Goal: Task Accomplishment & Management: Manage account settings

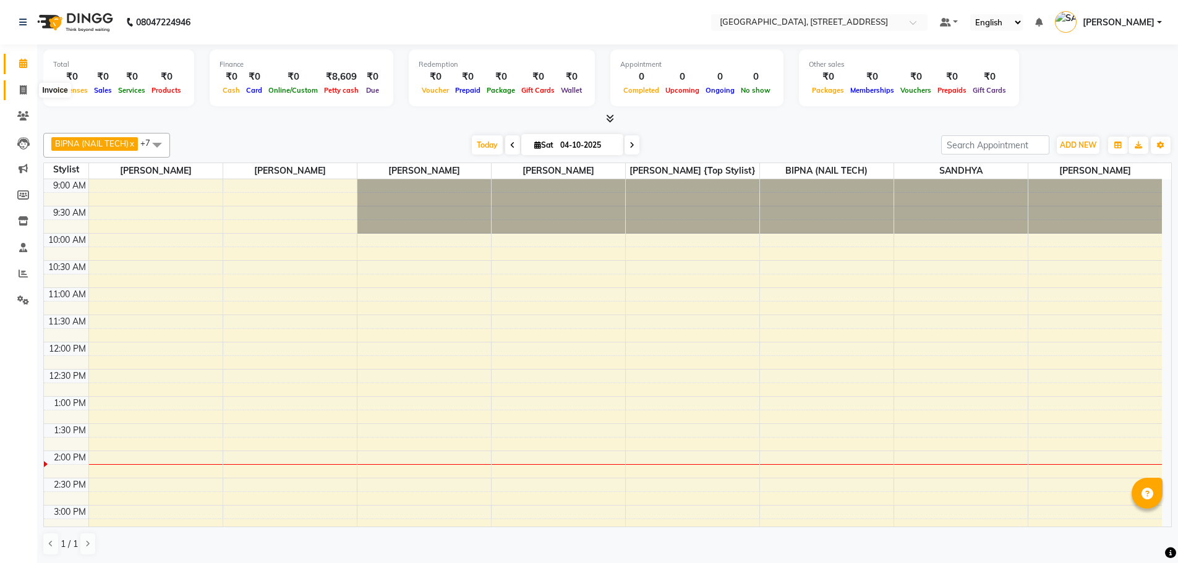
click at [23, 84] on span at bounding box center [23, 90] width 22 height 14
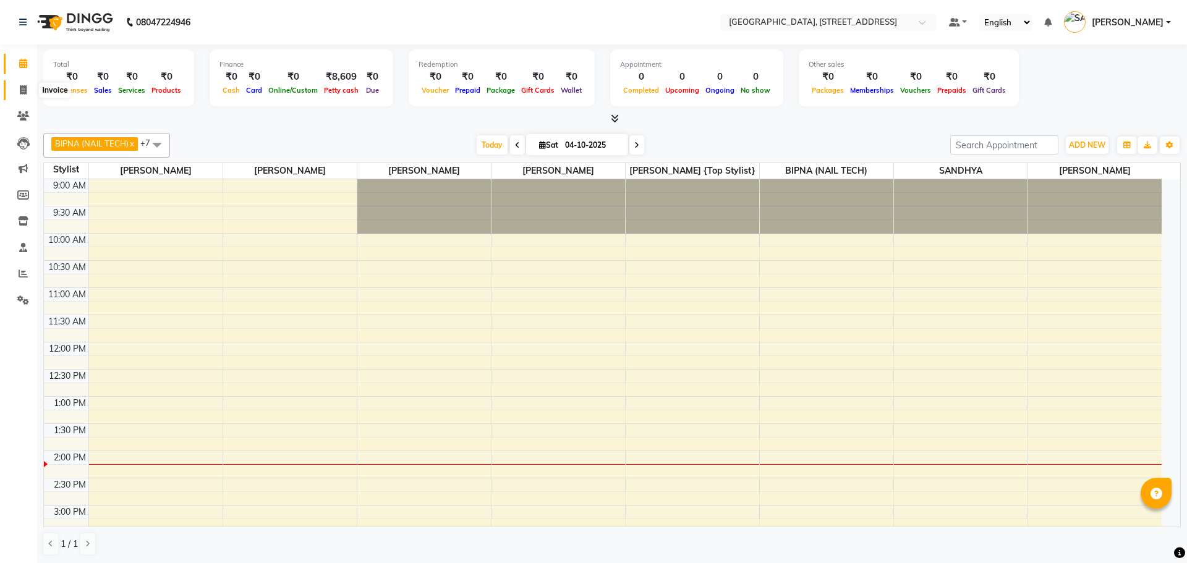
select select "service"
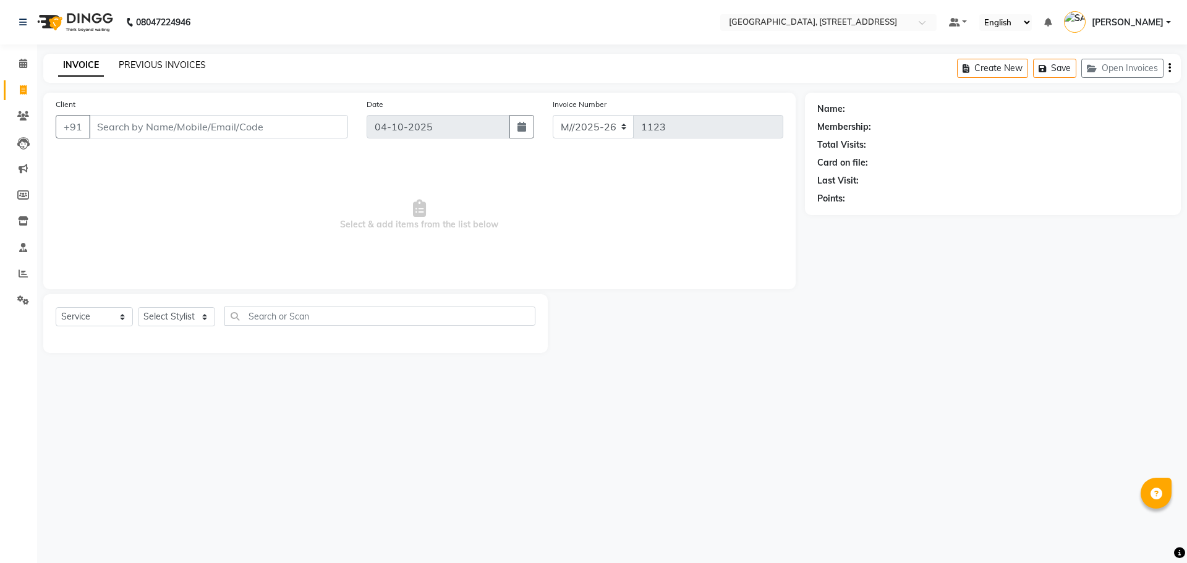
click at [185, 69] on link "PREVIOUS INVOICES" at bounding box center [162, 64] width 87 height 11
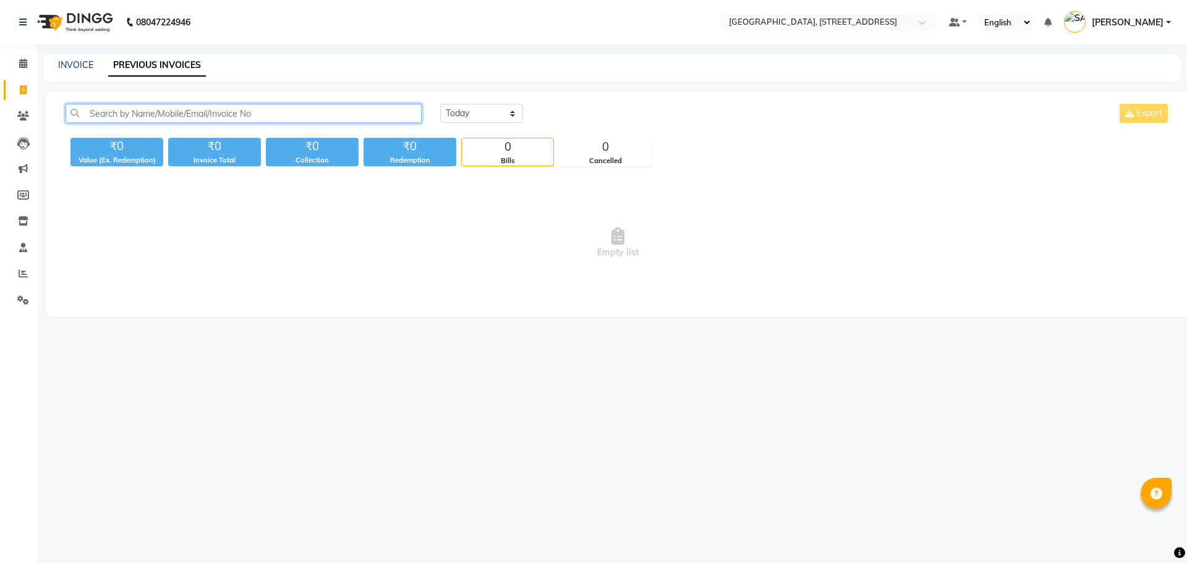
click at [247, 117] on input "text" at bounding box center [244, 113] width 356 height 19
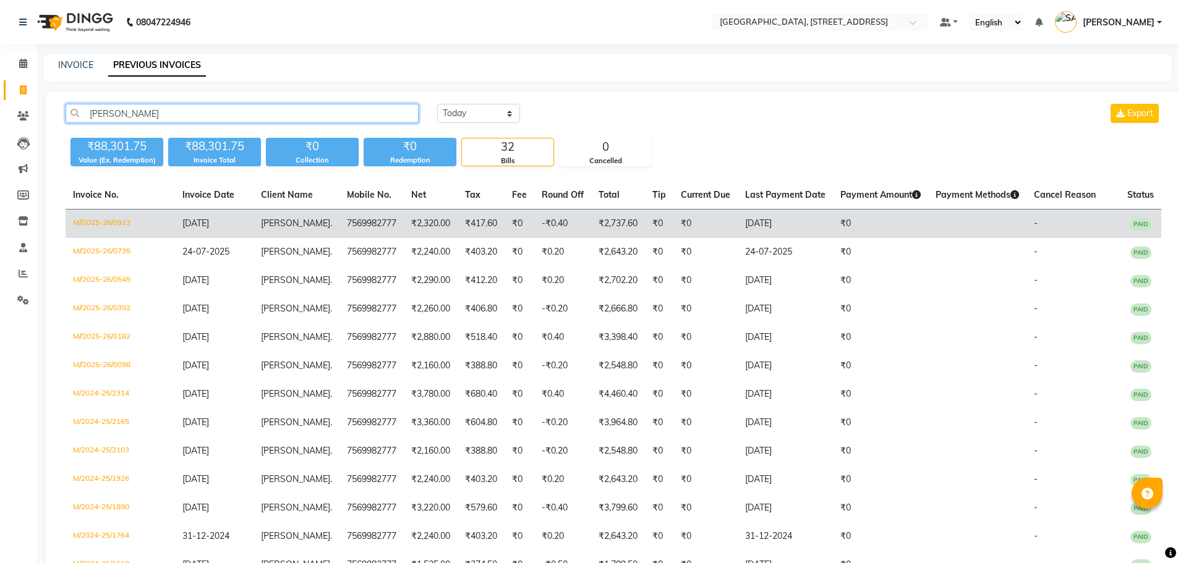
type input "nava"
click at [302, 233] on td "Navanita ." at bounding box center [296, 224] width 86 height 29
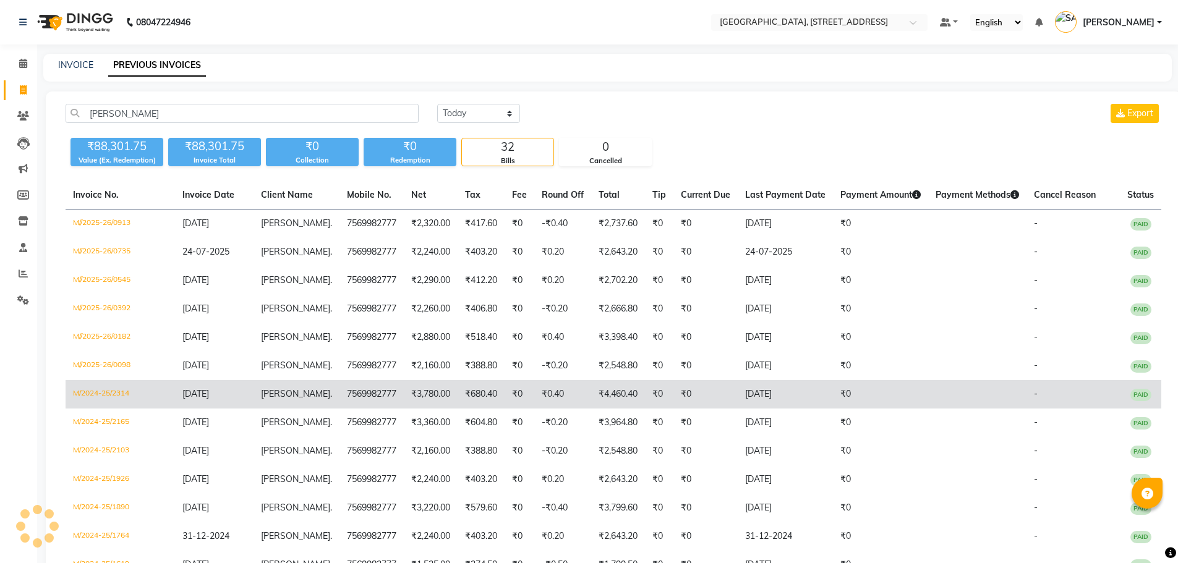
click at [357, 404] on td "7569982777" at bounding box center [371, 394] width 64 height 28
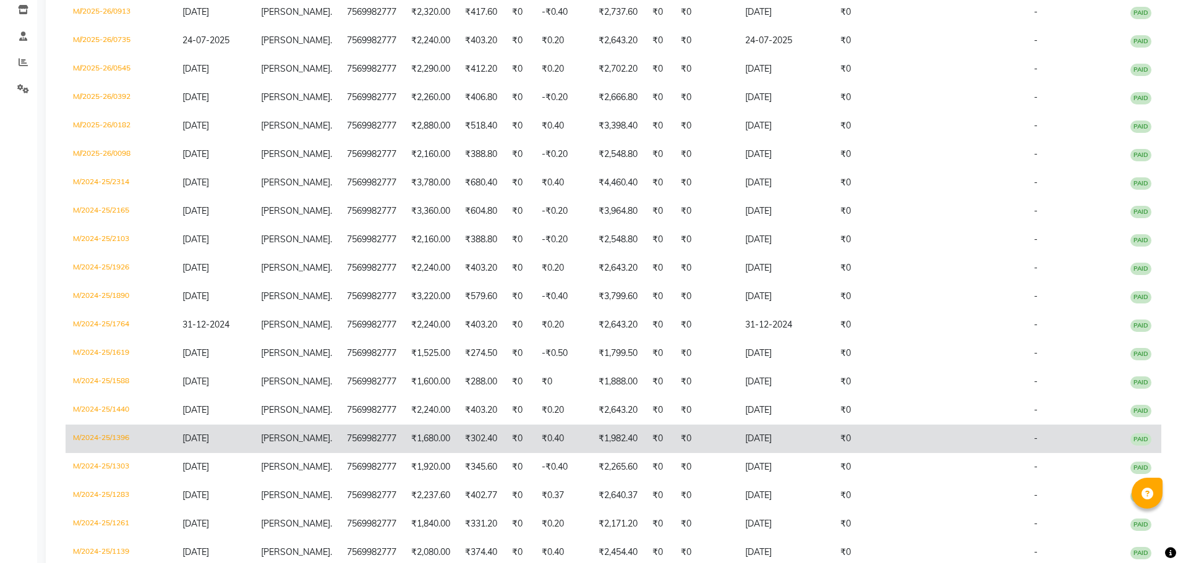
scroll to position [309, 0]
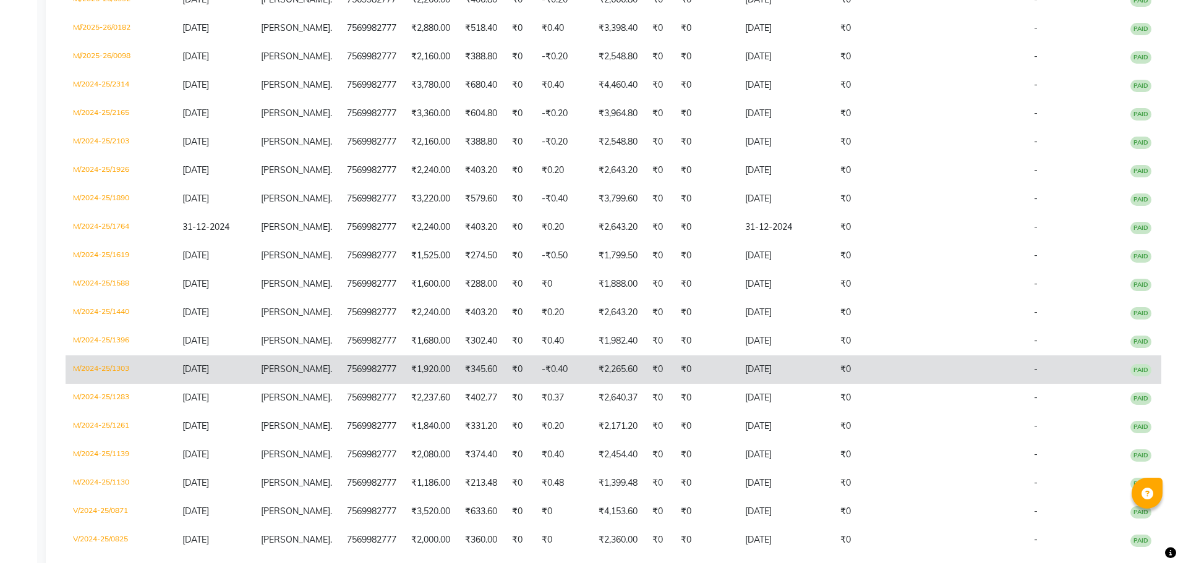
click at [292, 368] on span "Navanita" at bounding box center [295, 369] width 69 height 11
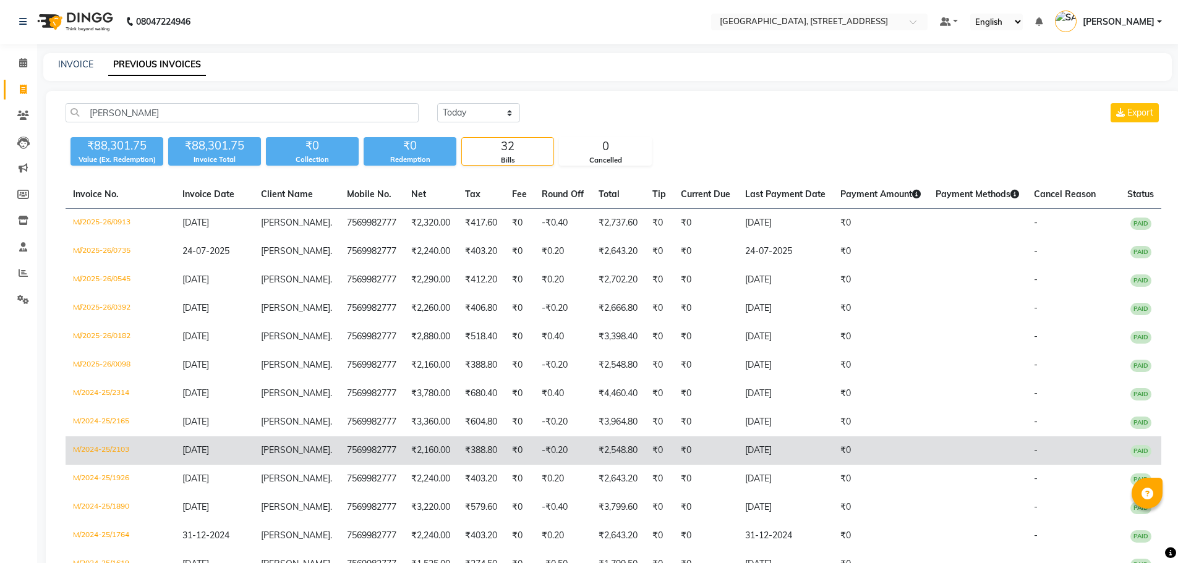
scroll to position [0, 0]
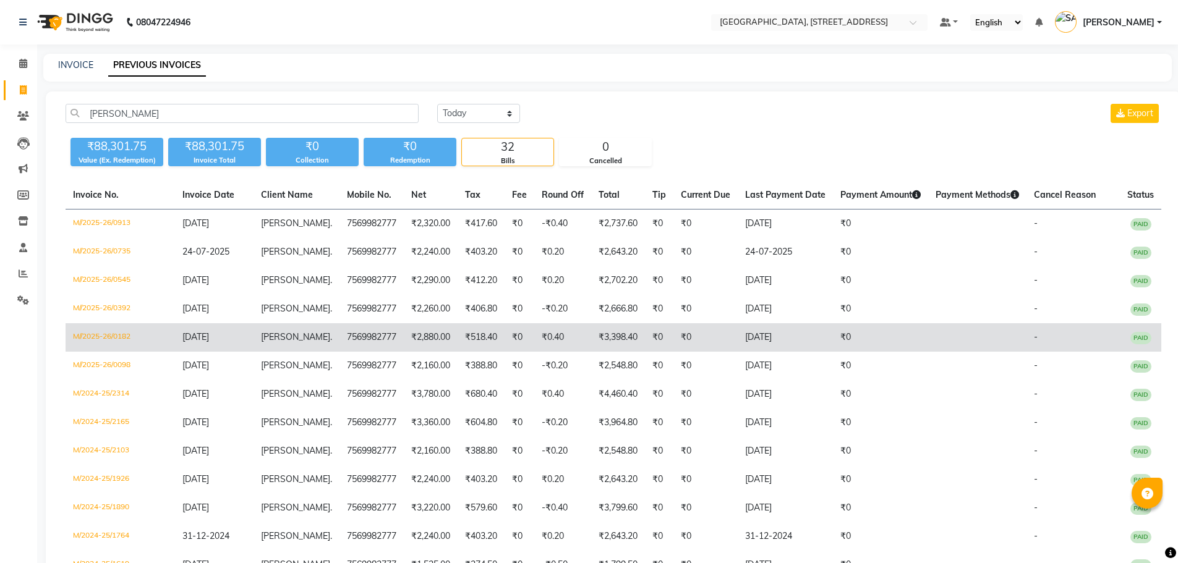
click at [330, 336] on span "." at bounding box center [331, 336] width 2 height 11
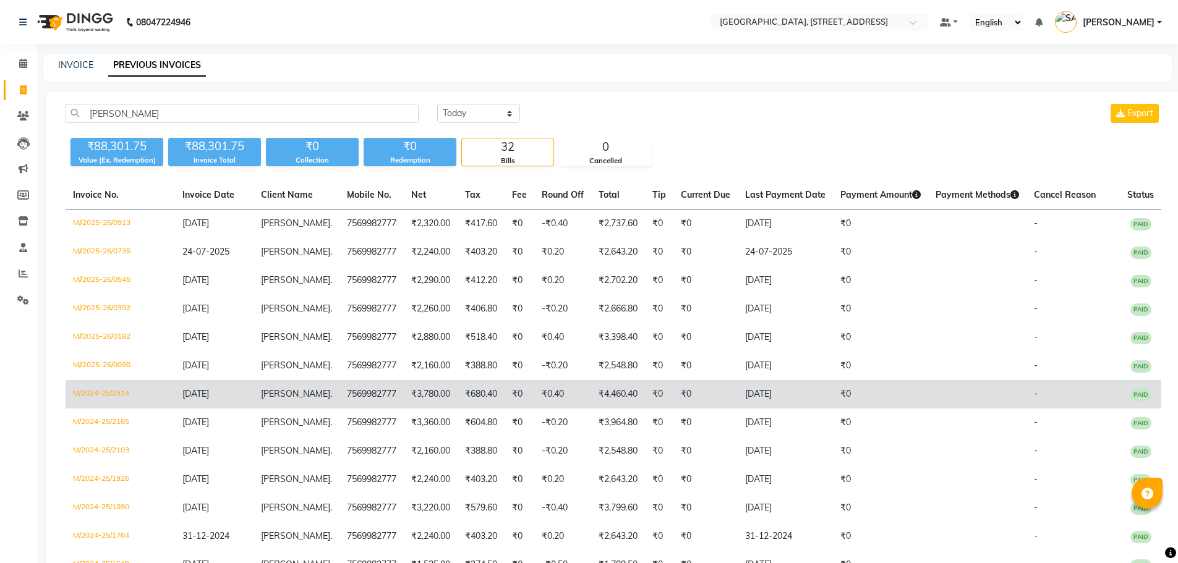
click at [350, 398] on td "7569982777" at bounding box center [371, 394] width 64 height 28
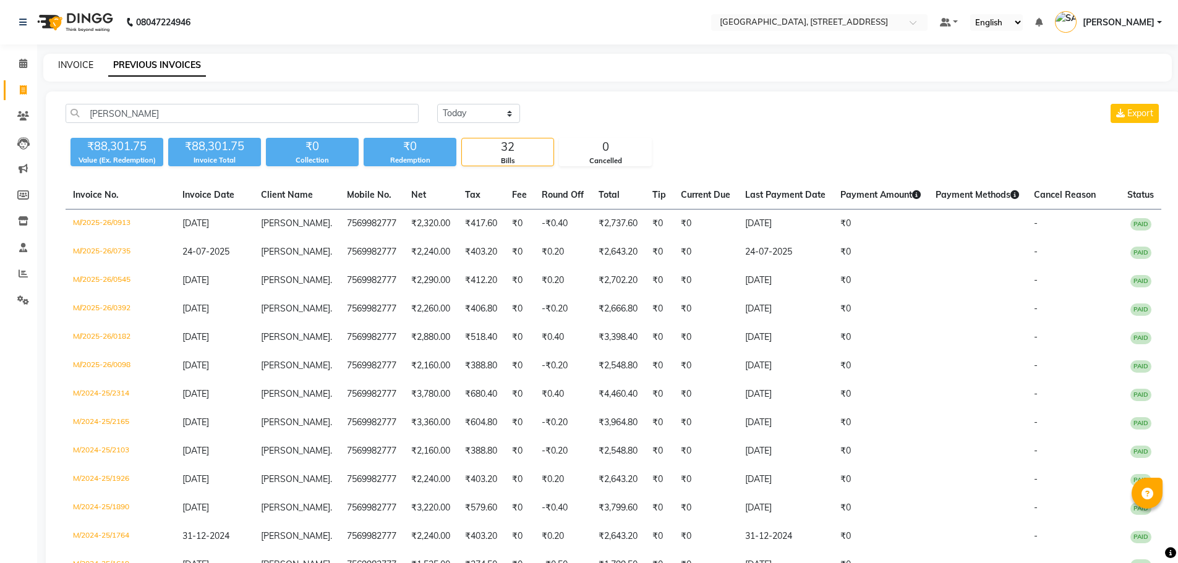
click at [70, 65] on link "INVOICE" at bounding box center [75, 64] width 35 height 11
select select "service"
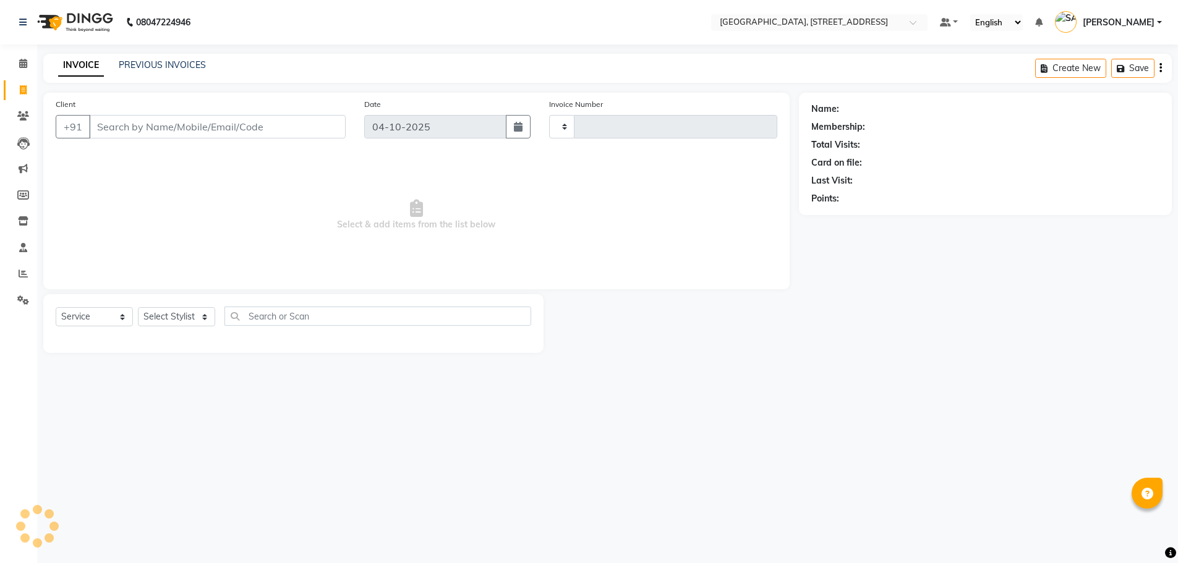
type input "1123"
select select "8062"
click at [23, 69] on span at bounding box center [23, 64] width 22 height 14
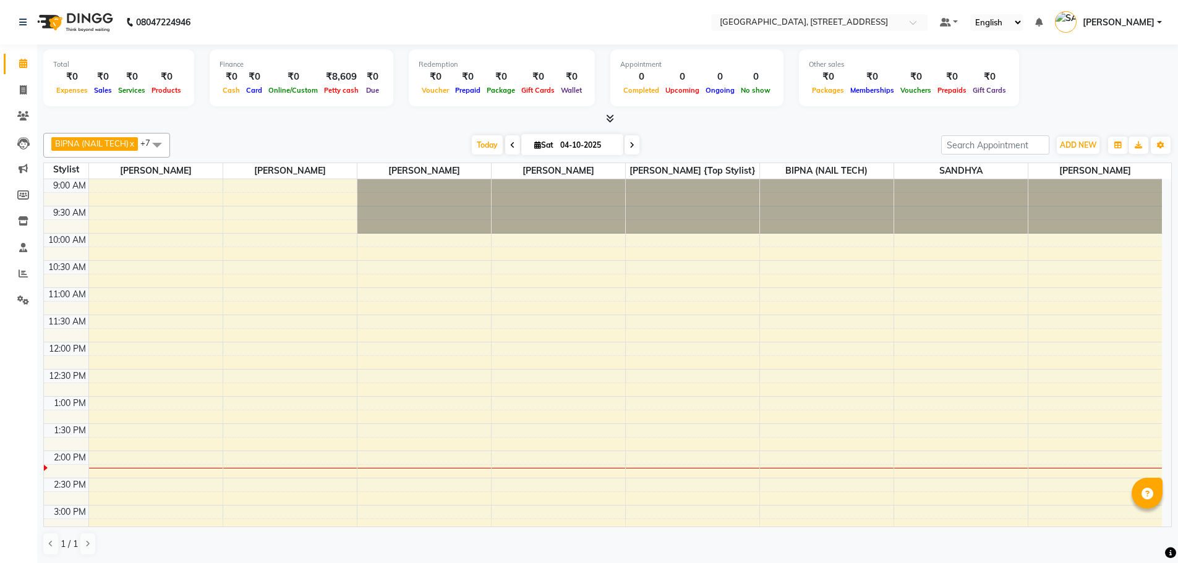
click at [137, 262] on div "9:00 AM 9:30 AM 10:00 AM 10:30 AM 11:00 AM 11:30 AM 12:00 PM 12:30 PM 1:00 PM 1…" at bounding box center [603, 559] width 1118 height 761
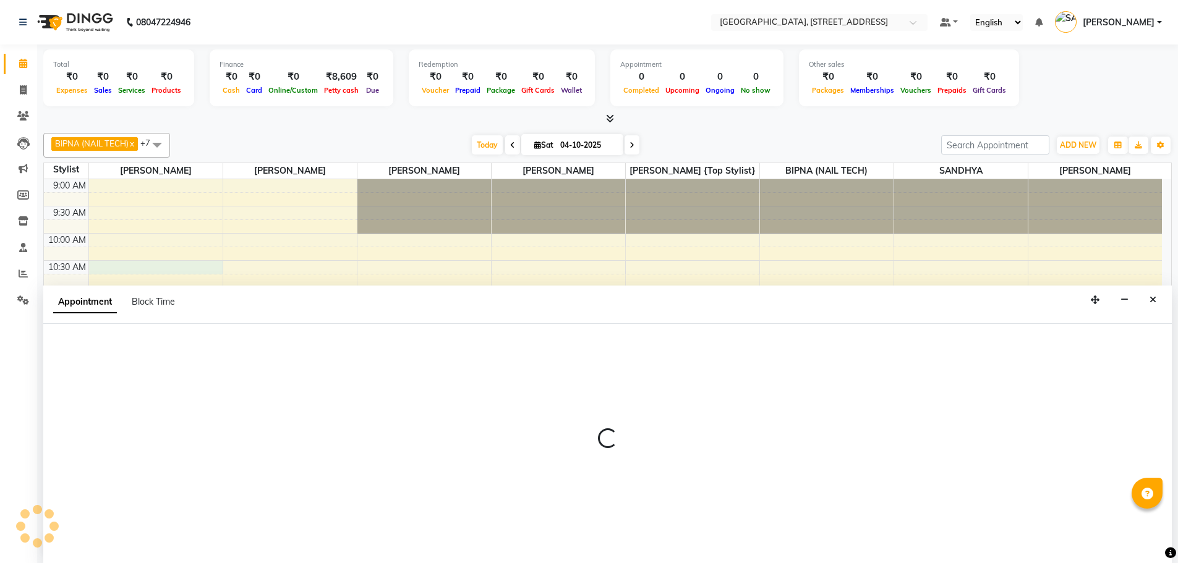
scroll to position [1, 0]
select select "50905"
select select "630"
select select "tentative"
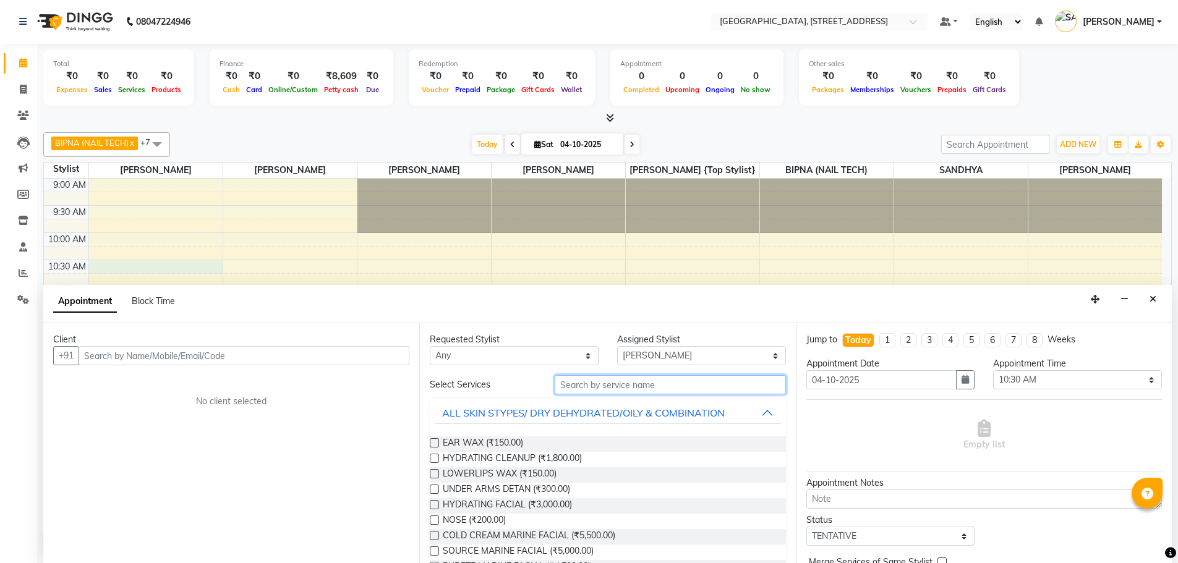
click at [589, 385] on input "text" at bounding box center [670, 384] width 231 height 19
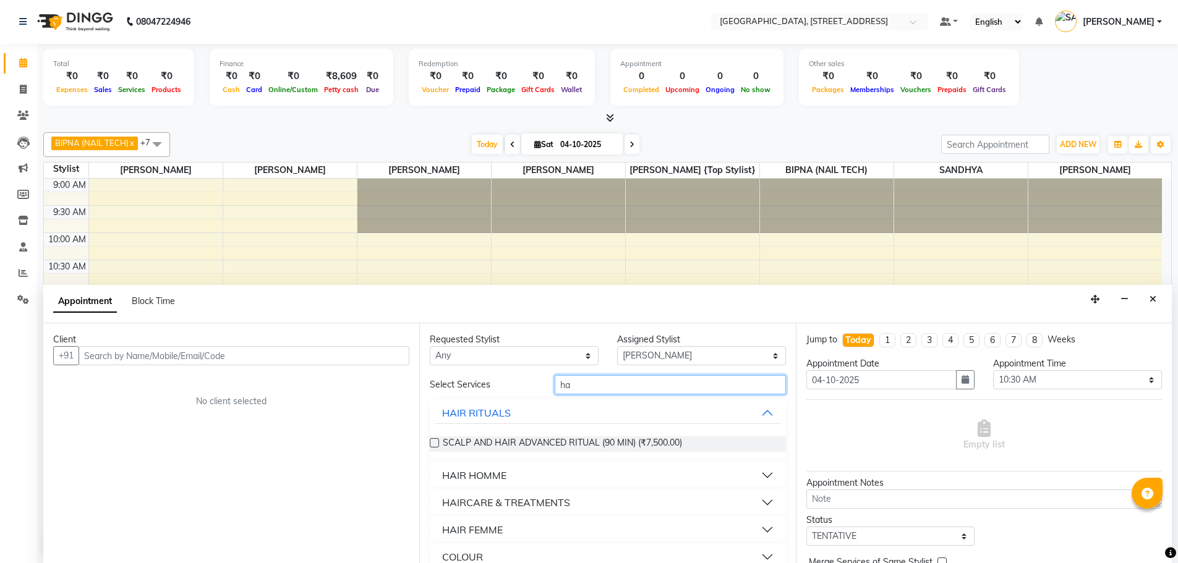
type input "h"
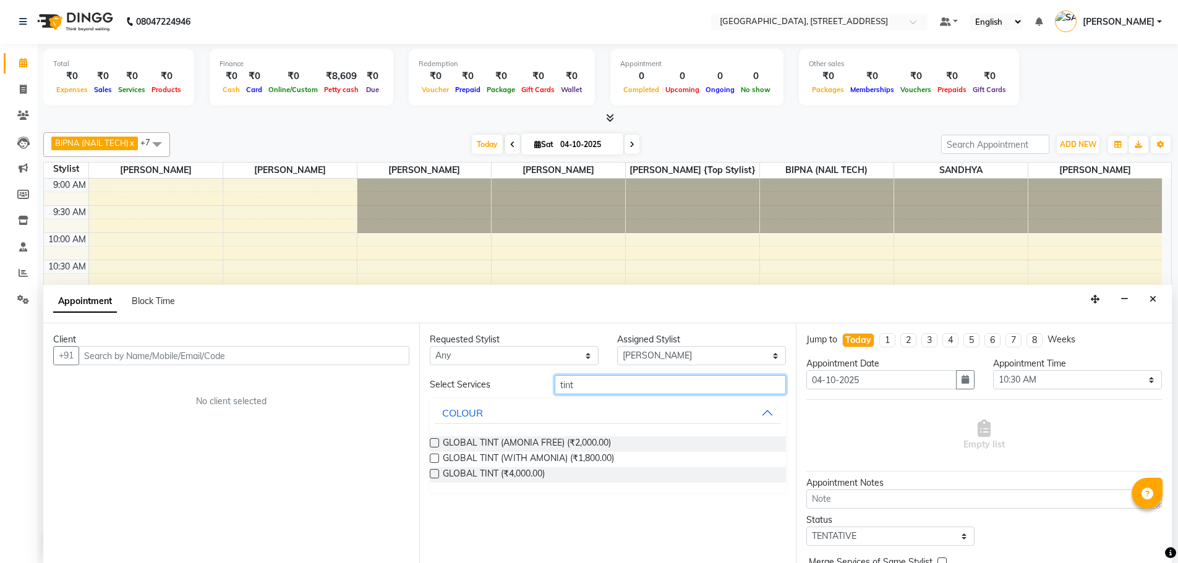
type input "tint"
click at [434, 445] on label at bounding box center [434, 442] width 9 height 9
click at [434, 445] on input "checkbox" at bounding box center [434, 444] width 8 height 8
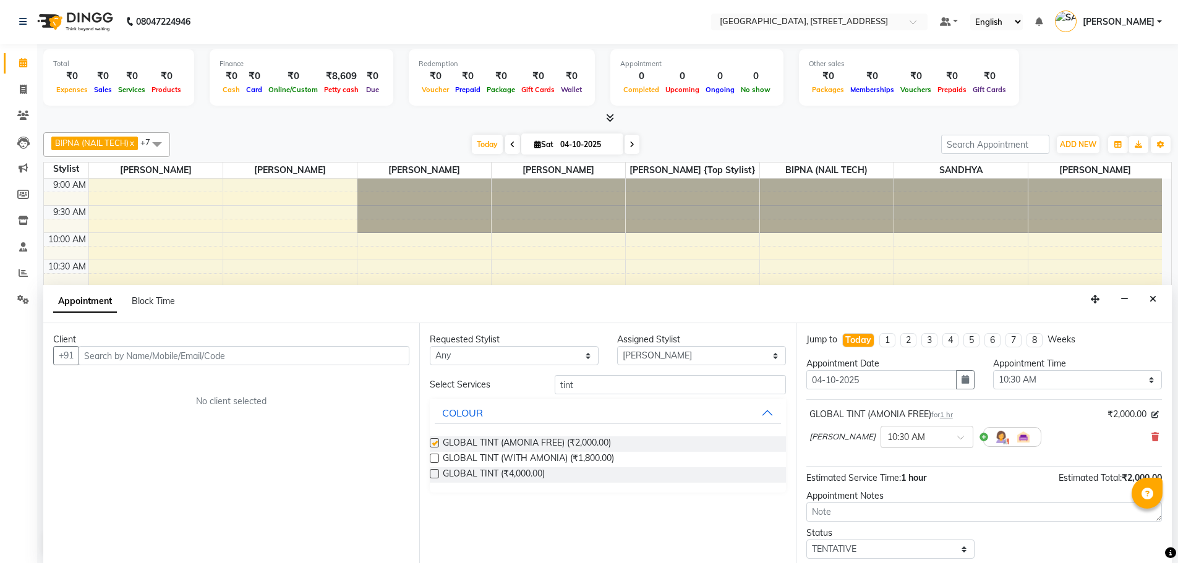
checkbox input "false"
click at [587, 386] on input "tint" at bounding box center [670, 384] width 231 height 19
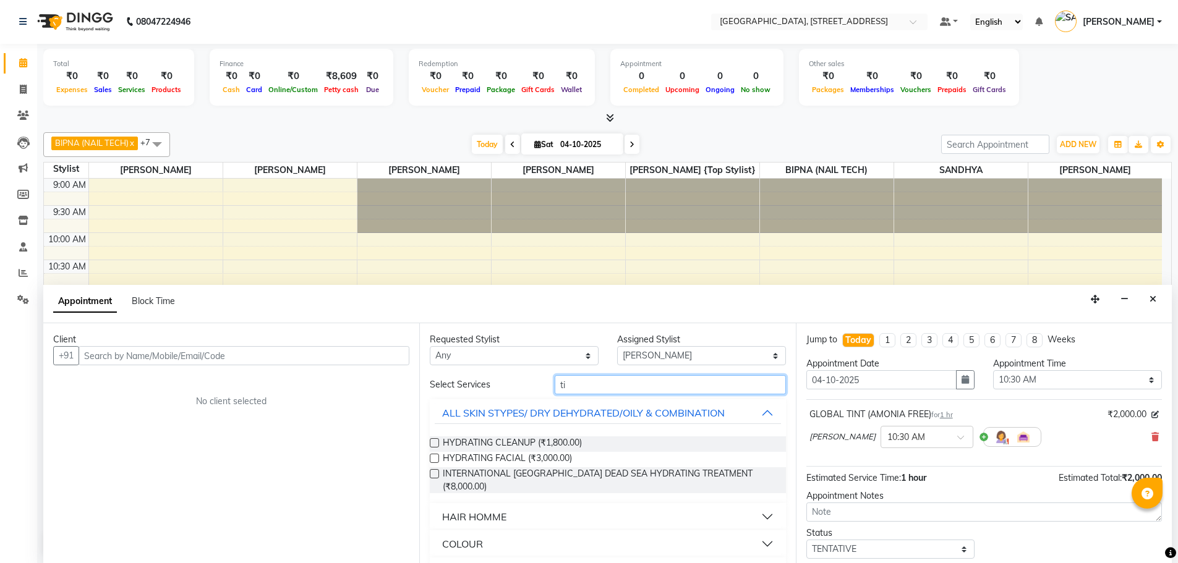
type input "t"
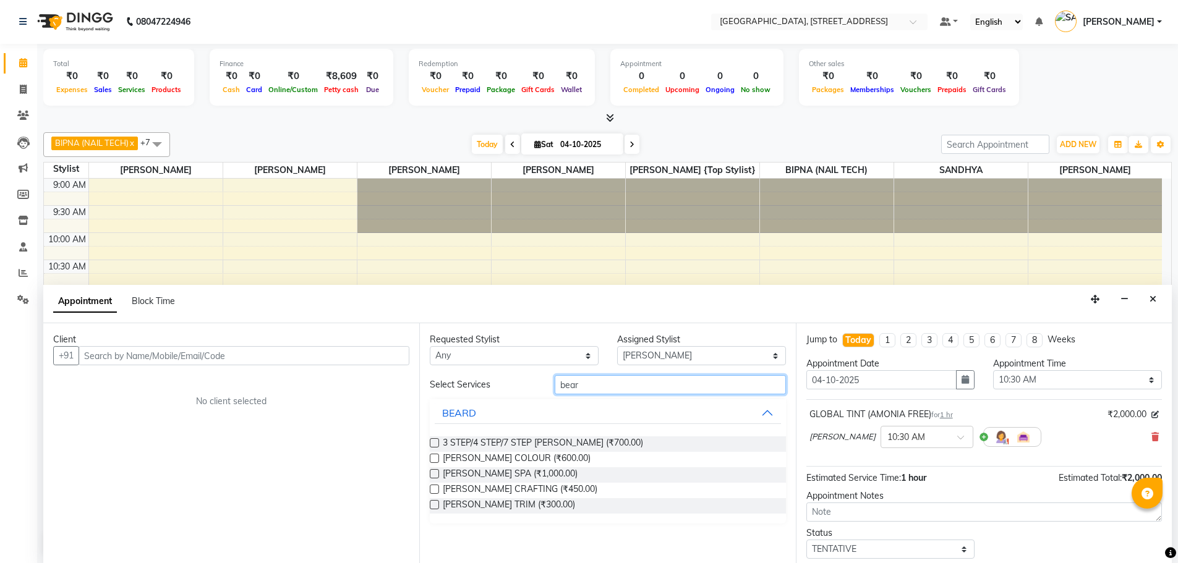
type input "bear"
click at [433, 505] on label at bounding box center [434, 504] width 9 height 9
click at [433, 505] on input "checkbox" at bounding box center [434, 506] width 8 height 8
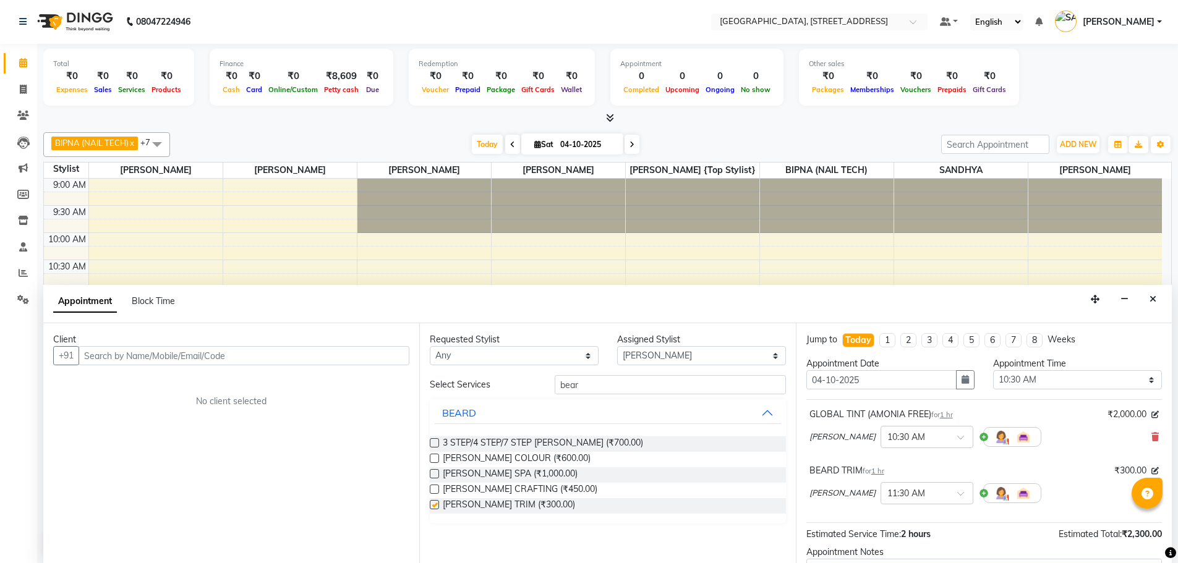
checkbox input "false"
click at [587, 387] on input "bear" at bounding box center [670, 384] width 231 height 19
type input "b"
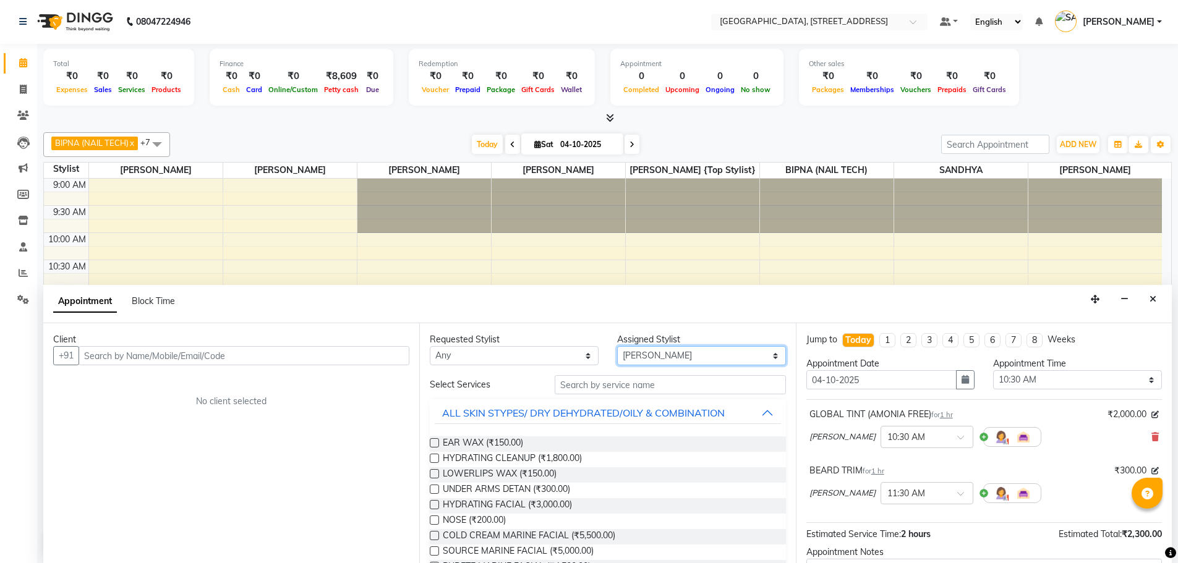
click at [672, 358] on select "Select ACCOUNTS BIPNA (NAIL TECH) ERIN CHONGLOI {Top stylist} Floor use HARI MA…" at bounding box center [701, 355] width 169 height 19
select select "87930"
click at [617, 346] on select "Select ACCOUNTS BIPNA (NAIL TECH) ERIN CHONGLOI {Top stylist} Floor use HARI MA…" at bounding box center [701, 355] width 169 height 19
click at [600, 387] on input "text" at bounding box center [670, 384] width 231 height 19
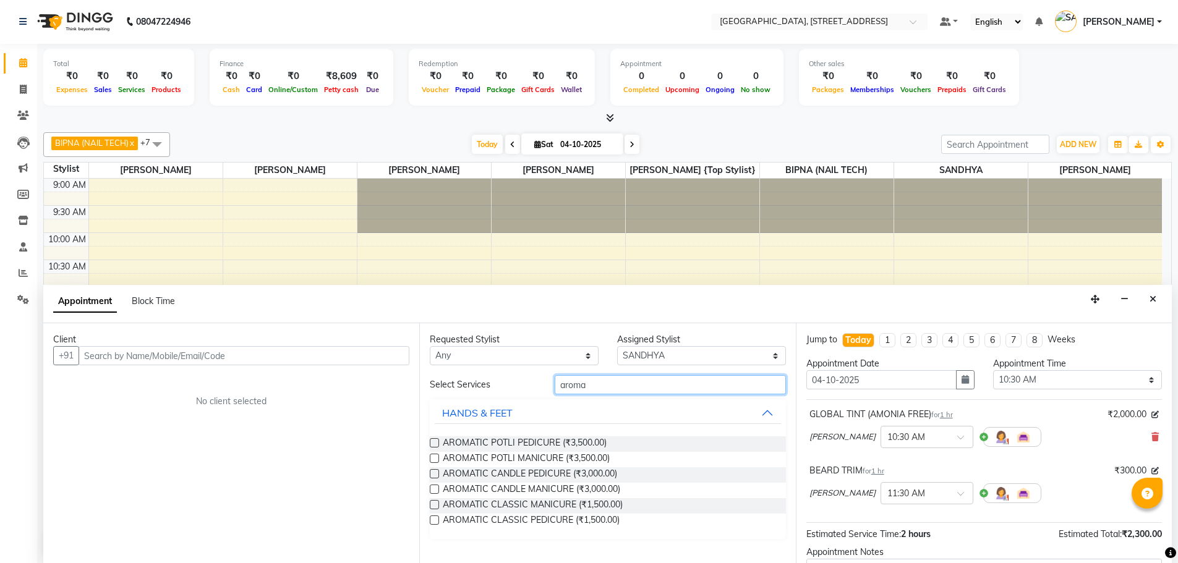
type input "aroma"
click at [433, 475] on label at bounding box center [434, 473] width 9 height 9
click at [433, 475] on input "checkbox" at bounding box center [434, 475] width 8 height 8
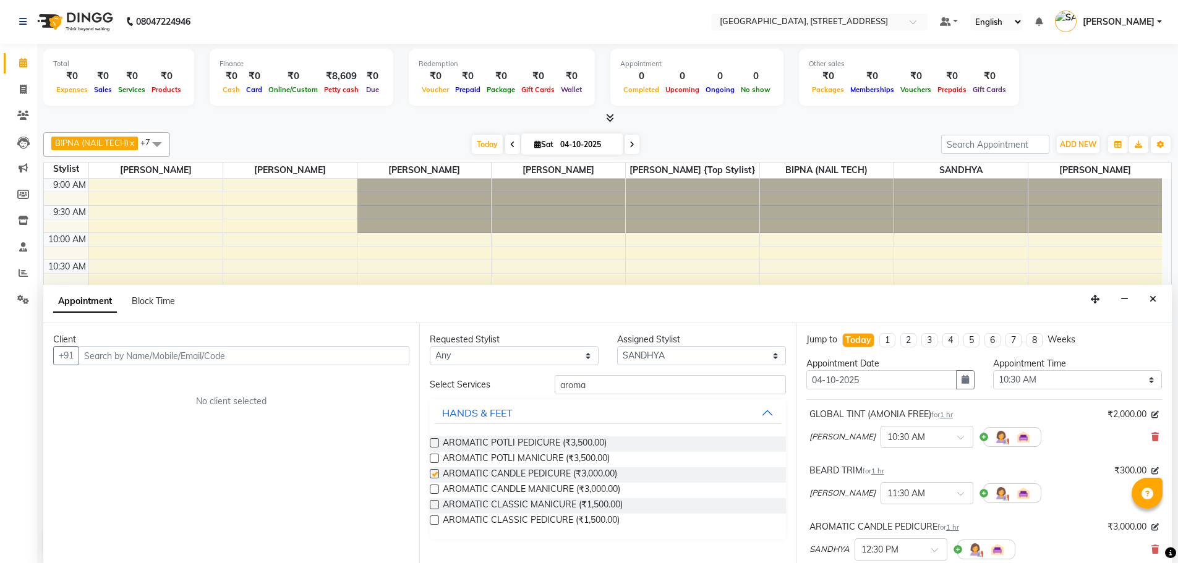
checkbox input "false"
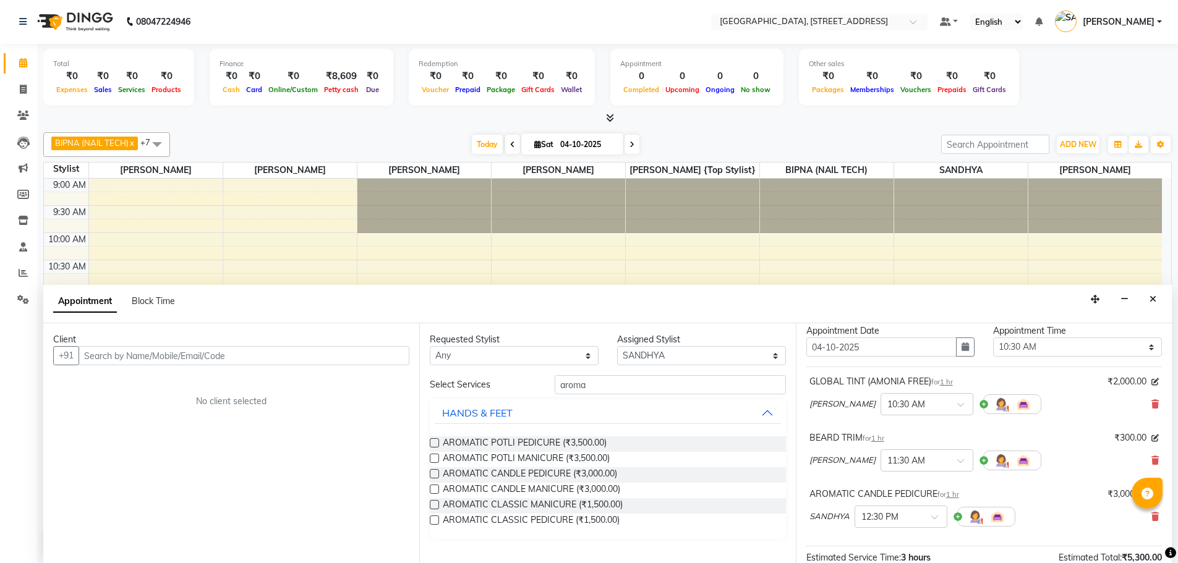
scroll to position [0, 0]
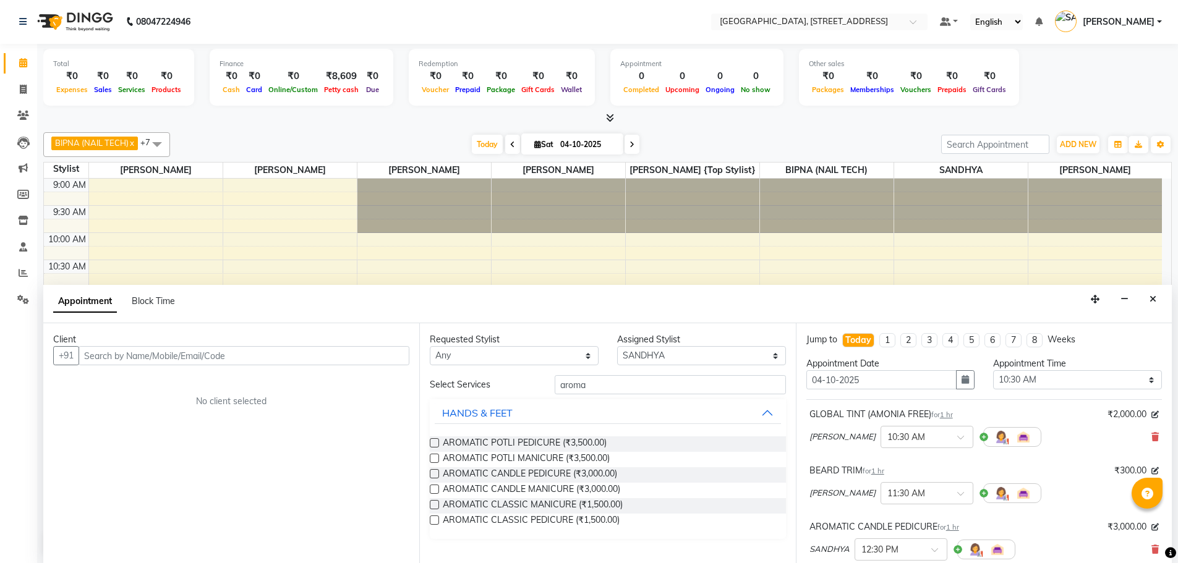
click at [1124, 471] on span "₹300.00" at bounding box center [1130, 470] width 32 height 13
click at [1120, 471] on span "₹300.00" at bounding box center [1130, 470] width 32 height 13
click at [1079, 504] on div "MANISH KUMAR × 11:30 AM" at bounding box center [983, 493] width 349 height 32
click at [242, 351] on input "text" at bounding box center [244, 355] width 331 height 19
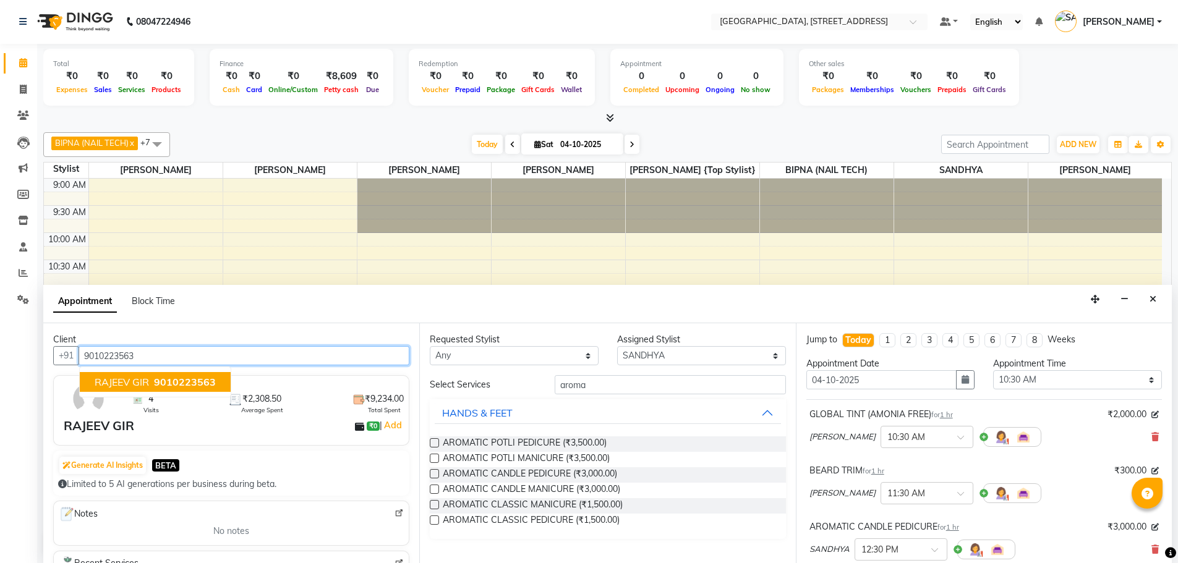
click at [145, 384] on span "RAJEEV GIR" at bounding box center [122, 382] width 54 height 12
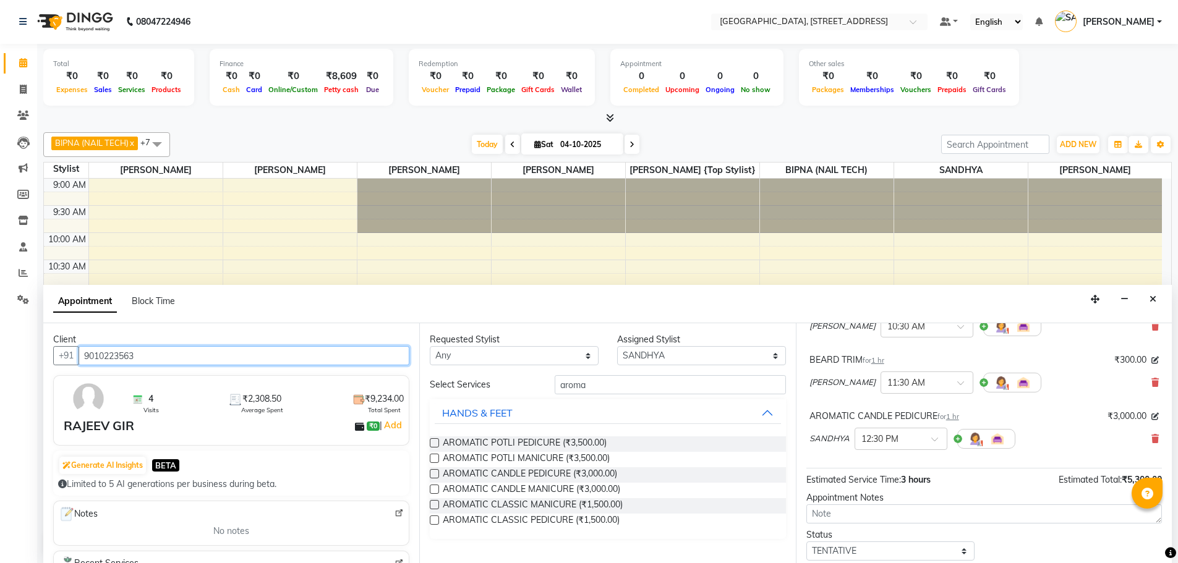
scroll to position [186, 0]
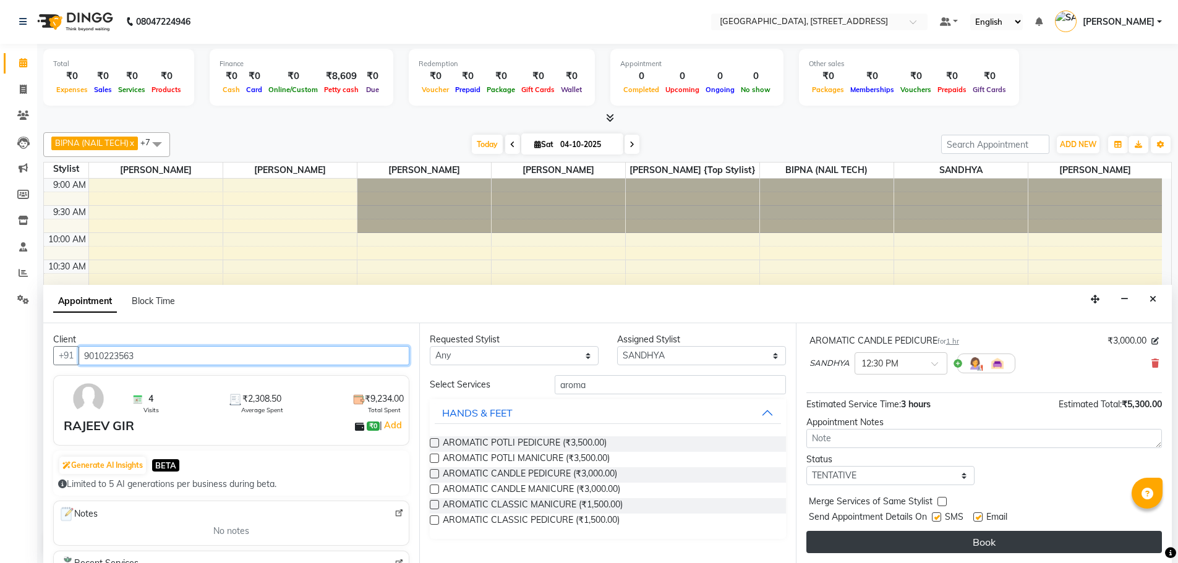
type input "9010223563"
click at [966, 538] on button "Book" at bounding box center [983, 542] width 355 height 22
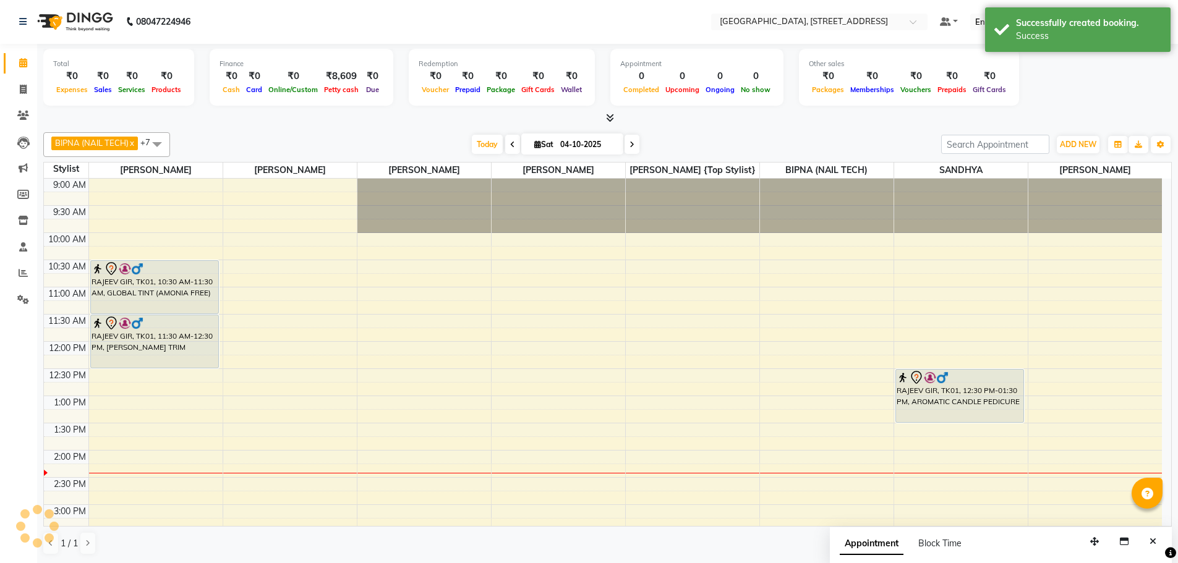
scroll to position [0, 0]
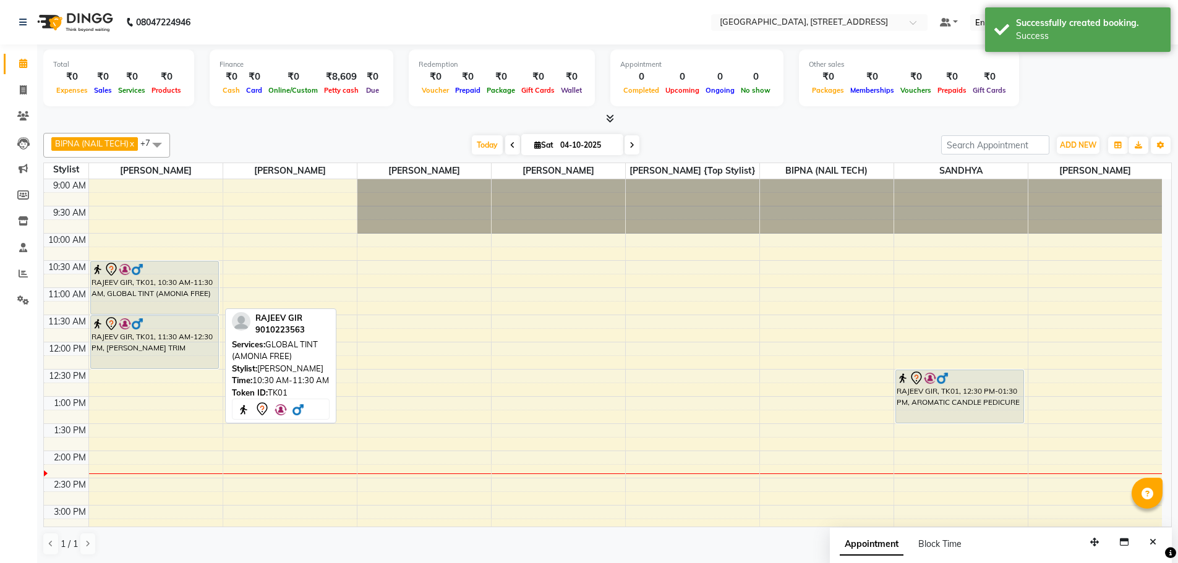
click at [143, 294] on div "RAJEEV GIR, TK01, 10:30 AM-11:30 AM, GLOBAL TINT (AMONIA FREE)" at bounding box center [155, 288] width 128 height 53
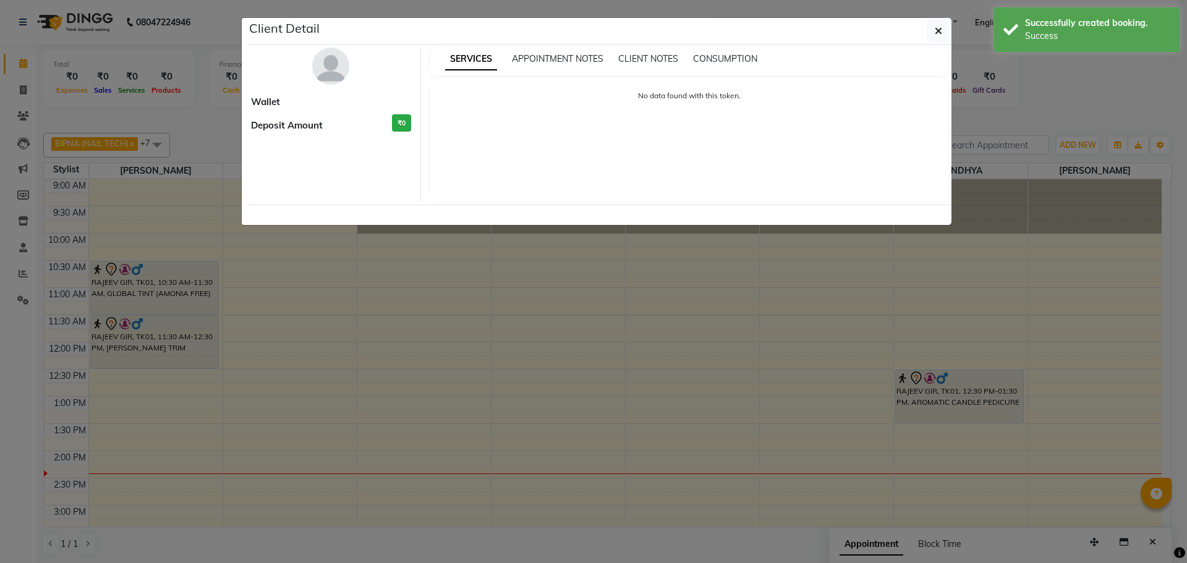
select select "7"
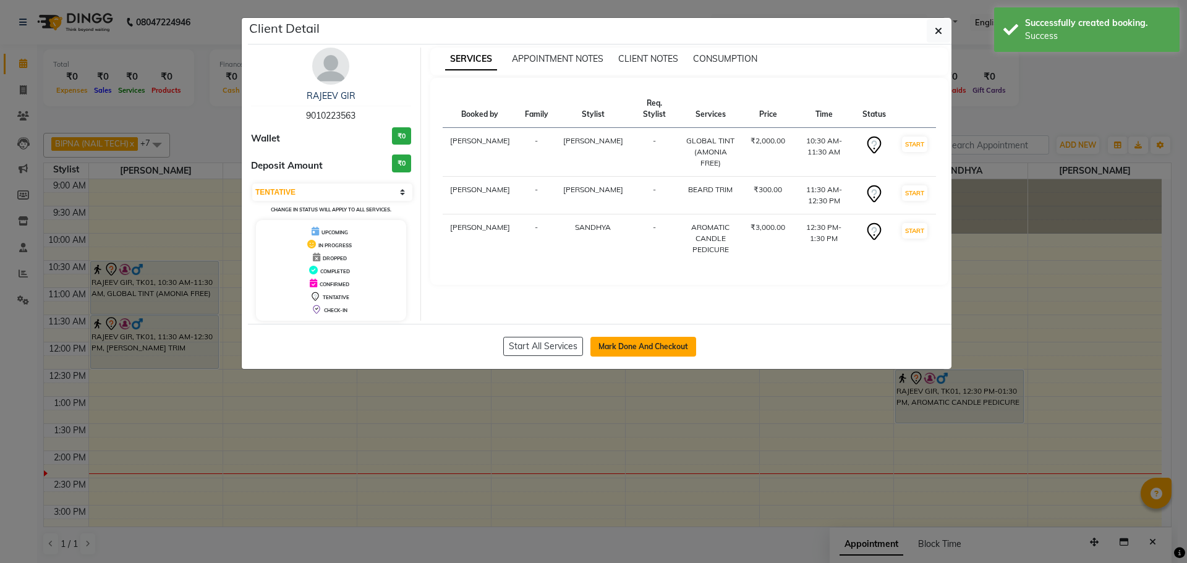
click at [658, 352] on button "Mark Done And Checkout" at bounding box center [643, 347] width 106 height 20
select select "service"
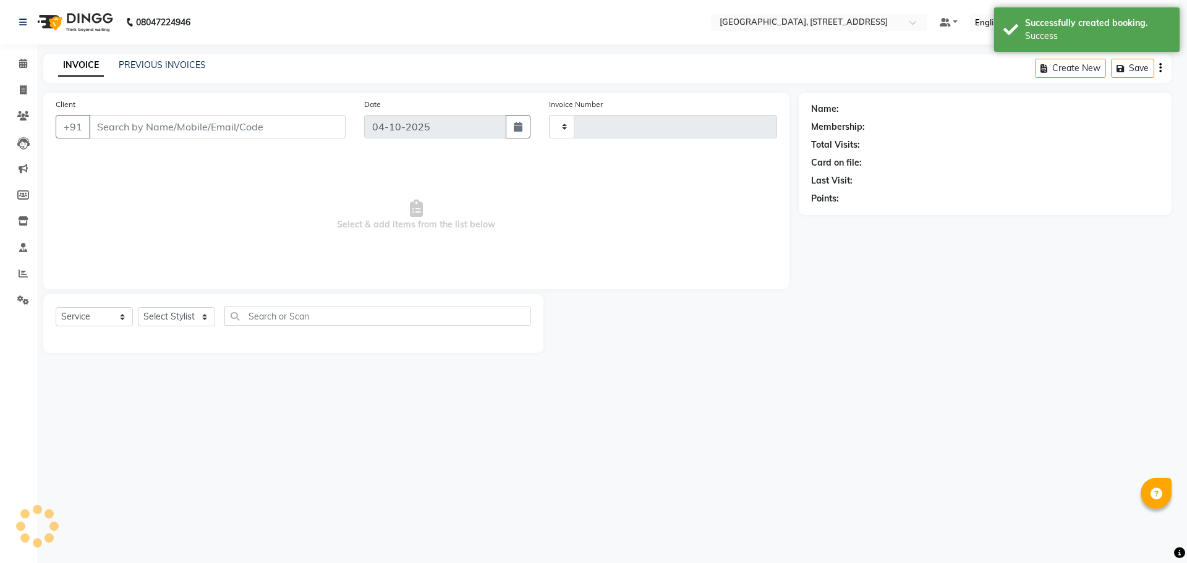
type input "1123"
select select "8062"
type input "9010223563"
select select "87930"
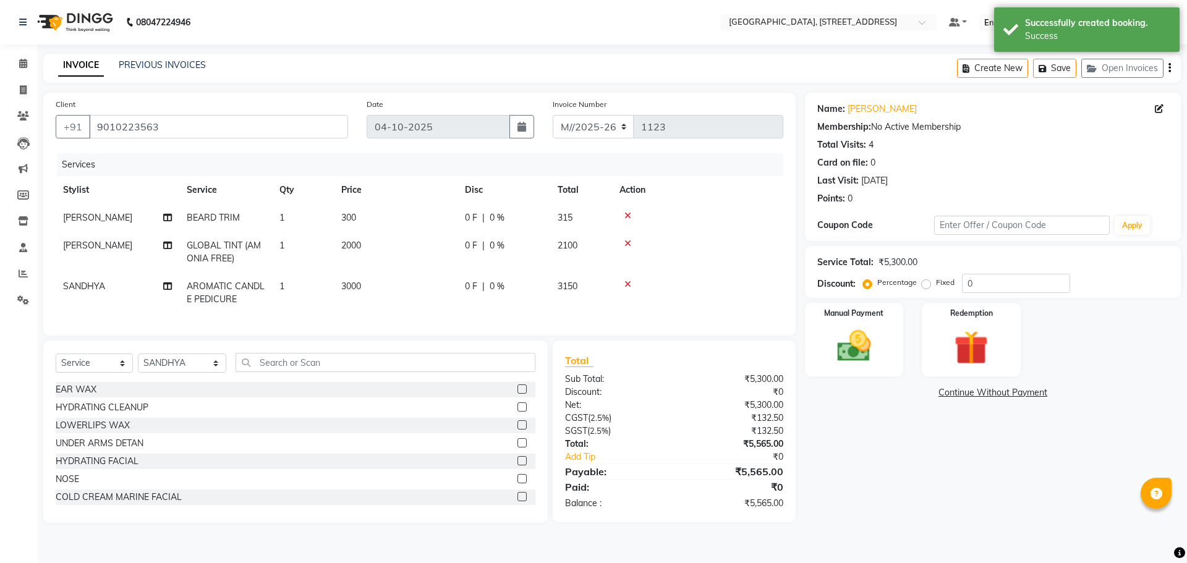
click at [356, 218] on span "300" at bounding box center [348, 217] width 15 height 11
select select "50905"
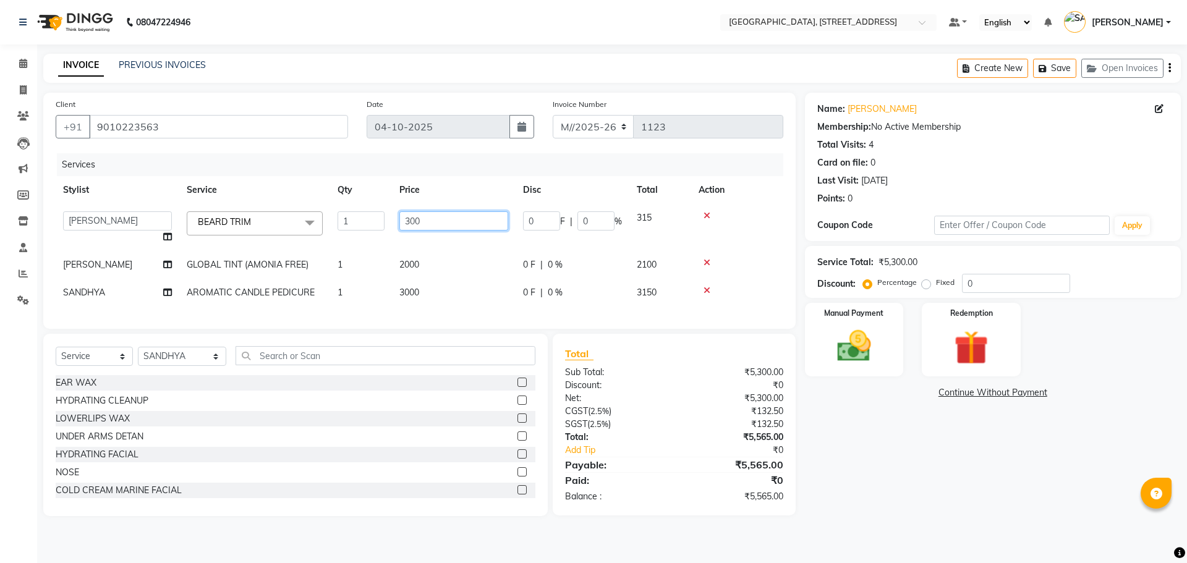
click at [428, 225] on input "300" at bounding box center [453, 220] width 109 height 19
type input "3"
type input "600"
click at [461, 285] on tr "SANDHYA AROMATIC CANDLE PEDICURE 1 3000 0 F | 0 % 3150" at bounding box center [420, 293] width 728 height 28
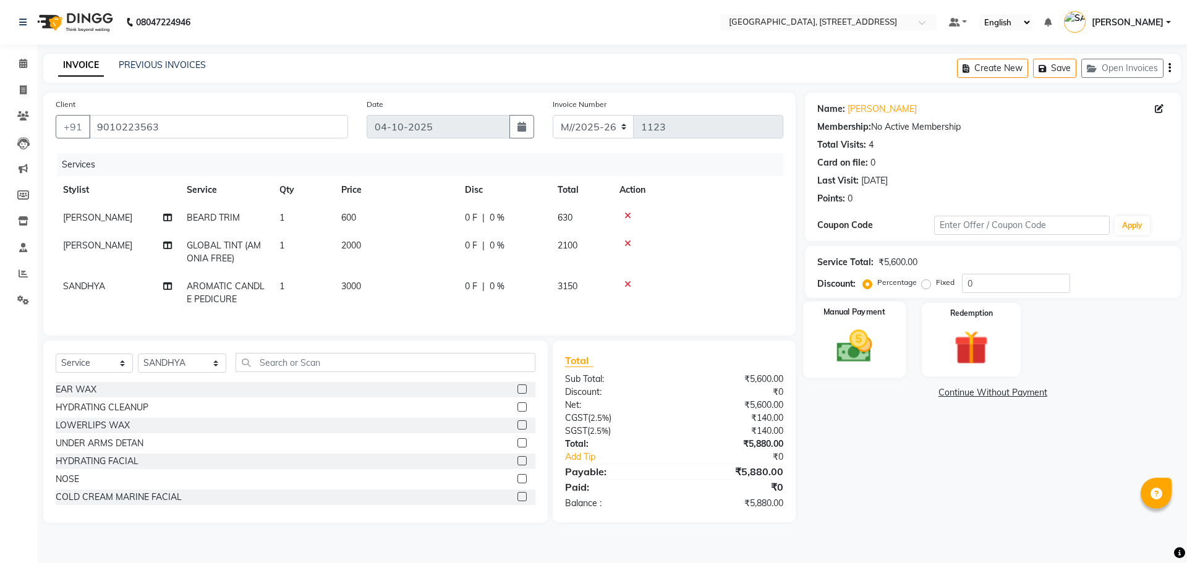
click at [877, 354] on img at bounding box center [853, 346] width 57 height 41
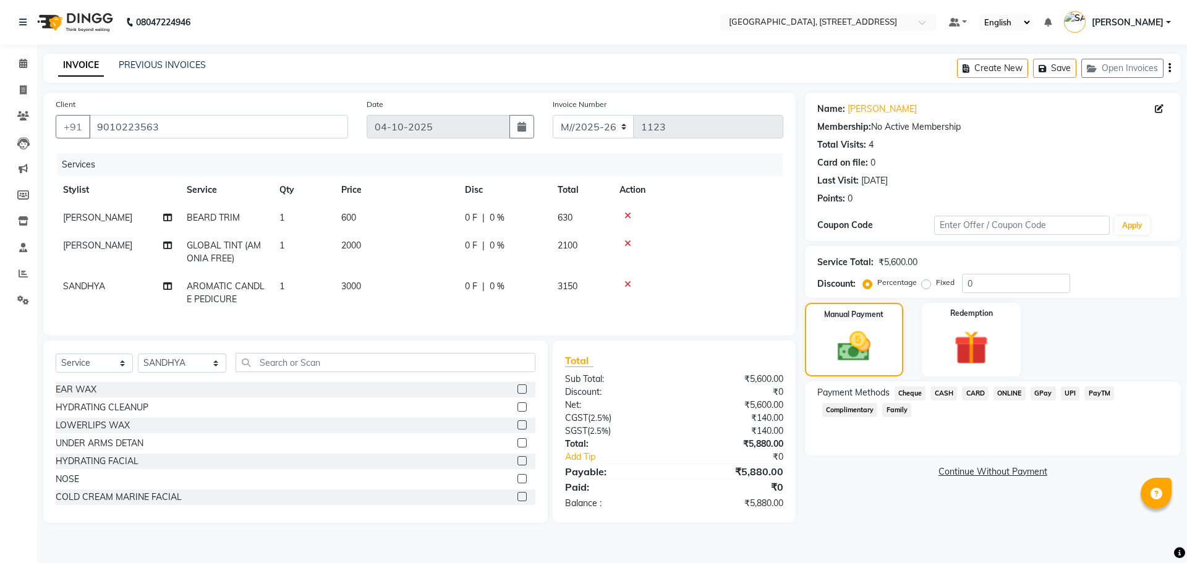
click at [1101, 393] on span "PayTM" at bounding box center [1099, 393] width 30 height 14
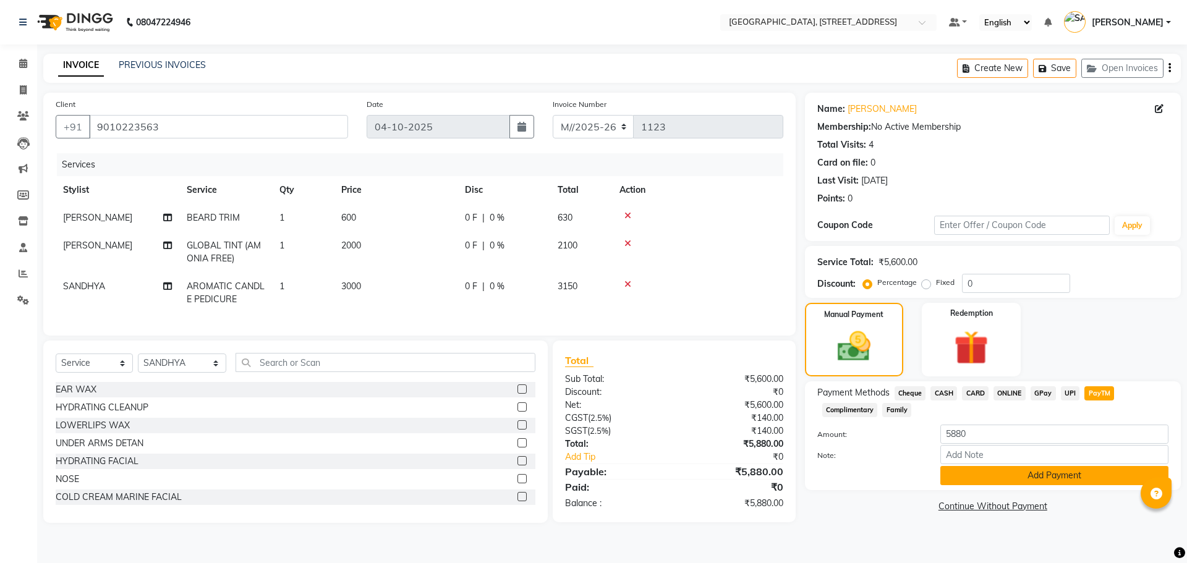
click at [1072, 480] on button "Add Payment" at bounding box center [1054, 475] width 228 height 19
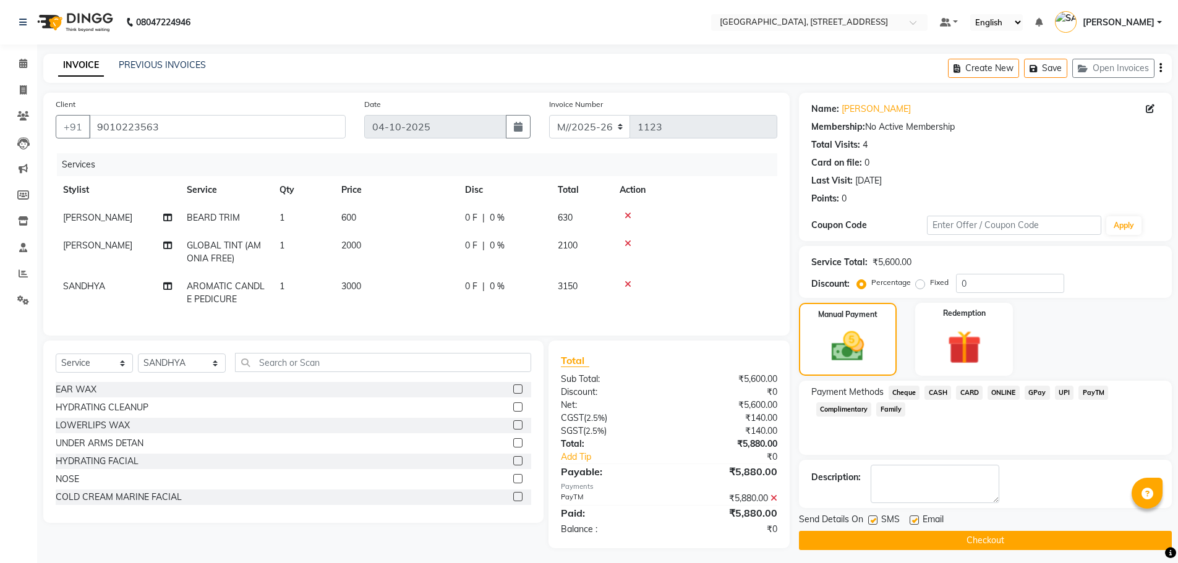
click at [1006, 542] on button "Checkout" at bounding box center [985, 540] width 373 height 19
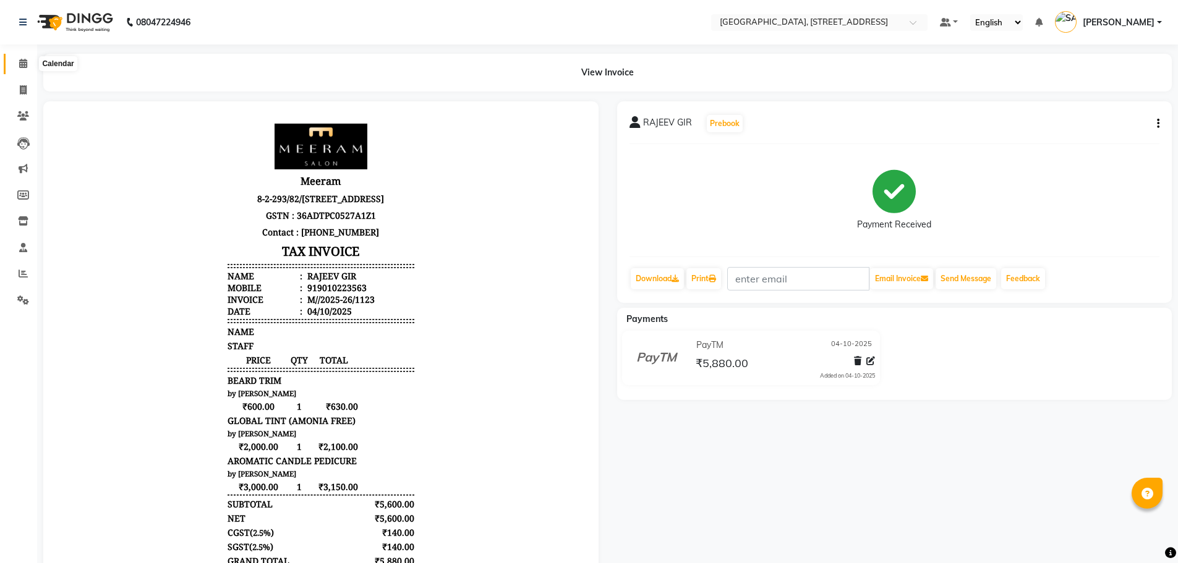
click at [24, 65] on icon at bounding box center [23, 63] width 8 height 9
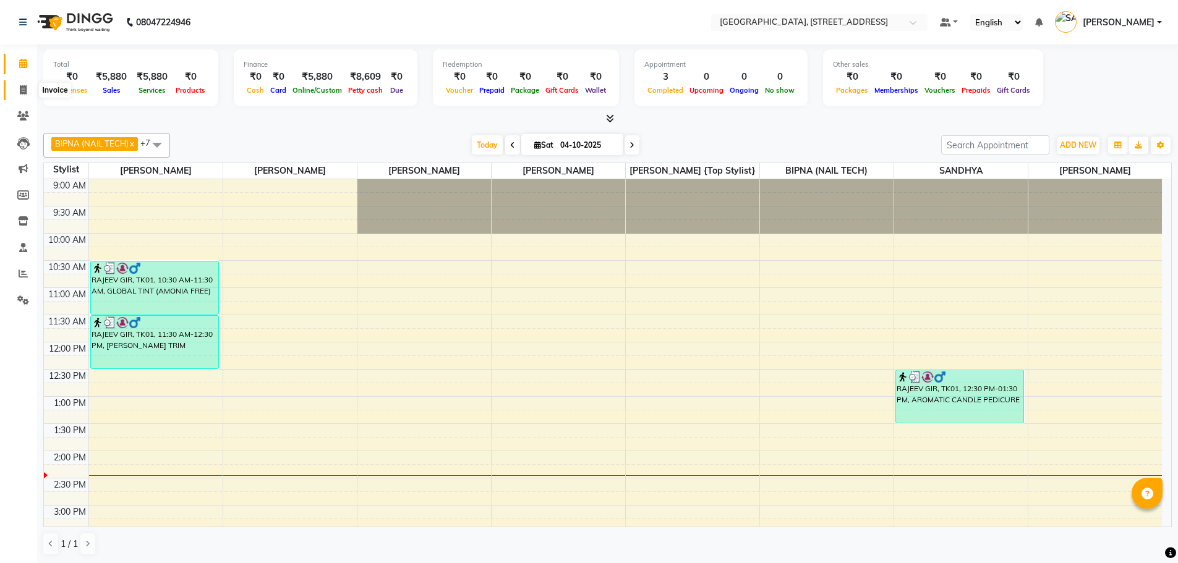
click at [21, 92] on icon at bounding box center [23, 89] width 7 height 9
select select "service"
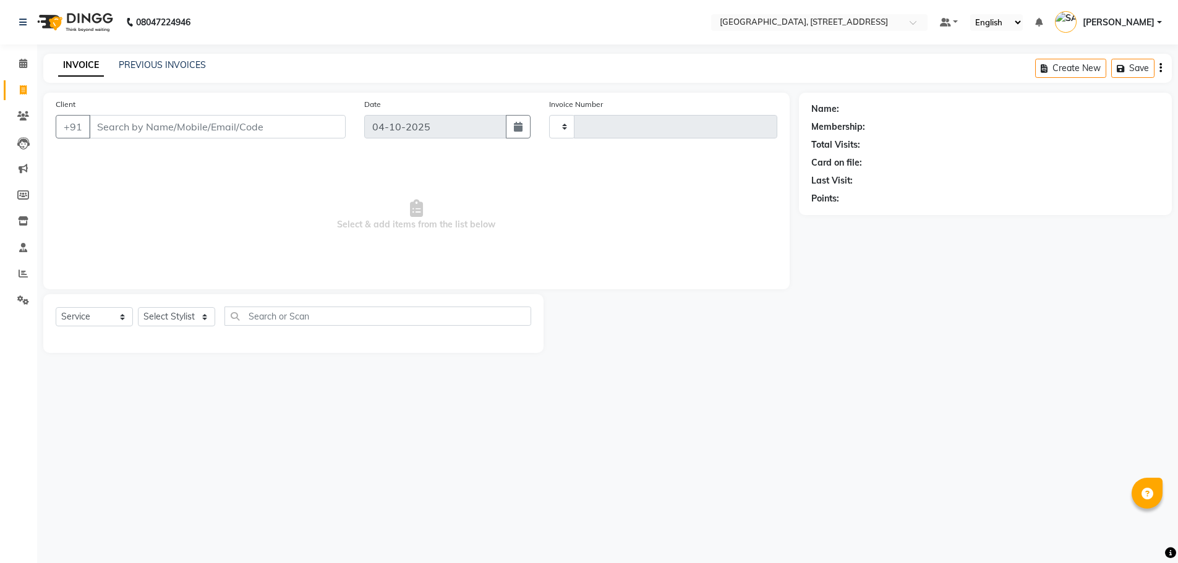
type input "1124"
select select "8062"
click at [20, 115] on icon at bounding box center [23, 115] width 12 height 9
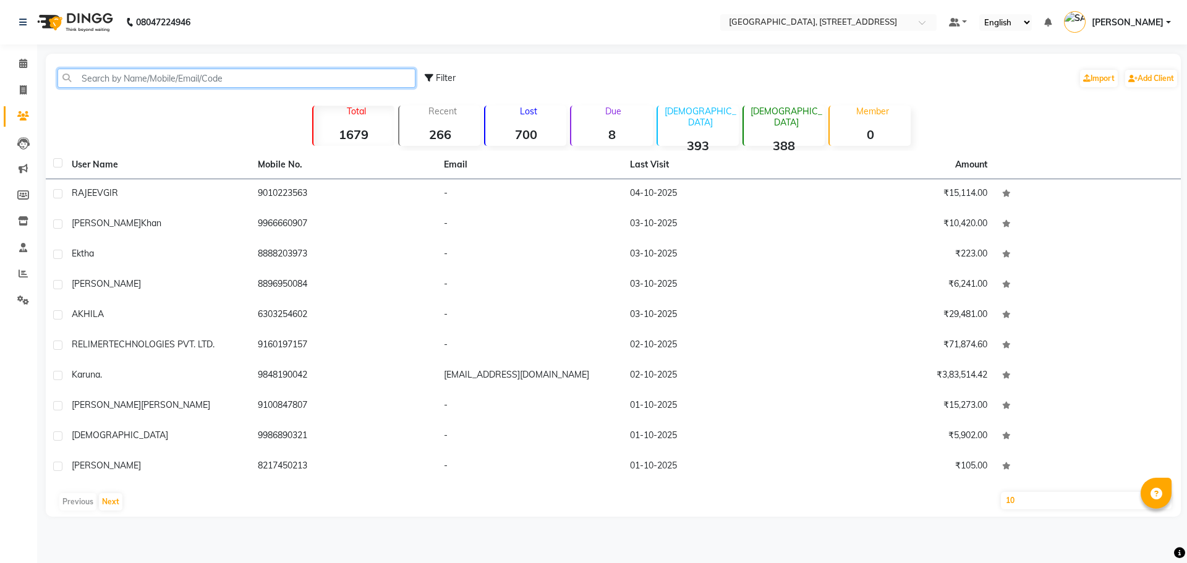
click at [138, 75] on input "text" at bounding box center [236, 78] width 358 height 19
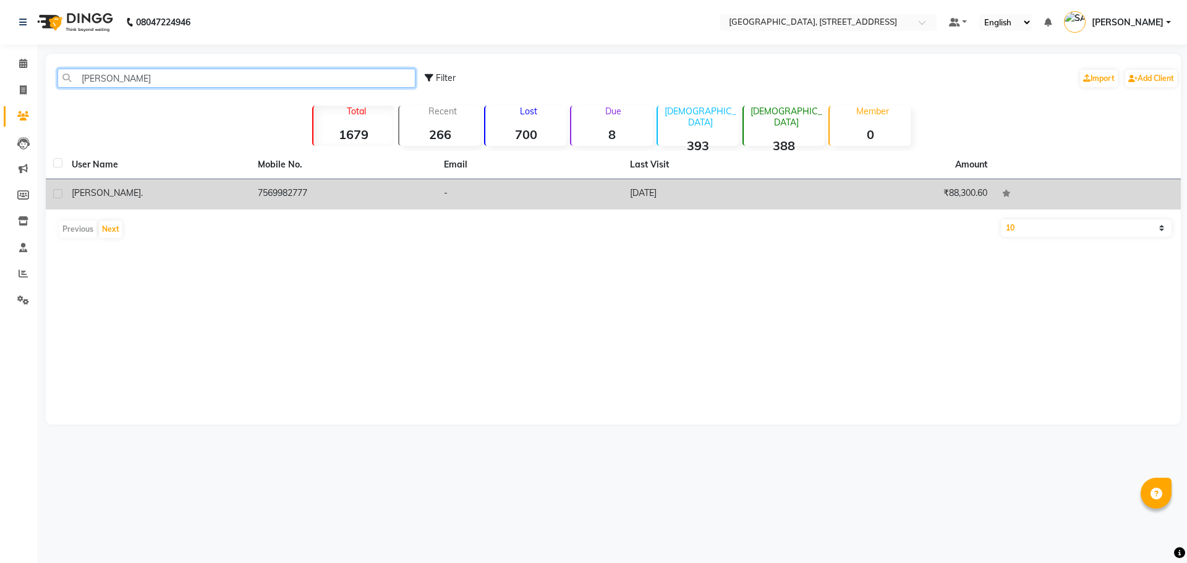
type input "navanita"
click at [185, 195] on div "Navanita ." at bounding box center [157, 193] width 171 height 13
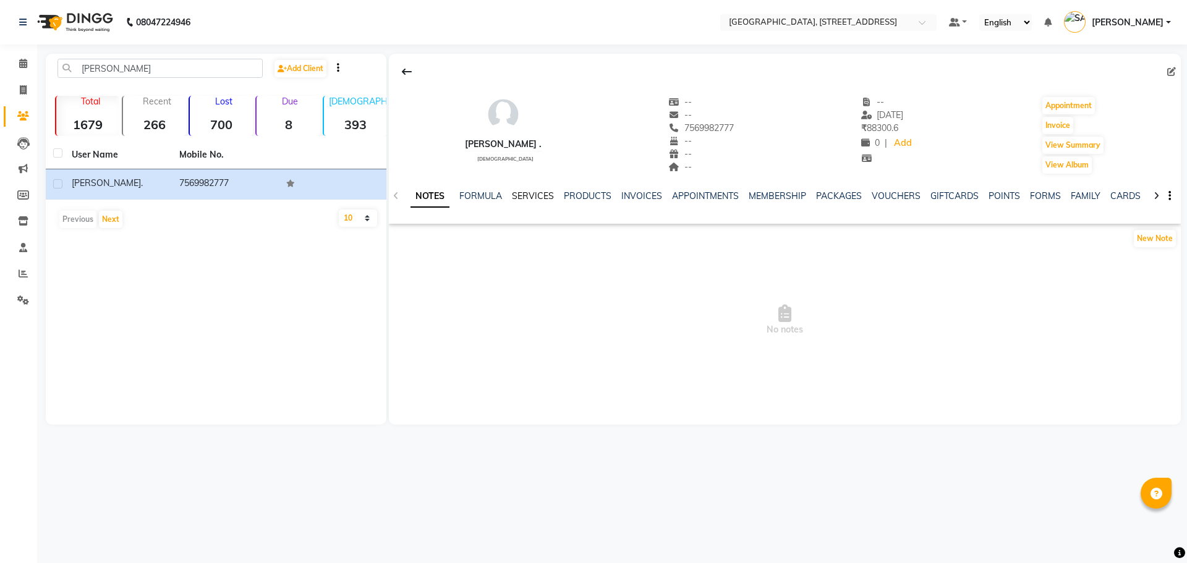
click at [538, 192] on link "SERVICES" at bounding box center [533, 195] width 42 height 11
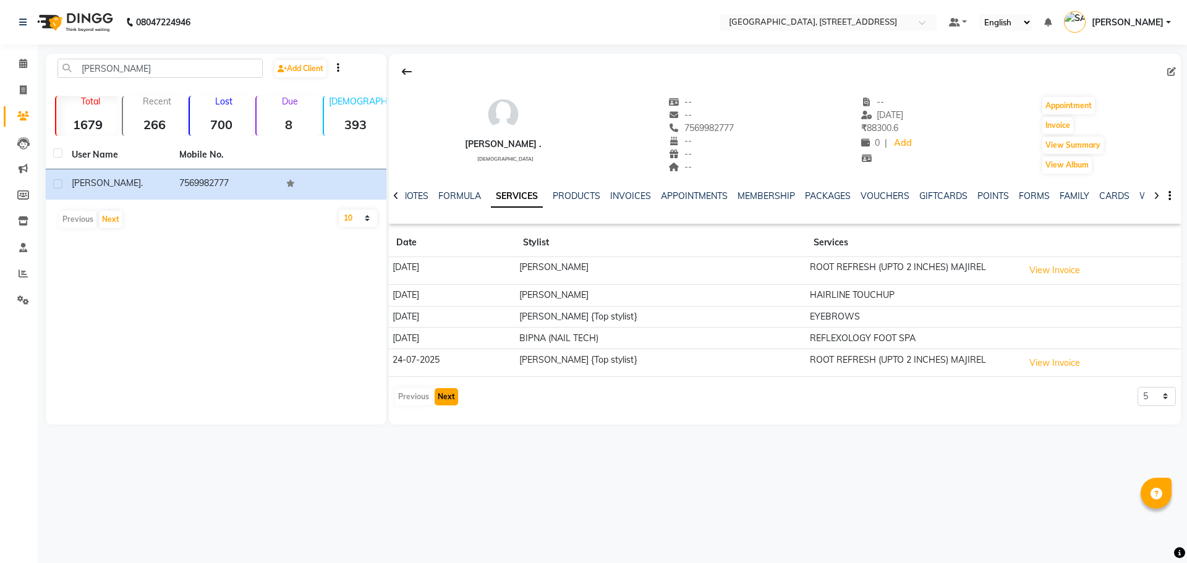
click at [446, 397] on button "Next" at bounding box center [446, 396] width 23 height 17
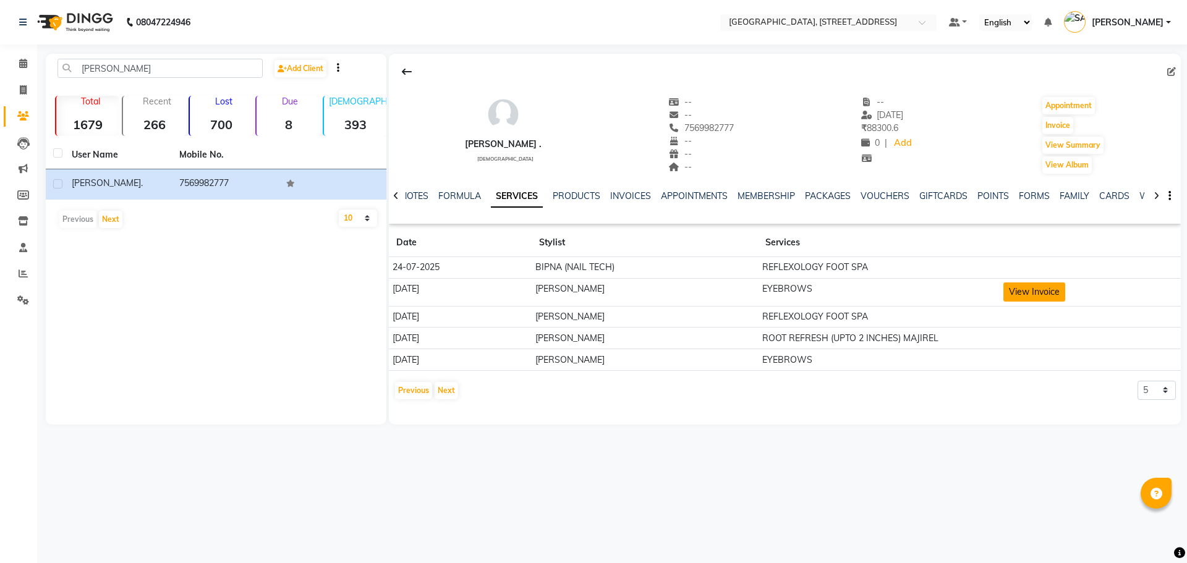
click at [1047, 293] on button "View Invoice" at bounding box center [1034, 292] width 62 height 19
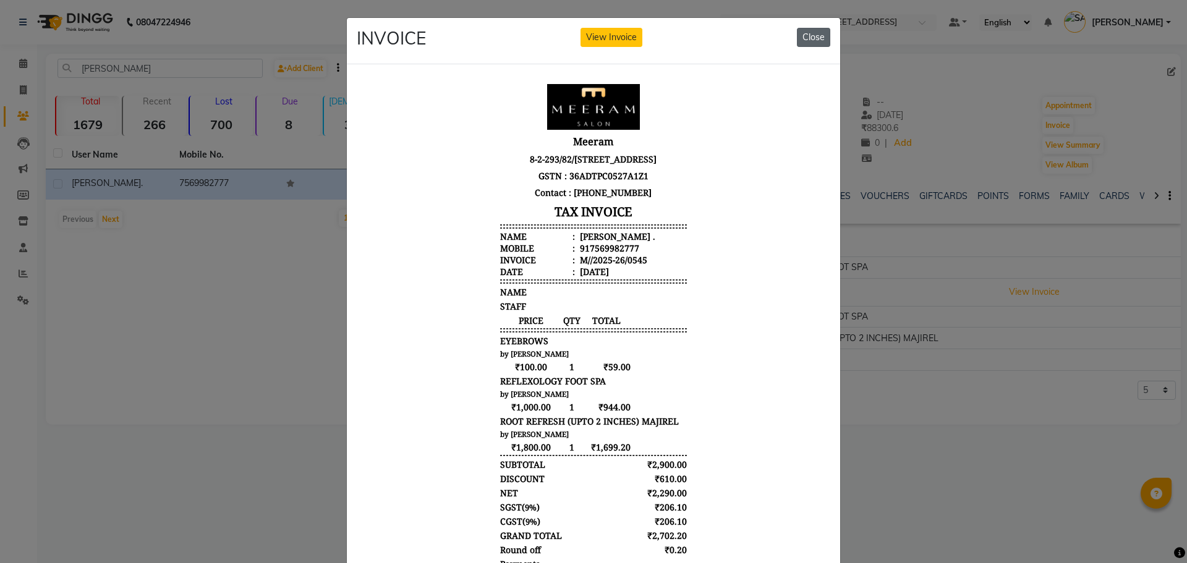
click at [810, 38] on button "Close" at bounding box center [813, 37] width 33 height 19
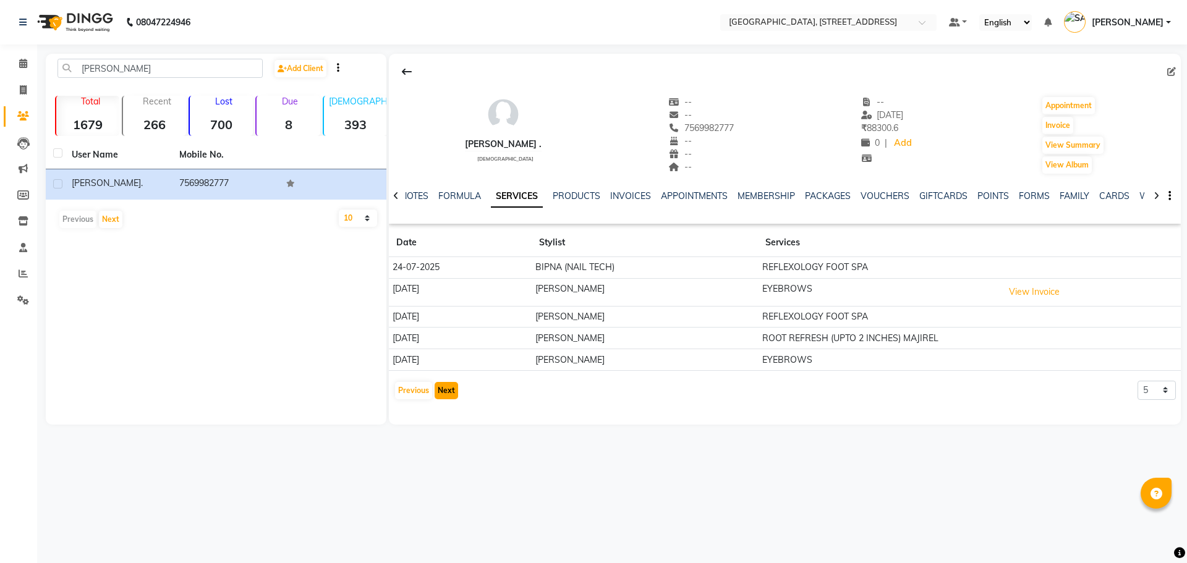
click at [446, 391] on button "Next" at bounding box center [446, 390] width 23 height 17
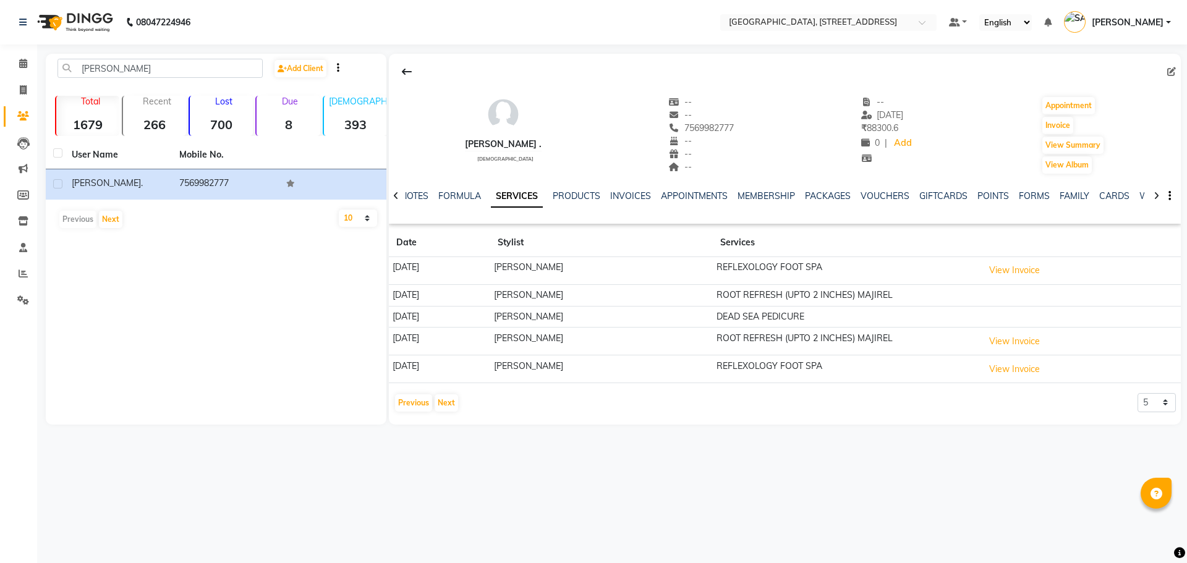
click at [817, 523] on div "08047224946 Select Location × Meeram, Mohans Plaza Road Number 36, Jubilee Hill…" at bounding box center [593, 281] width 1187 height 563
click at [445, 402] on button "Next" at bounding box center [446, 402] width 23 height 17
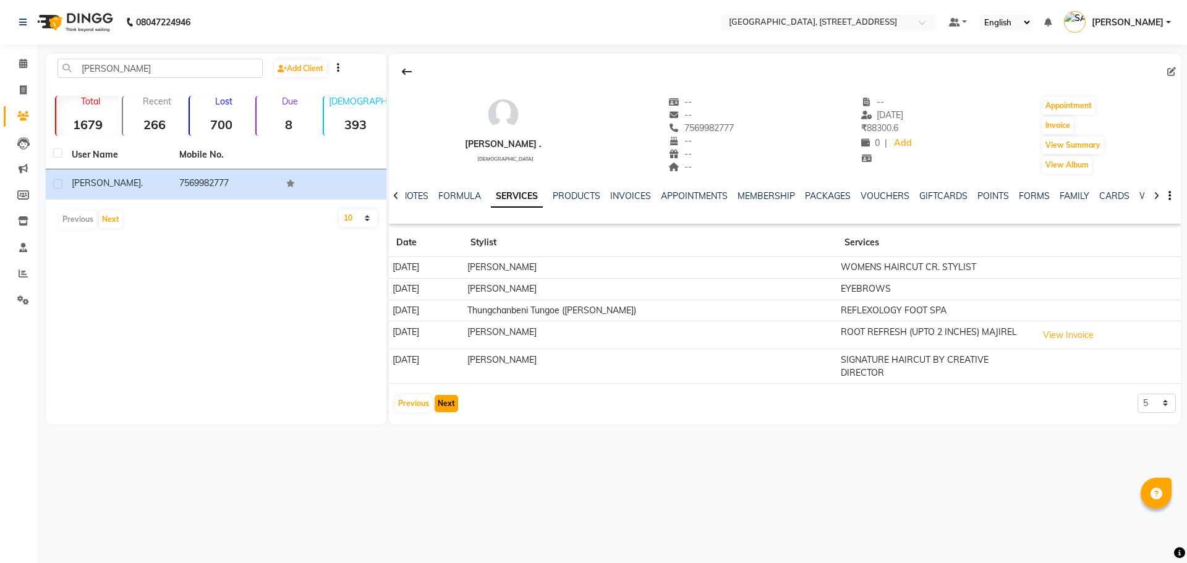
click at [445, 395] on button "Next" at bounding box center [446, 403] width 23 height 17
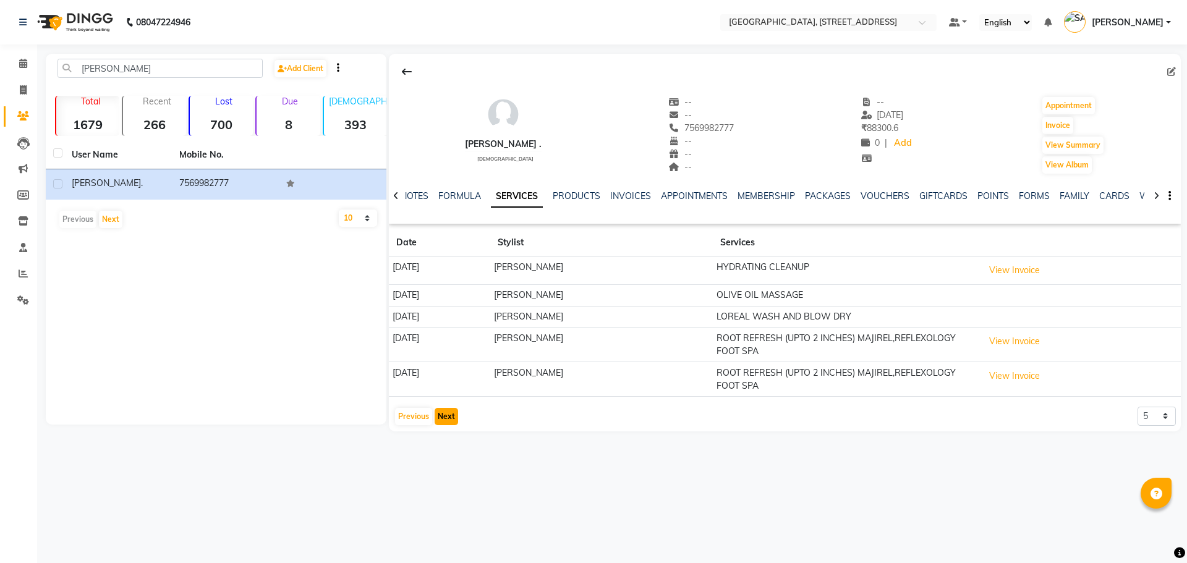
click at [440, 414] on button "Next" at bounding box center [446, 416] width 23 height 17
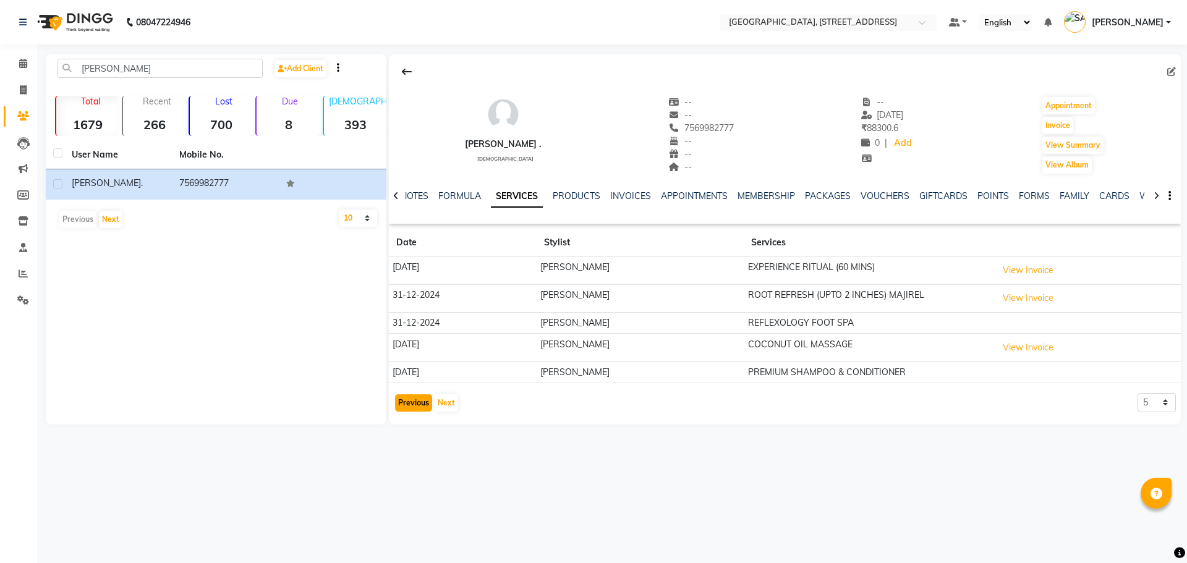
click at [406, 404] on button "Previous" at bounding box center [413, 402] width 37 height 17
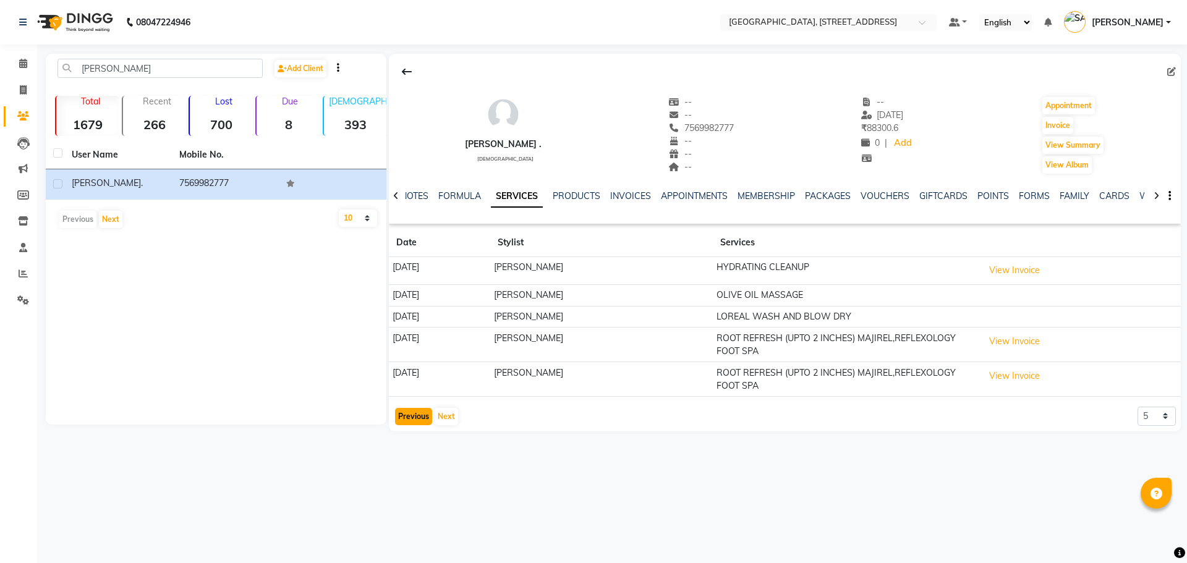
click at [409, 408] on button "Previous" at bounding box center [413, 416] width 37 height 17
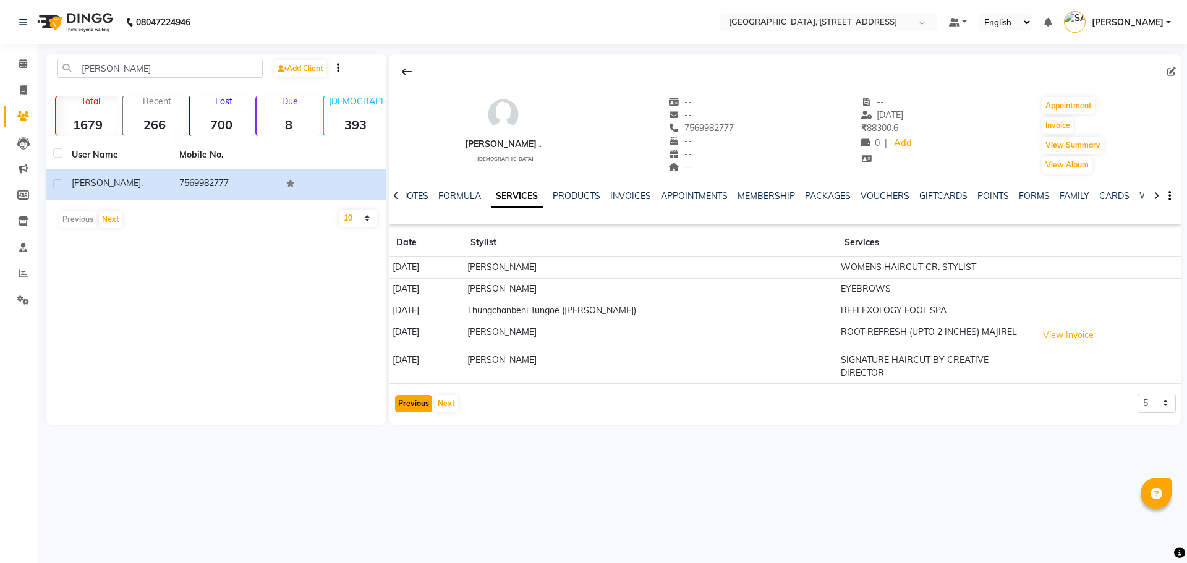
click at [411, 395] on button "Previous" at bounding box center [413, 403] width 37 height 17
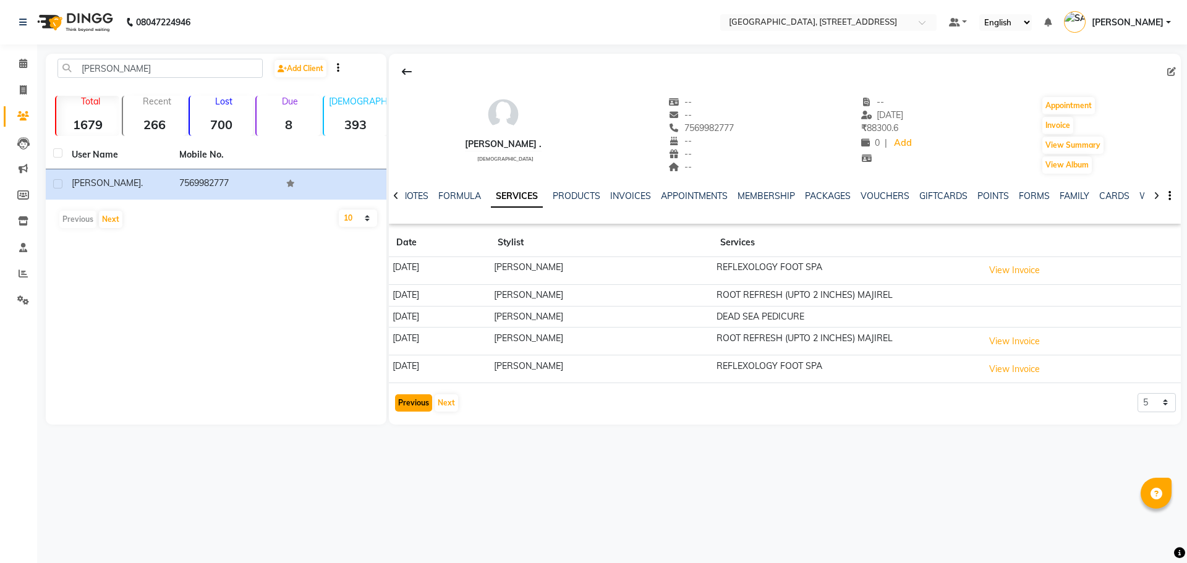
click at [412, 402] on button "Previous" at bounding box center [413, 402] width 37 height 17
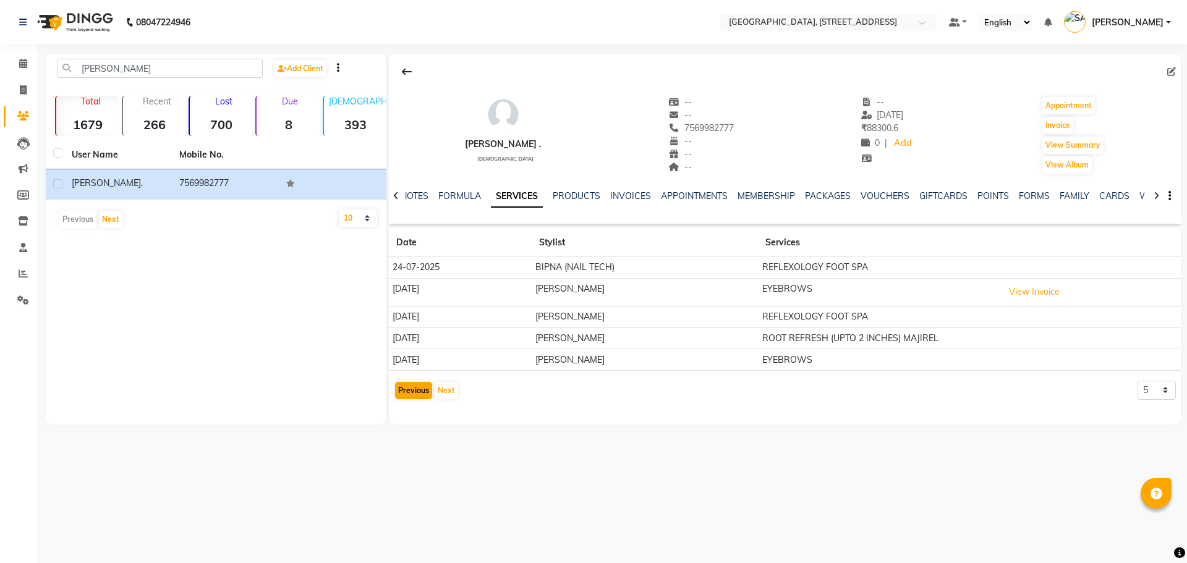
click at [412, 402] on div "Navanita . female -- -- 7569982777 -- -- -- -- 22-08-2025 ₹ 88300.6 0 | Add App…" at bounding box center [785, 230] width 792 height 352
click at [412, 393] on button "Previous" at bounding box center [413, 390] width 37 height 17
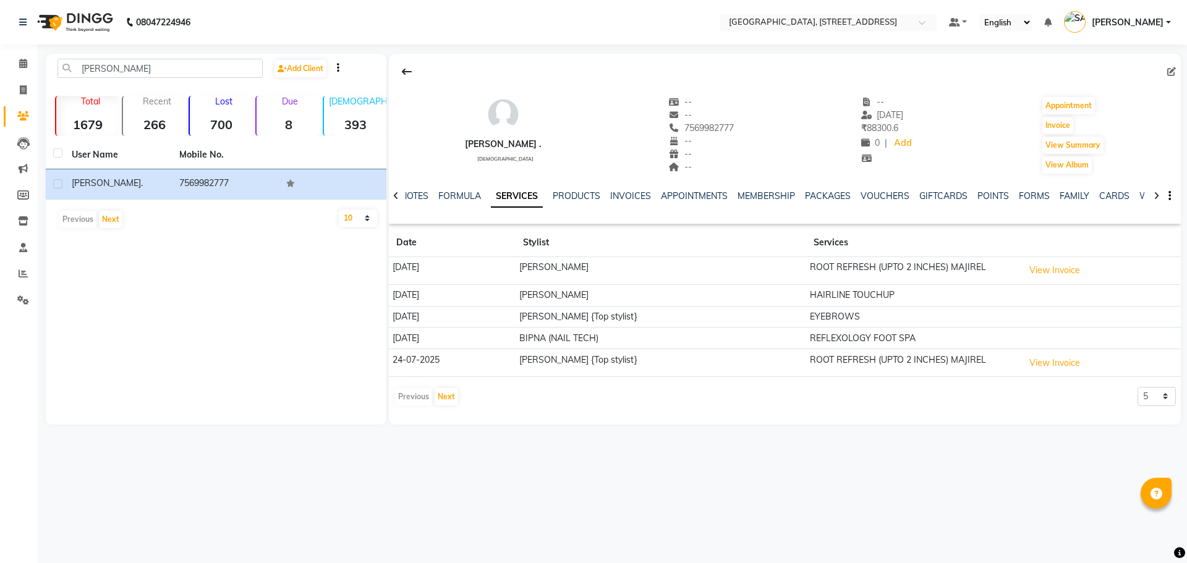
click at [407, 394] on div "Previous Next" at bounding box center [427, 397] width 66 height 20
click at [1058, 263] on button "View Invoice" at bounding box center [1055, 270] width 62 height 19
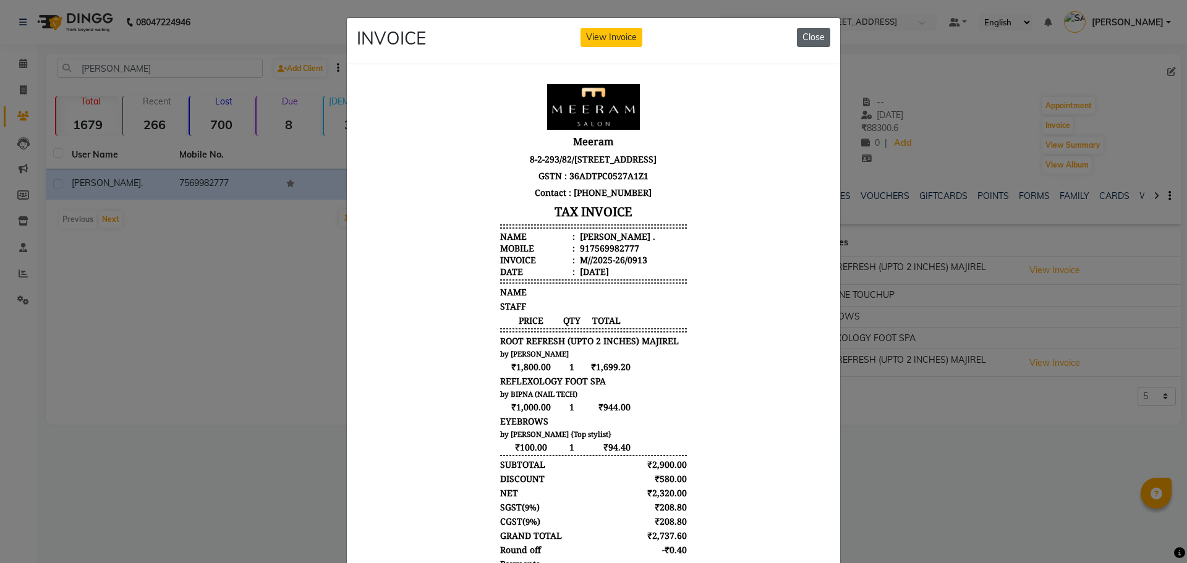
click at [811, 35] on button "Close" at bounding box center [813, 37] width 33 height 19
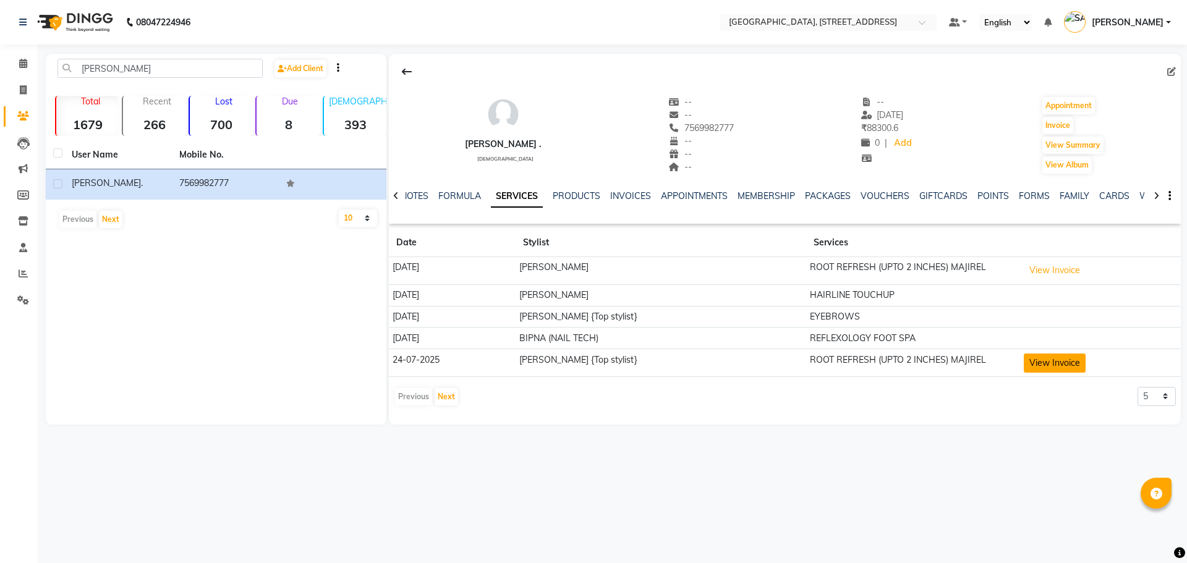
click at [1079, 359] on button "View Invoice" at bounding box center [1055, 363] width 62 height 19
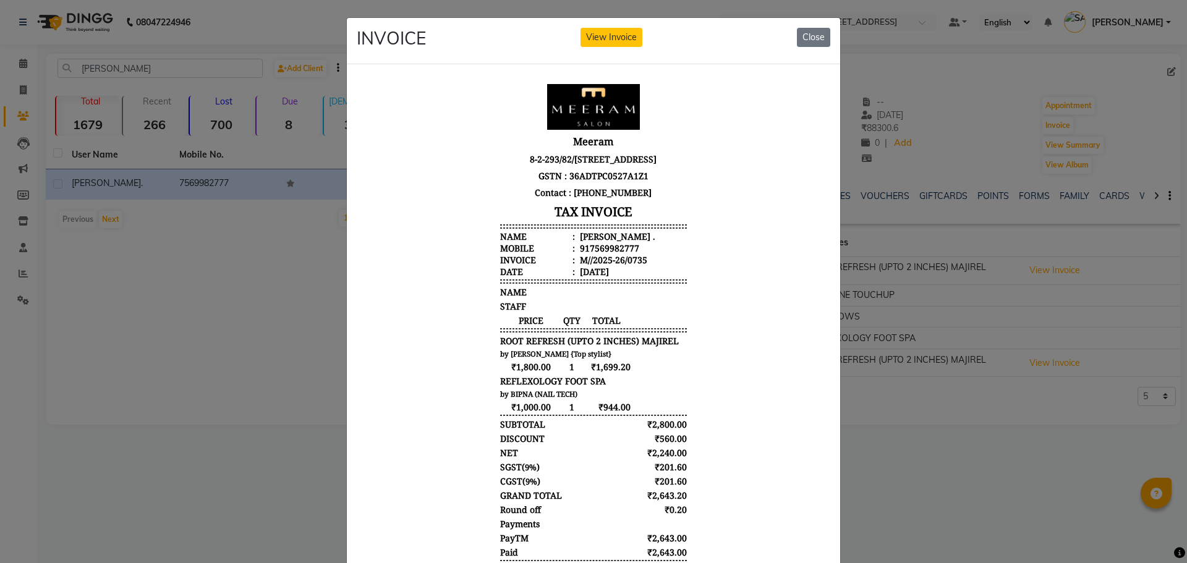
drag, startPoint x: 722, startPoint y: 491, endPoint x: 720, endPoint y: 119, distance: 371.6
click at [720, 119] on body "Meeram 8-2-293/82/A/733/GF Plot No. 733, Mohans Plaza Road Number 36, Jubilee H…" at bounding box center [594, 347] width 464 height 537
click at [743, 163] on body "Meeram 8-2-293/82/A/733/GF Plot No. 733, Mohans Plaza Road Number 36, Jubilee H…" at bounding box center [594, 347] width 464 height 537
click at [806, 32] on button "Close" at bounding box center [813, 37] width 33 height 19
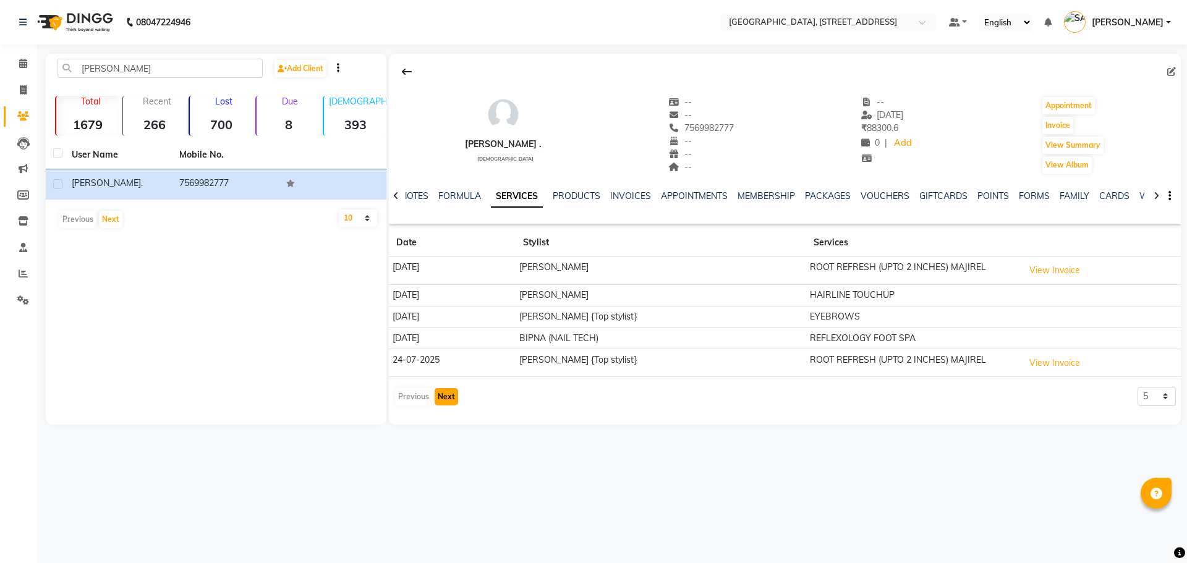
click at [444, 398] on button "Next" at bounding box center [446, 396] width 23 height 17
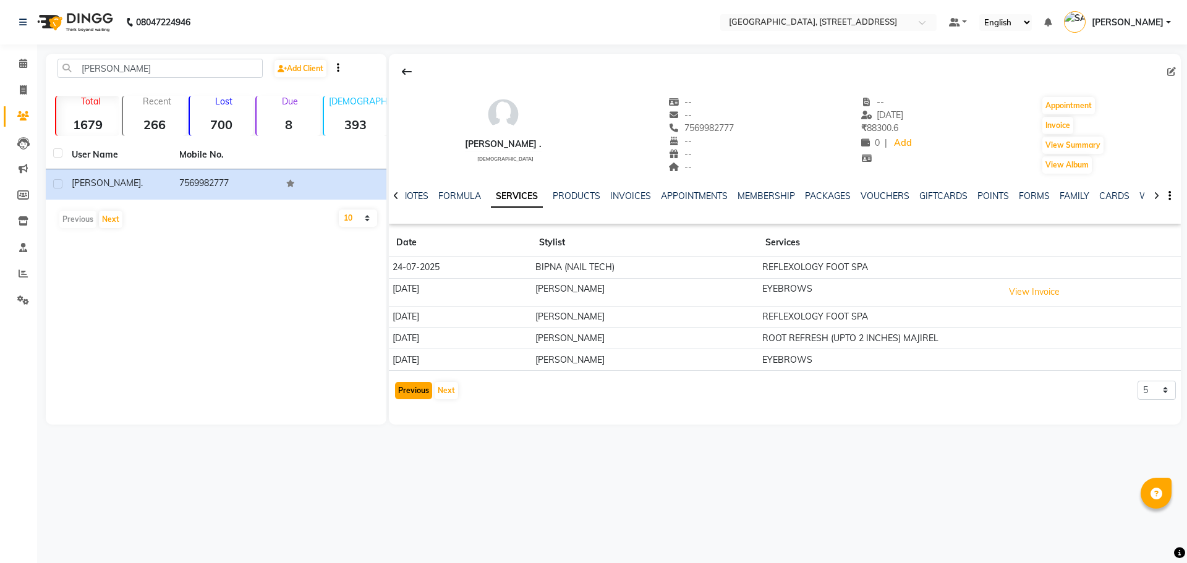
click at [403, 390] on button "Previous" at bounding box center [413, 390] width 37 height 17
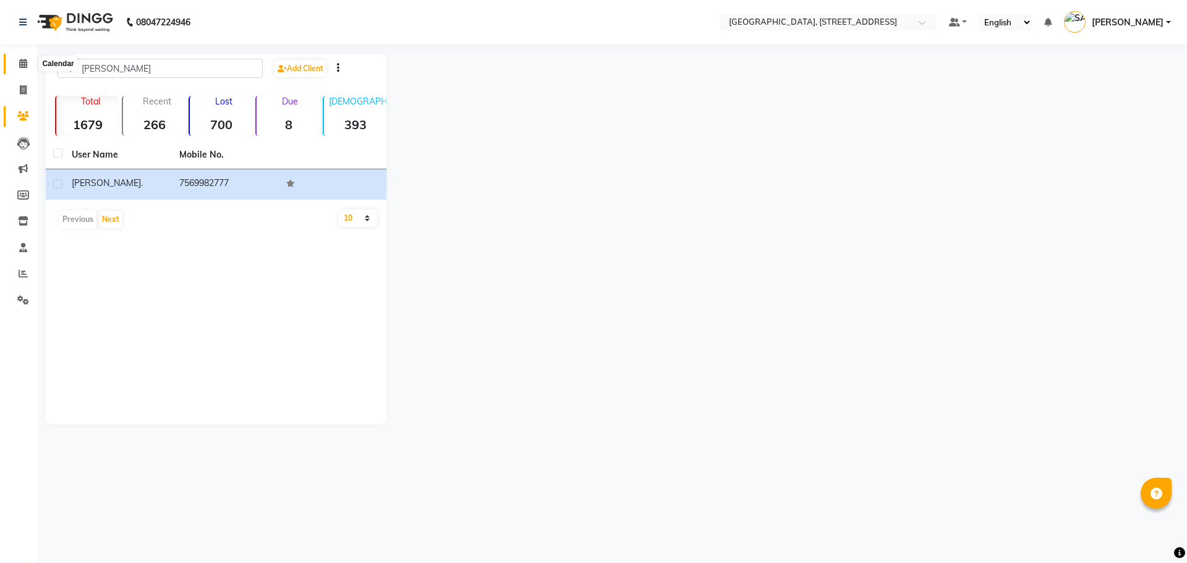
click at [23, 66] on icon at bounding box center [23, 63] width 8 height 9
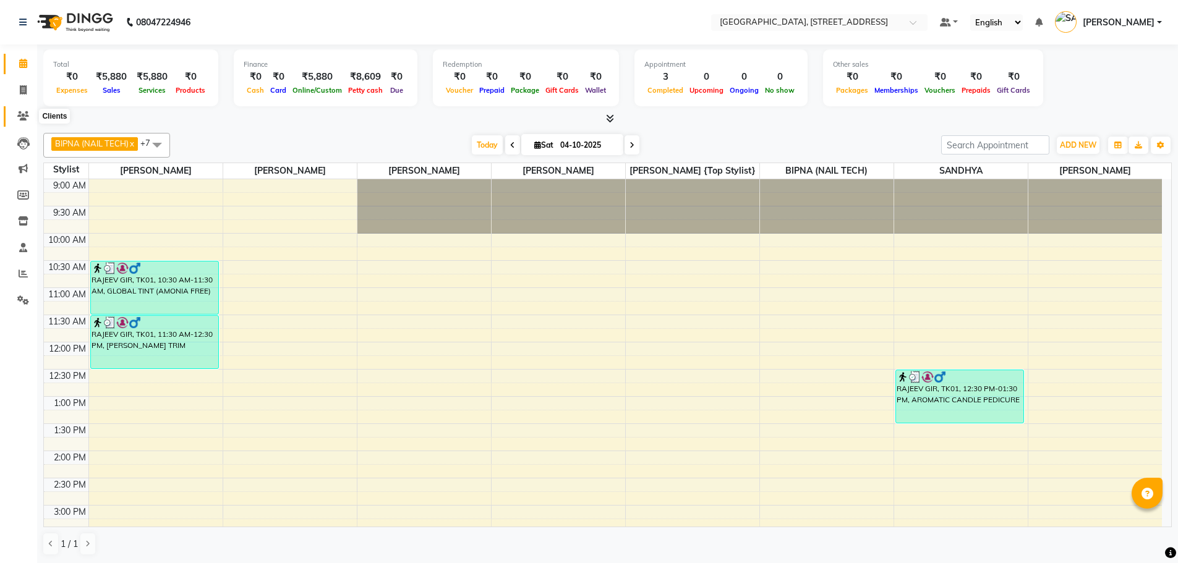
click at [24, 116] on icon at bounding box center [23, 115] width 12 height 9
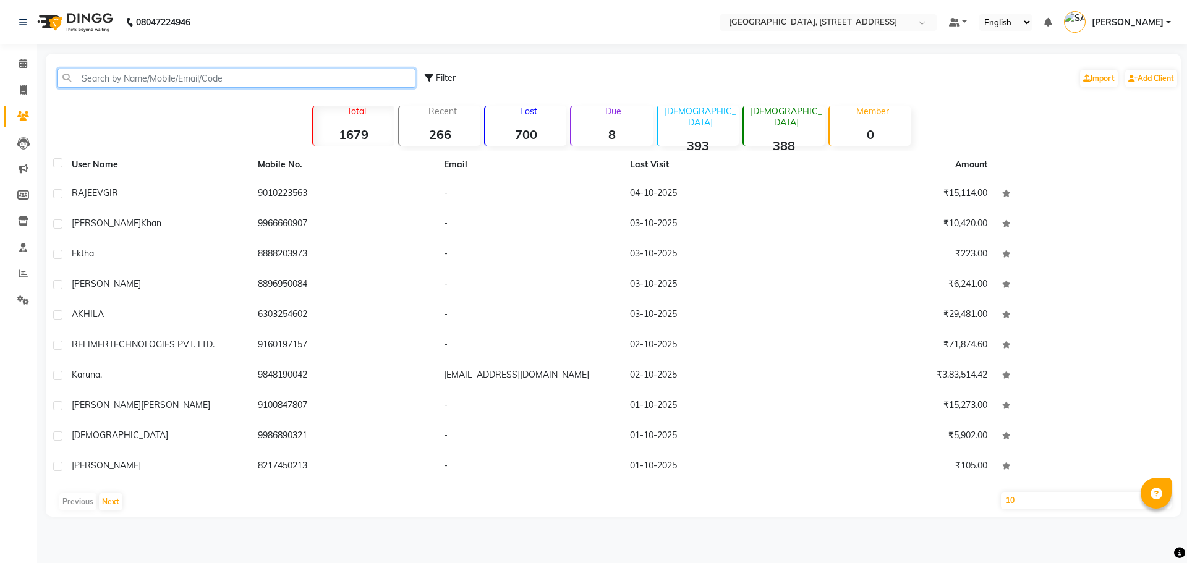
click at [189, 79] on input "text" at bounding box center [236, 78] width 358 height 19
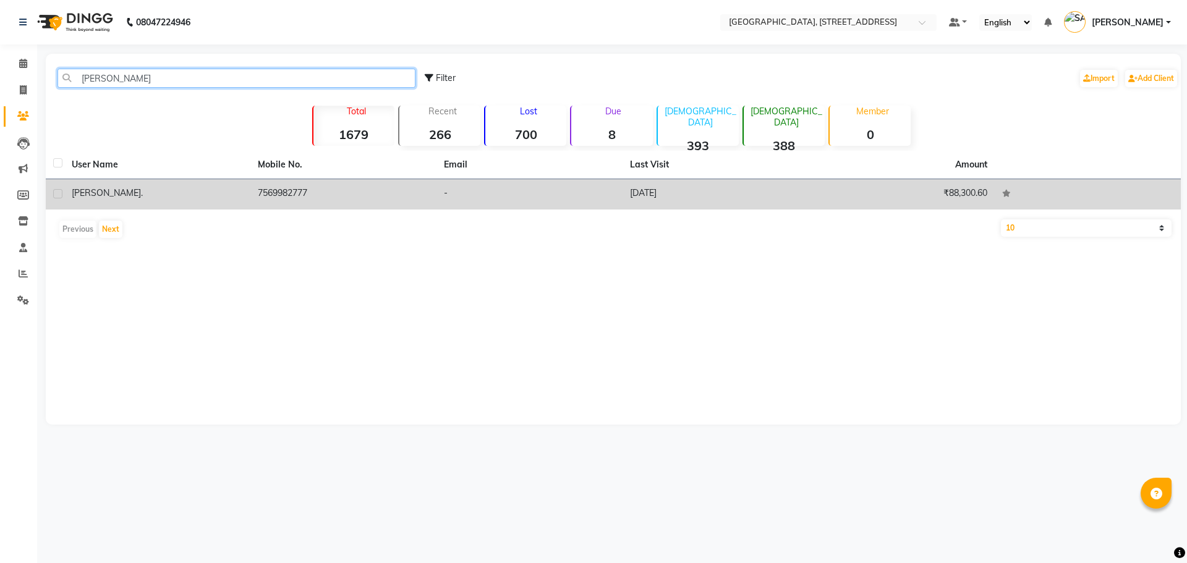
type input "navanita"
click at [283, 195] on td "7569982777" at bounding box center [343, 194] width 186 height 30
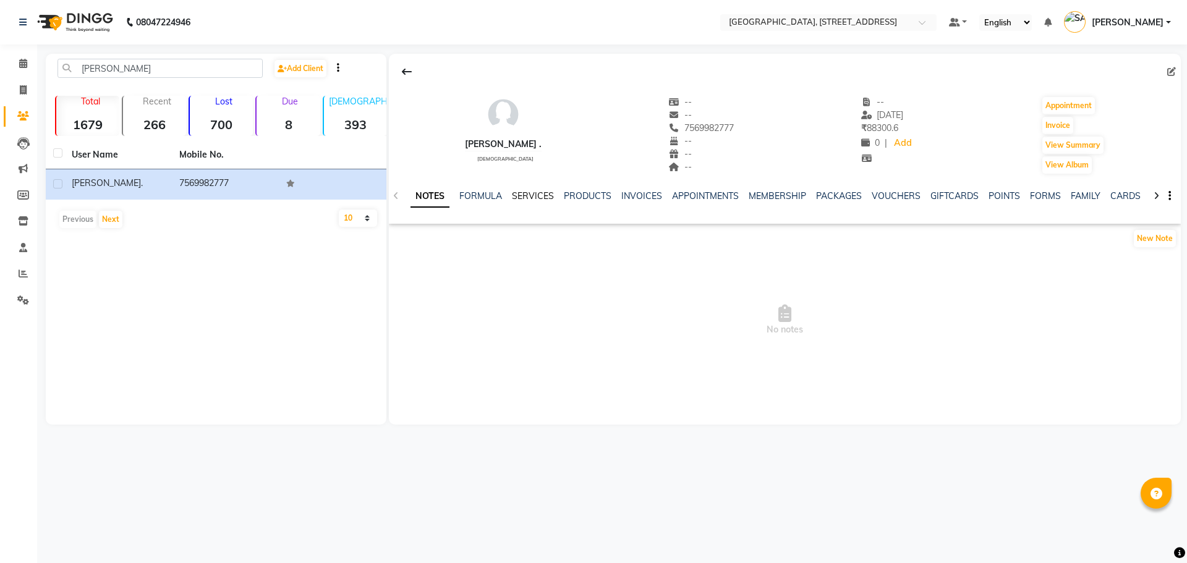
click at [523, 192] on link "SERVICES" at bounding box center [533, 195] width 42 height 11
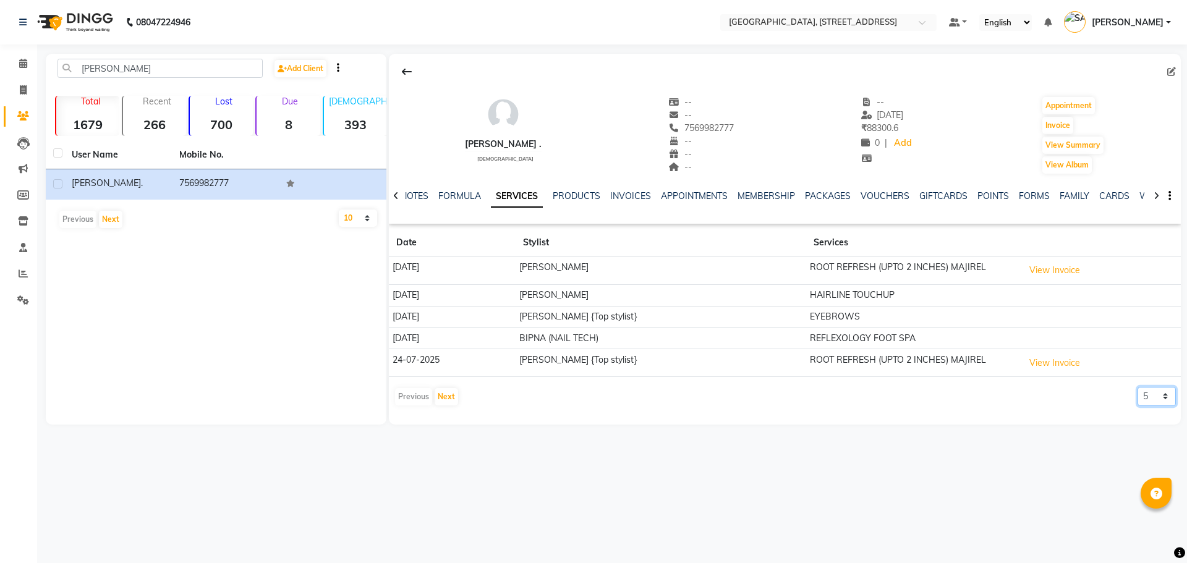
click at [1169, 393] on select "5 10 50 100 500" at bounding box center [1157, 396] width 38 height 19
select select "100"
click at [1138, 387] on select "5 10 50 100 500" at bounding box center [1157, 396] width 38 height 19
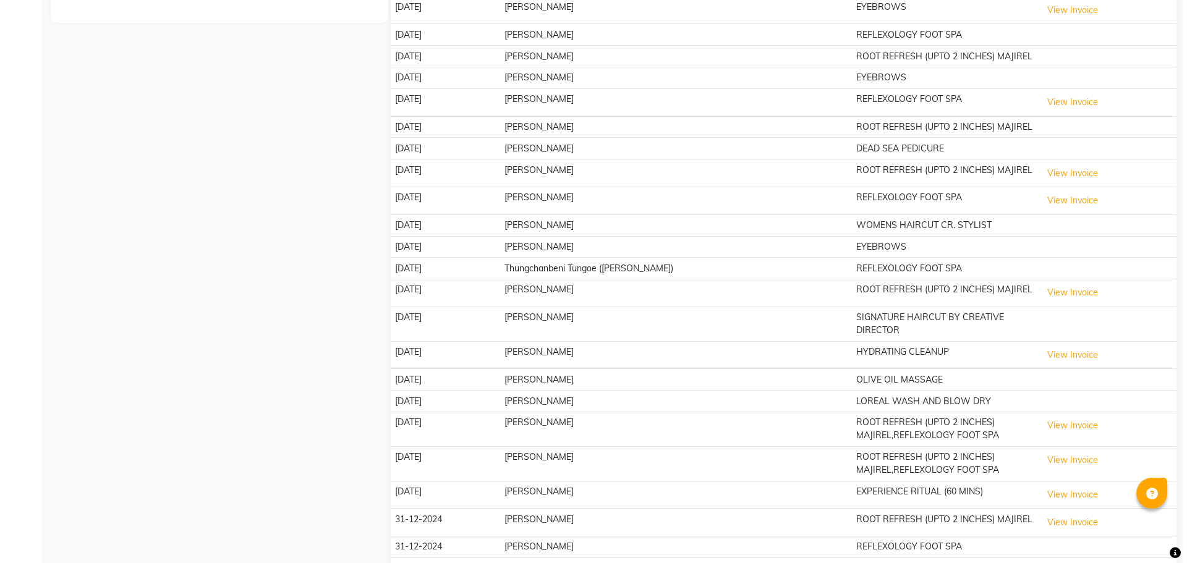
scroll to position [422, 0]
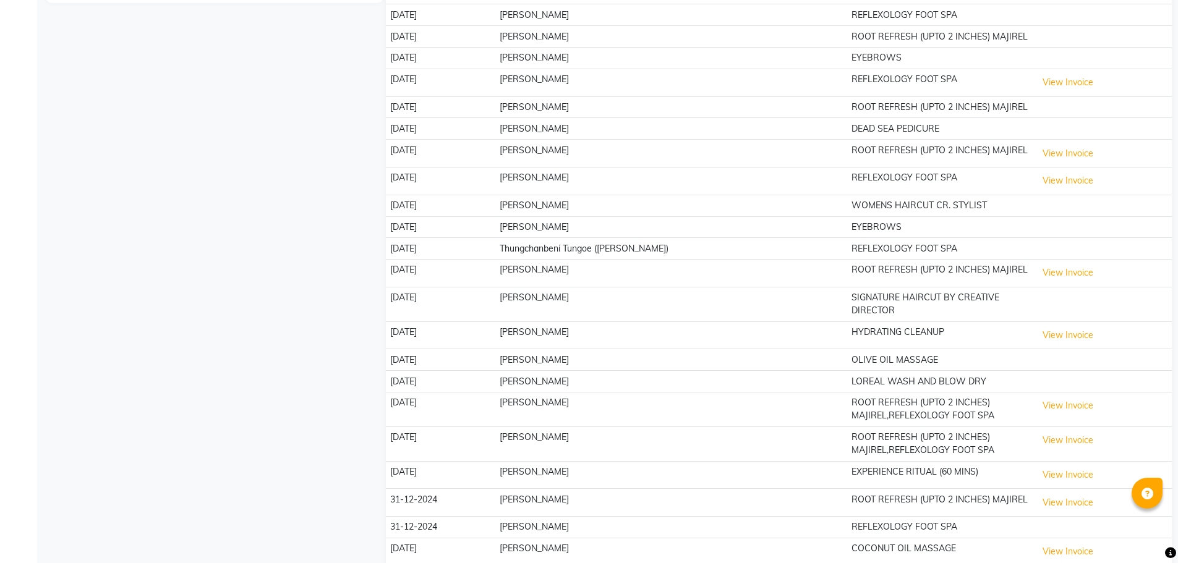
click at [987, 301] on td "SIGNATURE HAIRCUT BY CREATIVE DIRECTOR" at bounding box center [940, 304] width 185 height 35
click at [540, 297] on td "SOYAM THAPA" at bounding box center [671, 304] width 352 height 35
click at [1066, 326] on button "View Invoice" at bounding box center [1068, 335] width 62 height 19
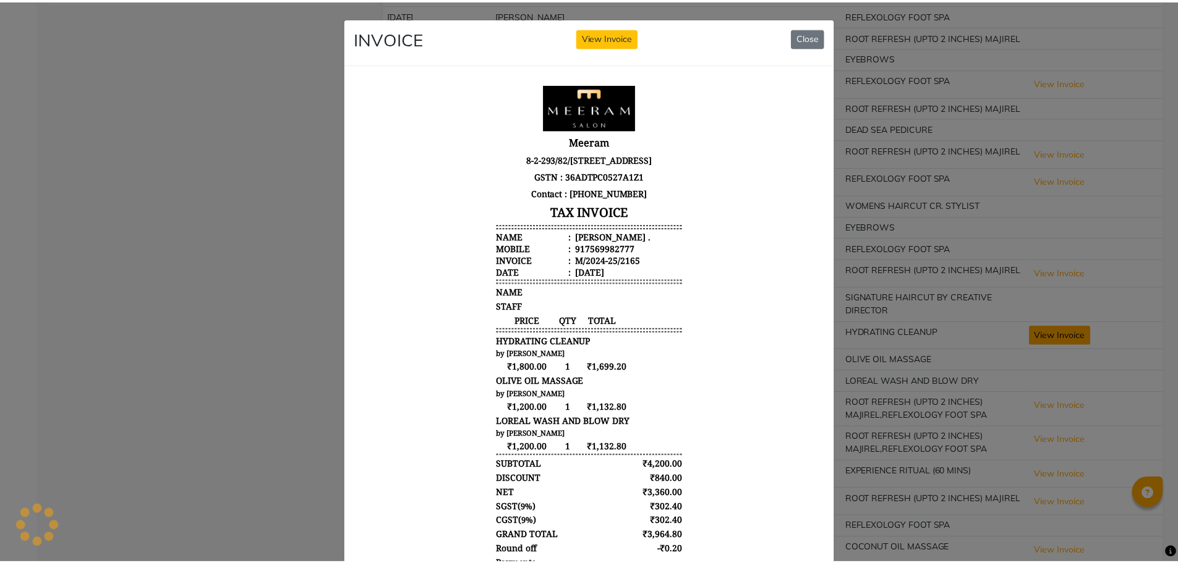
scroll to position [0, 0]
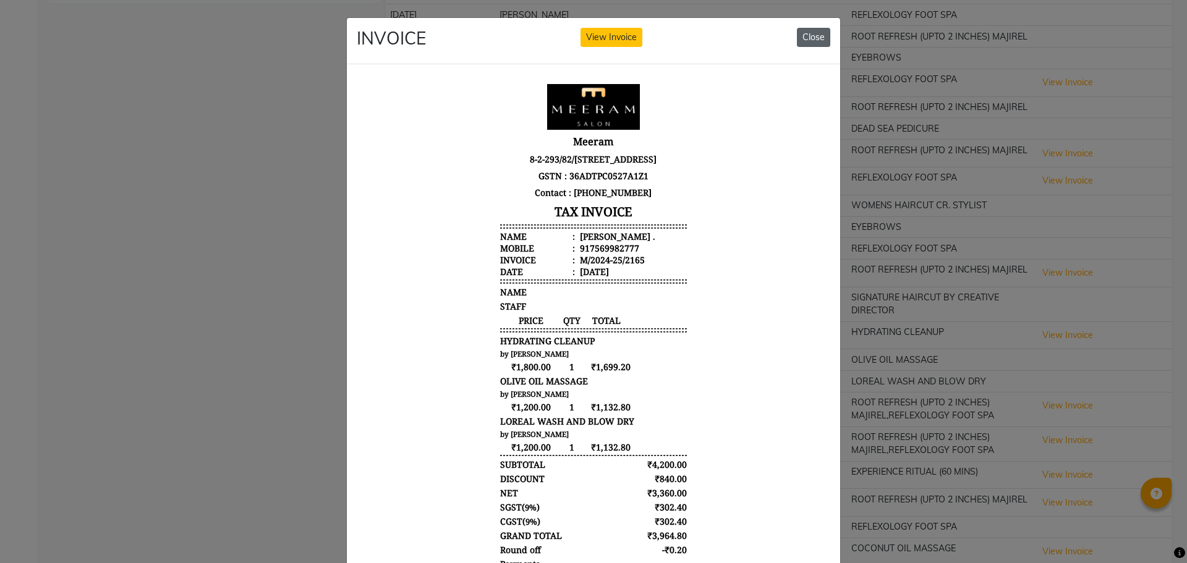
click at [801, 41] on button "Close" at bounding box center [813, 37] width 33 height 19
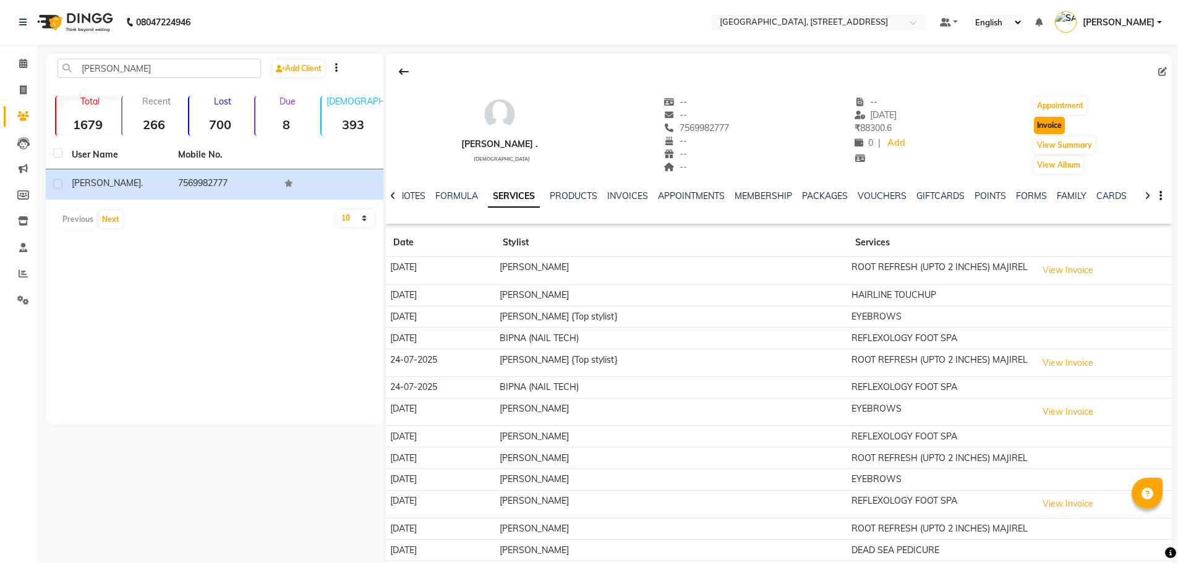
click at [1046, 127] on button "Invoice" at bounding box center [1049, 125] width 31 height 17
select select "service"
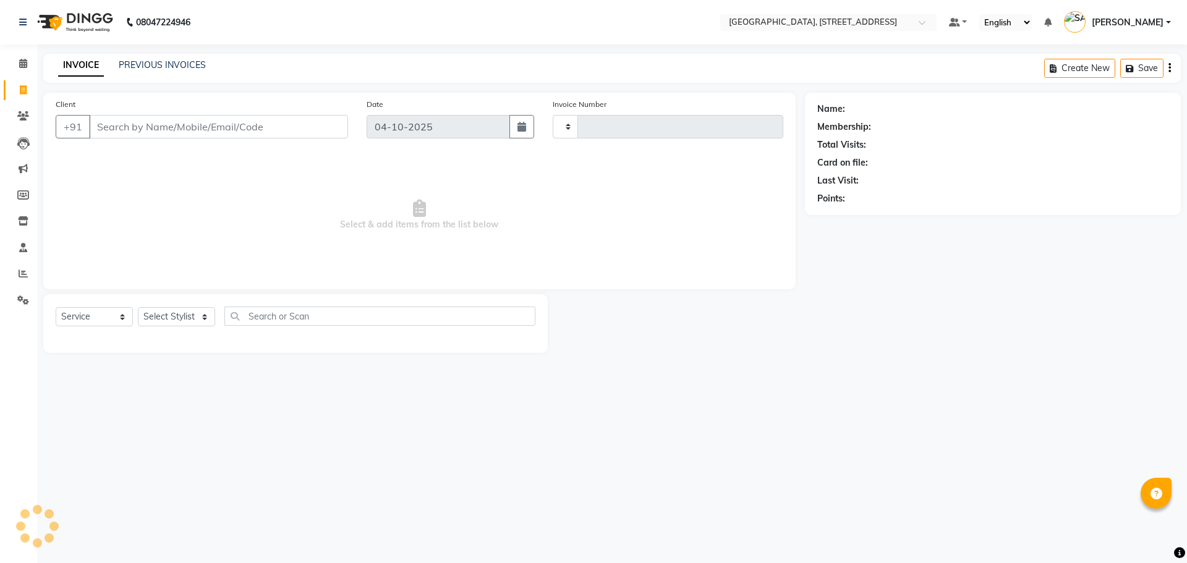
type input "1124"
select select "8062"
type input "7569982777"
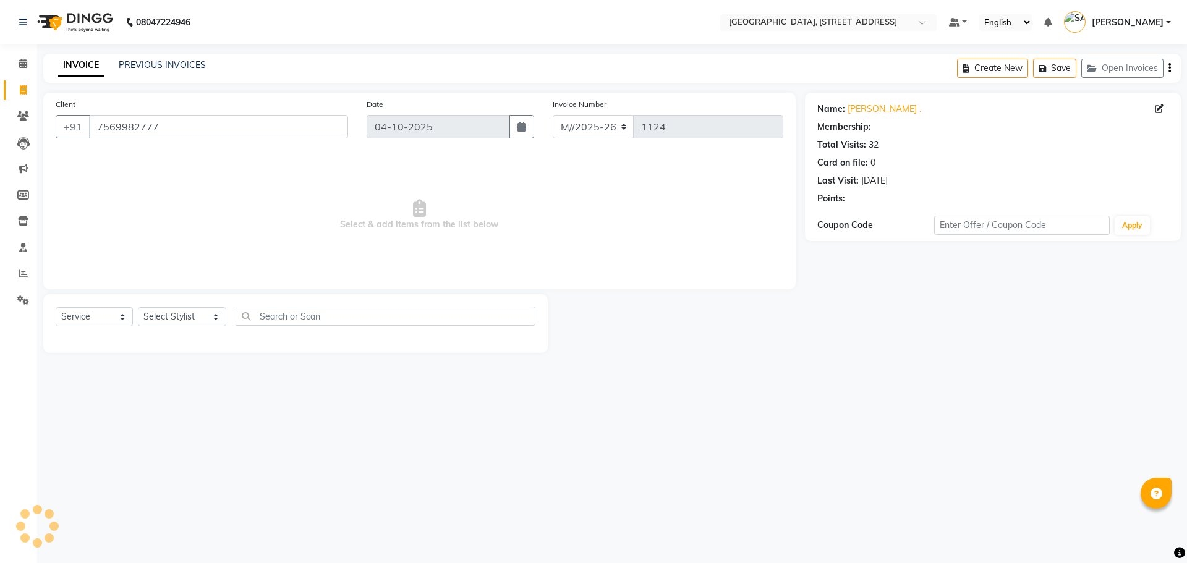
click at [205, 130] on input "7569982777" at bounding box center [218, 126] width 259 height 23
click at [180, 61] on link "PREVIOUS INVOICES" at bounding box center [162, 64] width 87 height 11
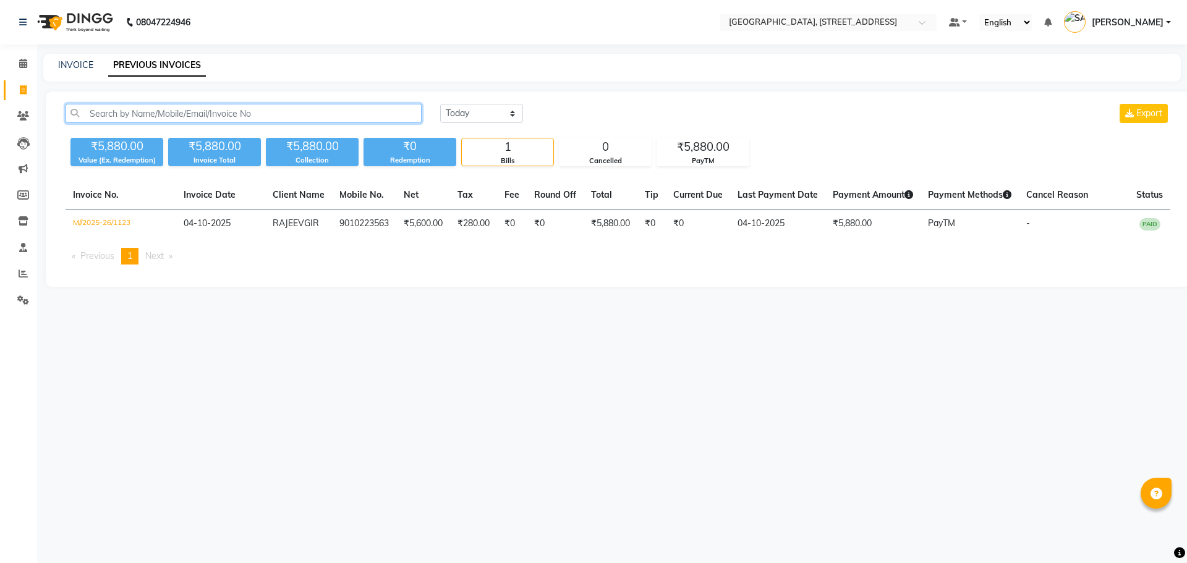
click at [208, 113] on input "text" at bounding box center [244, 113] width 356 height 19
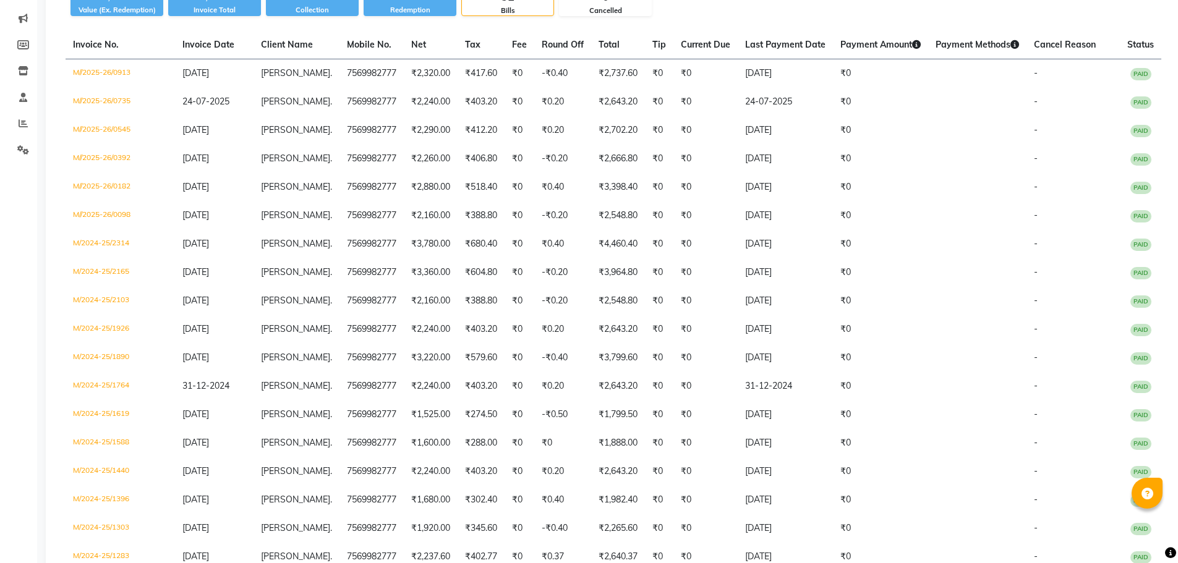
scroll to position [157, 0]
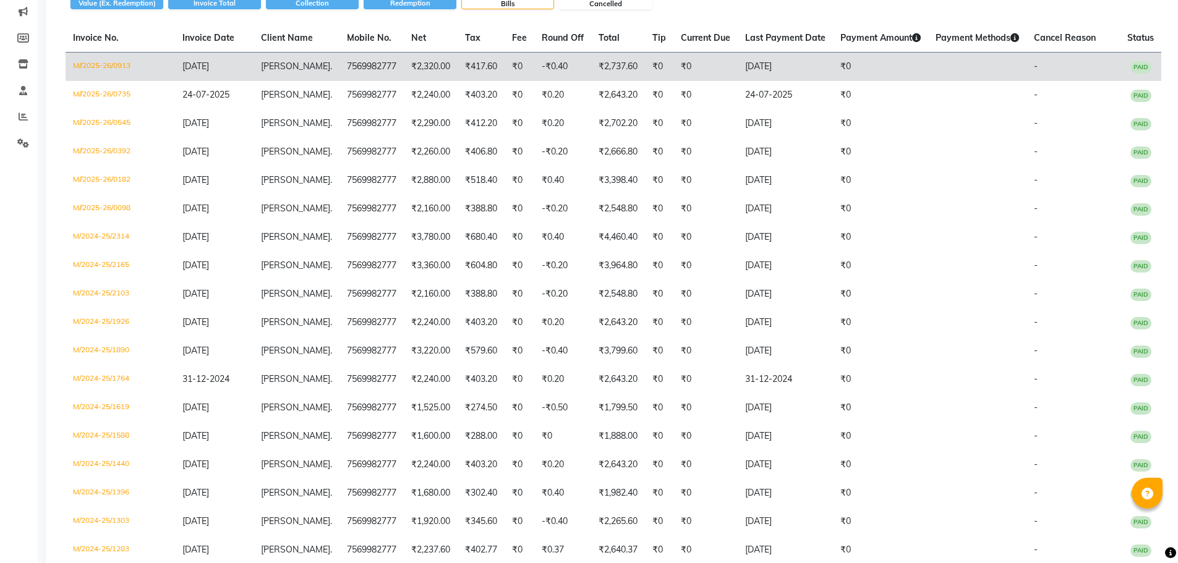
type input "navanita"
click at [89, 75] on td "M//2025-26/0913" at bounding box center [120, 67] width 109 height 29
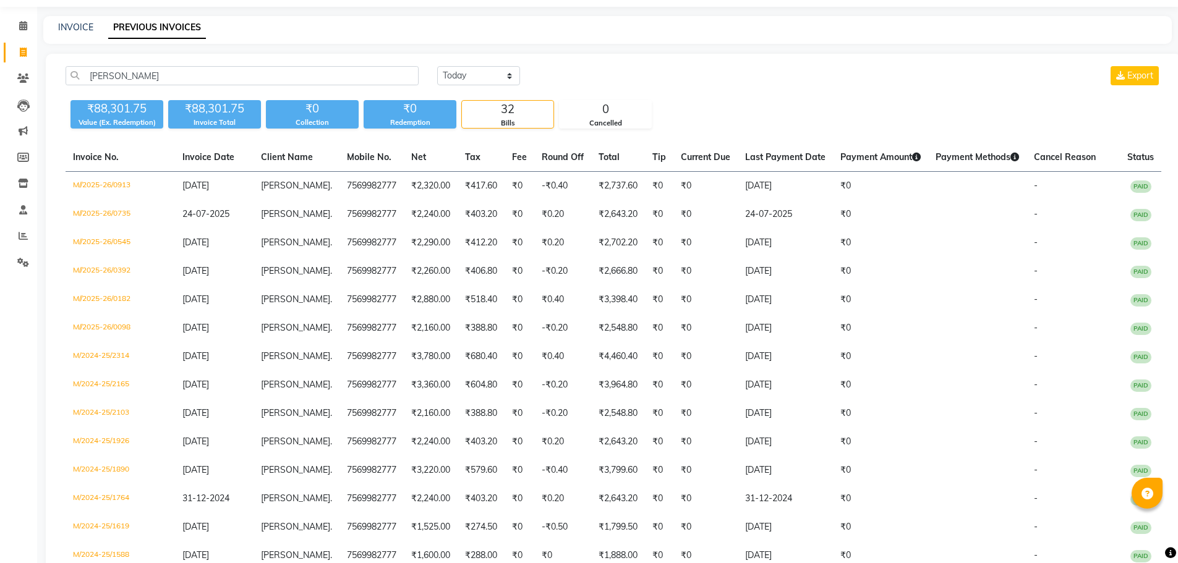
scroll to position [0, 0]
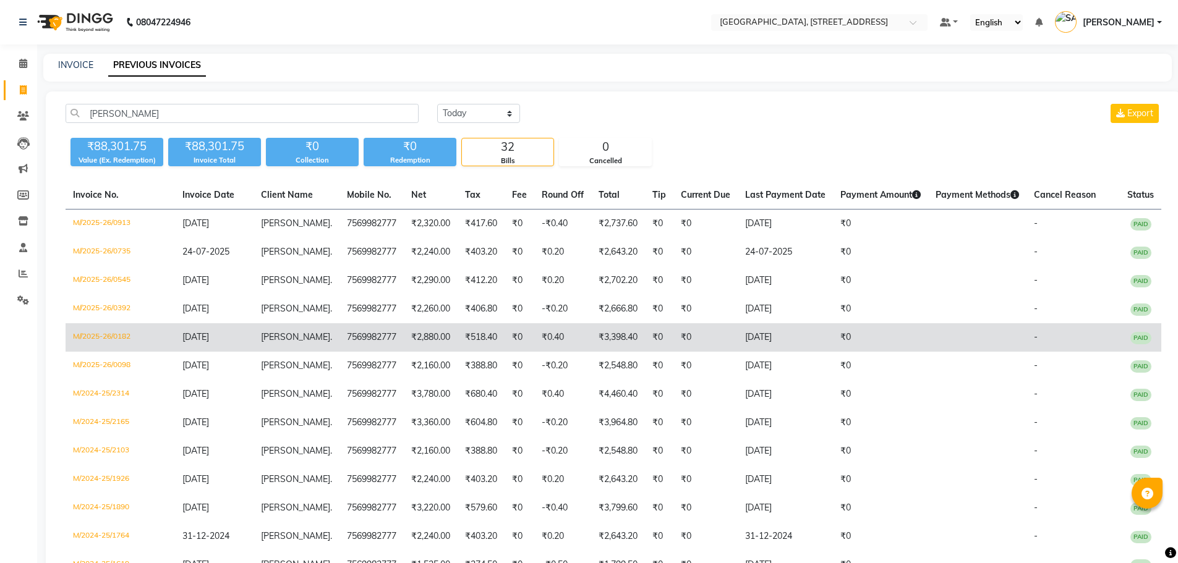
click at [270, 326] on td "Navanita ." at bounding box center [296, 337] width 86 height 28
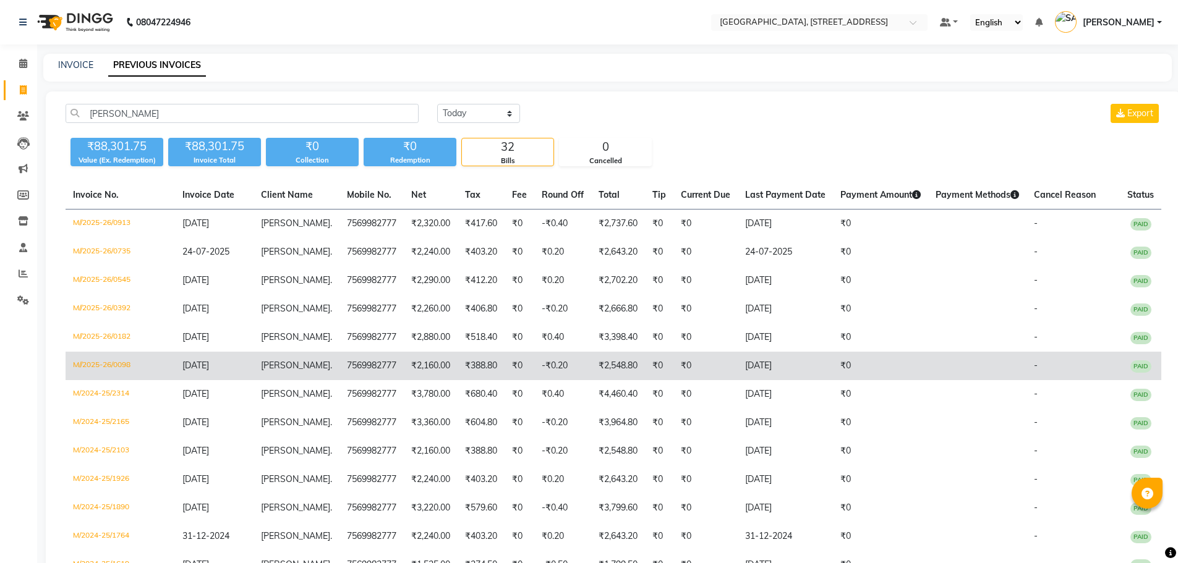
click at [317, 368] on td "Navanita ." at bounding box center [296, 366] width 86 height 28
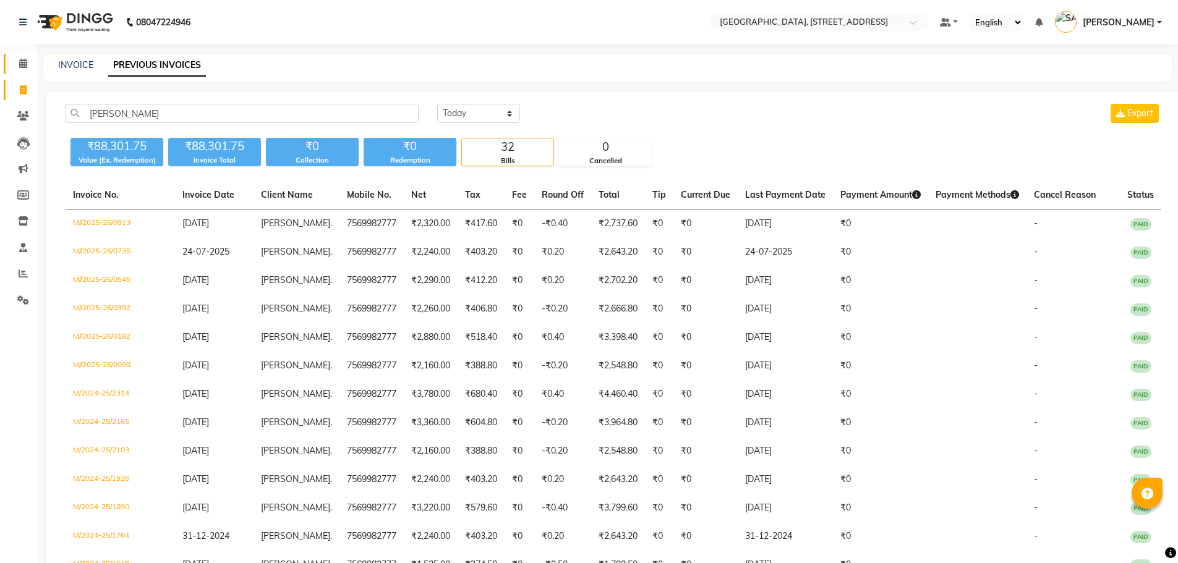
click at [28, 69] on span at bounding box center [23, 64] width 22 height 14
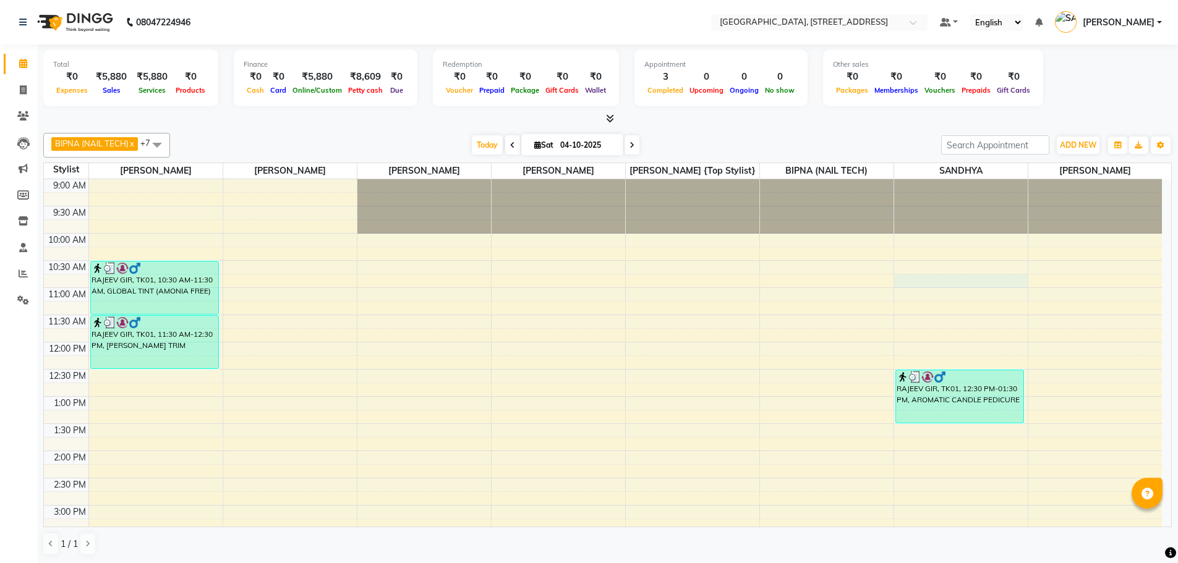
click at [962, 281] on div "9:00 AM 9:30 AM 10:00 AM 10:30 AM 11:00 AM 11:30 AM 12:00 PM 12:30 PM 1:00 PM 1…" at bounding box center [603, 559] width 1118 height 761
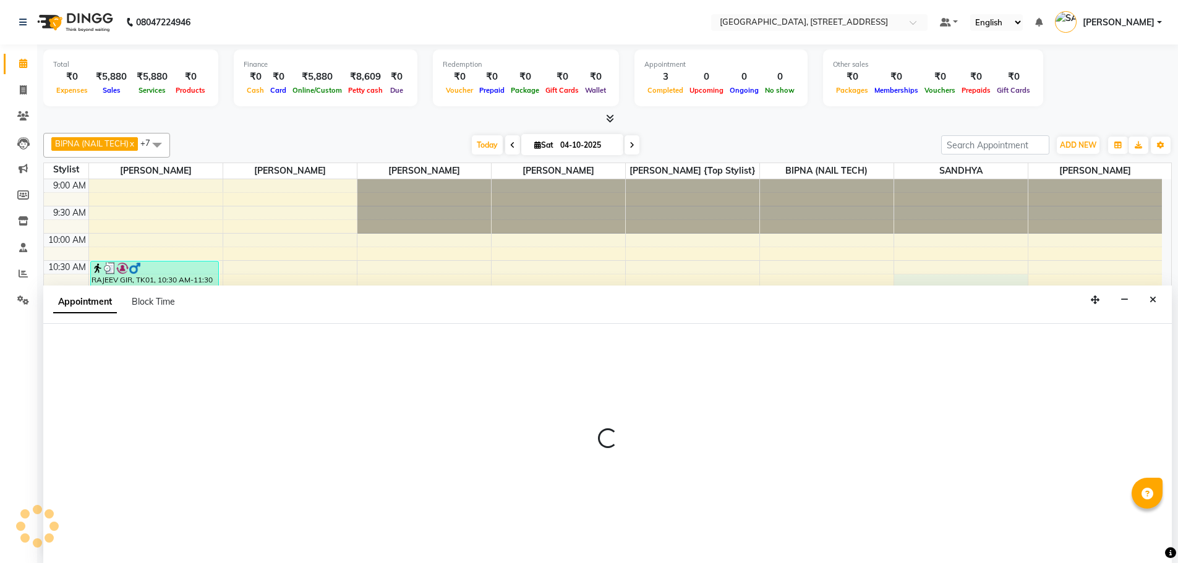
scroll to position [1, 0]
select select "87930"
select select "645"
select select "tentative"
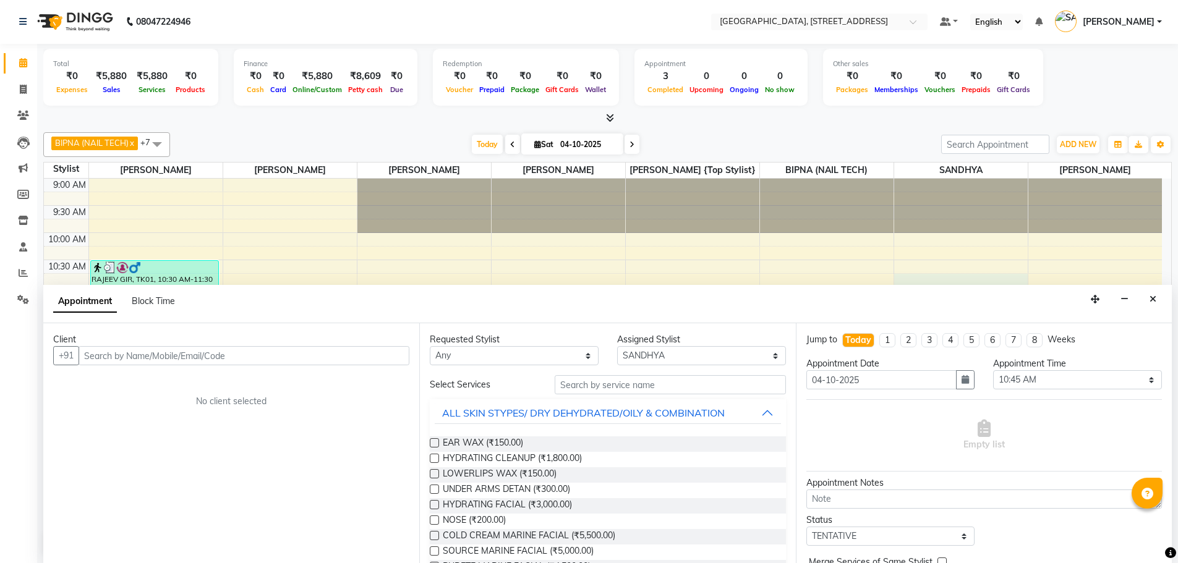
click at [263, 355] on input "text" at bounding box center [244, 355] width 331 height 19
type input "7075300673"
click at [379, 352] on span "Add Client" at bounding box center [383, 355] width 41 height 11
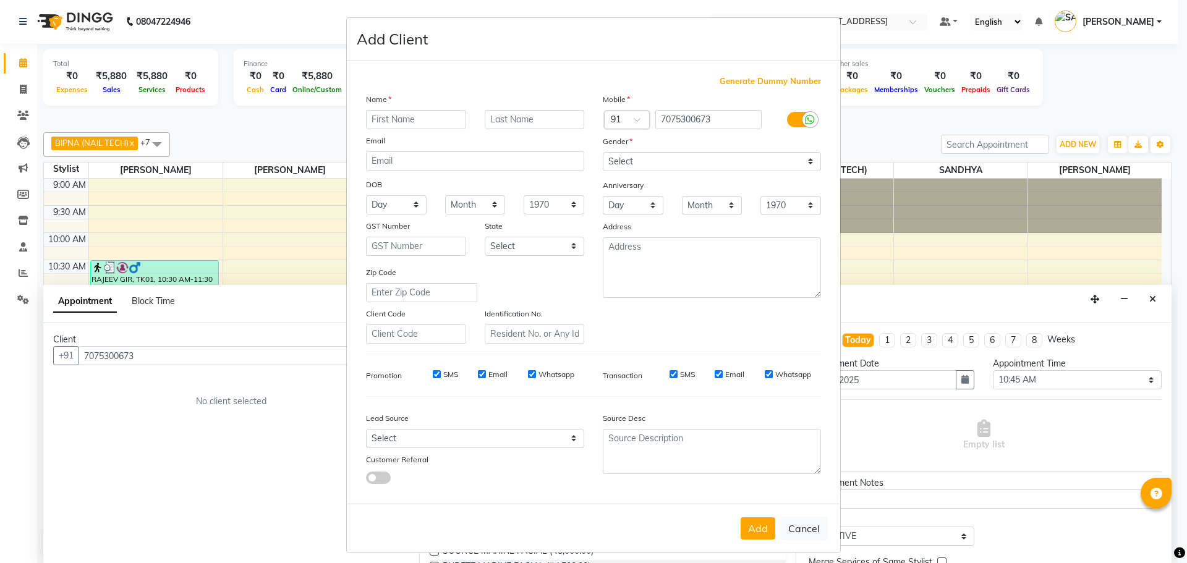
click at [386, 121] on input "text" at bounding box center [416, 119] width 100 height 19
type input "smarani"
click at [759, 534] on button "Add" at bounding box center [758, 528] width 35 height 22
click at [669, 154] on select "Select Male Female Other Prefer Not To Say" at bounding box center [712, 161] width 218 height 19
select select "female"
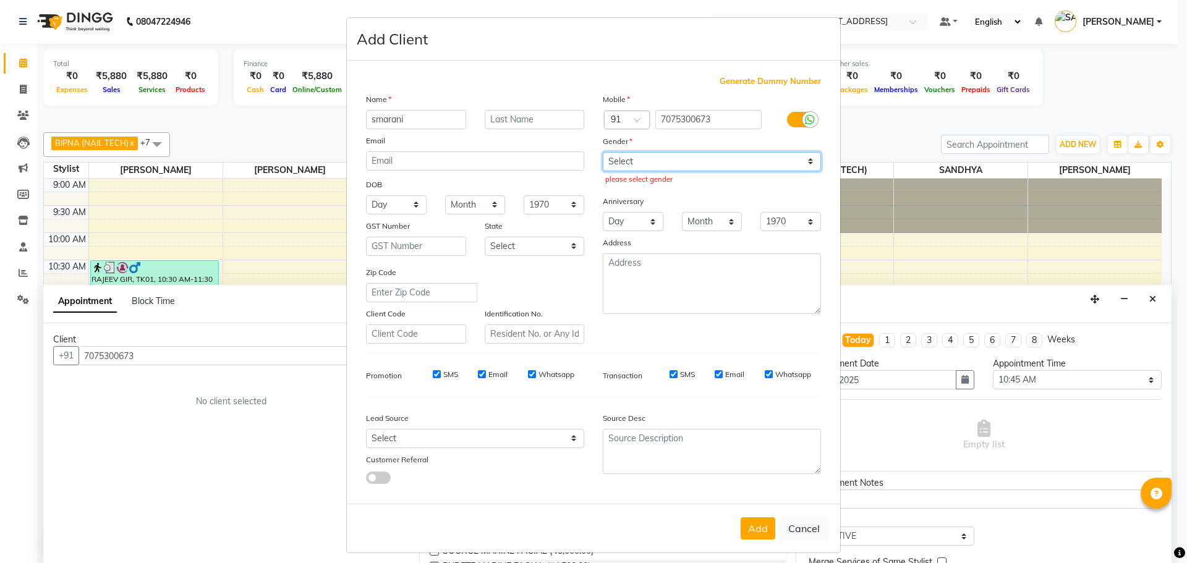
click at [603, 152] on select "Select Male Female Other Prefer Not To Say" at bounding box center [712, 161] width 218 height 19
click at [756, 527] on button "Add" at bounding box center [758, 528] width 35 height 22
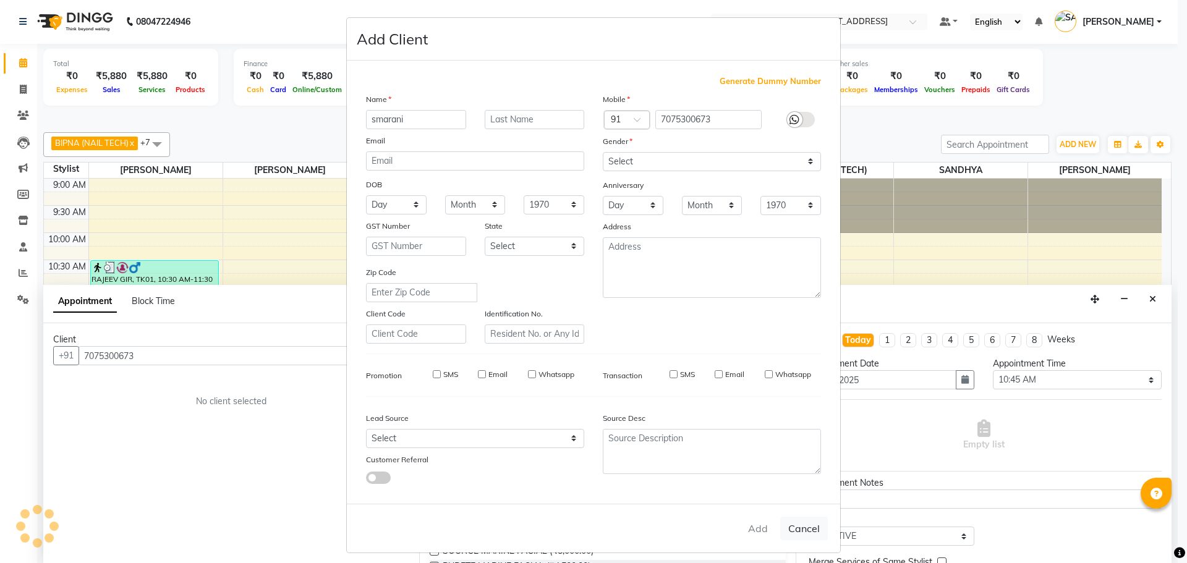
select select
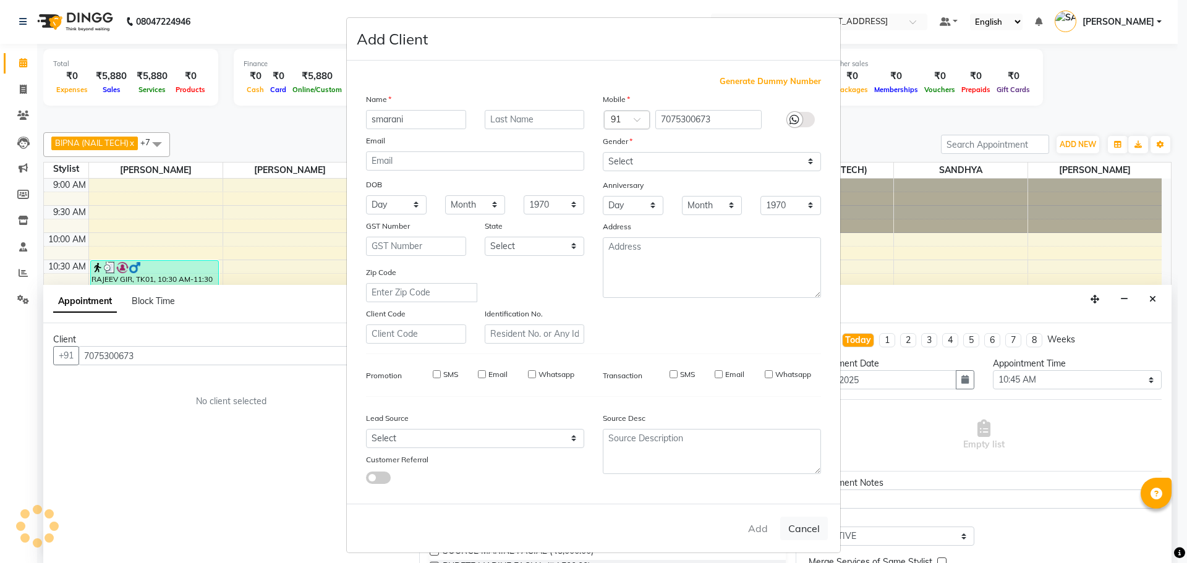
select select
checkbox input "false"
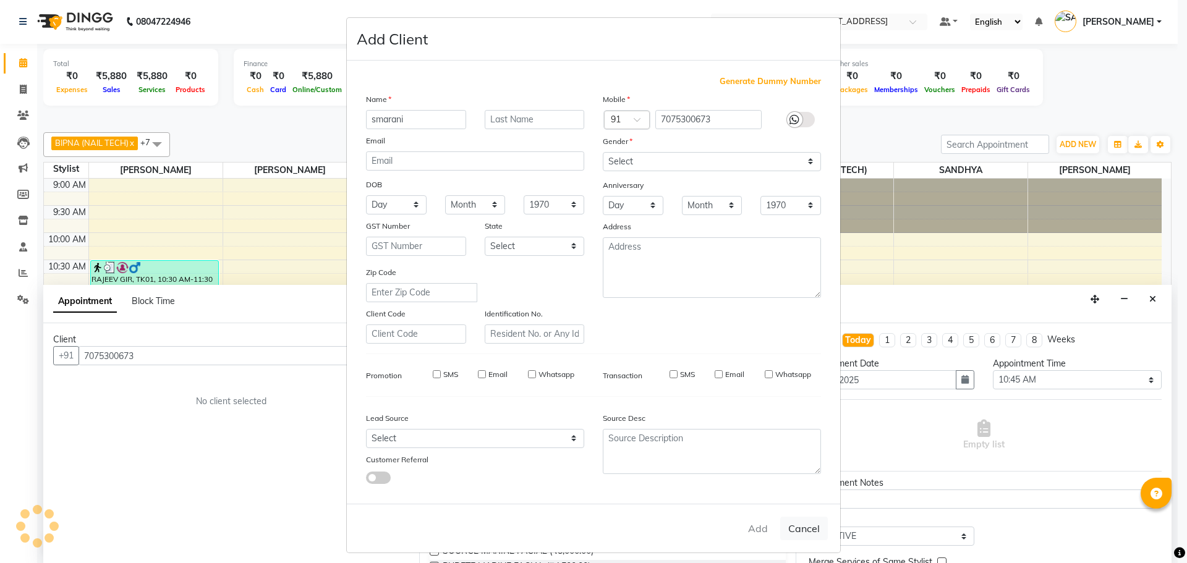
checkbox input "false"
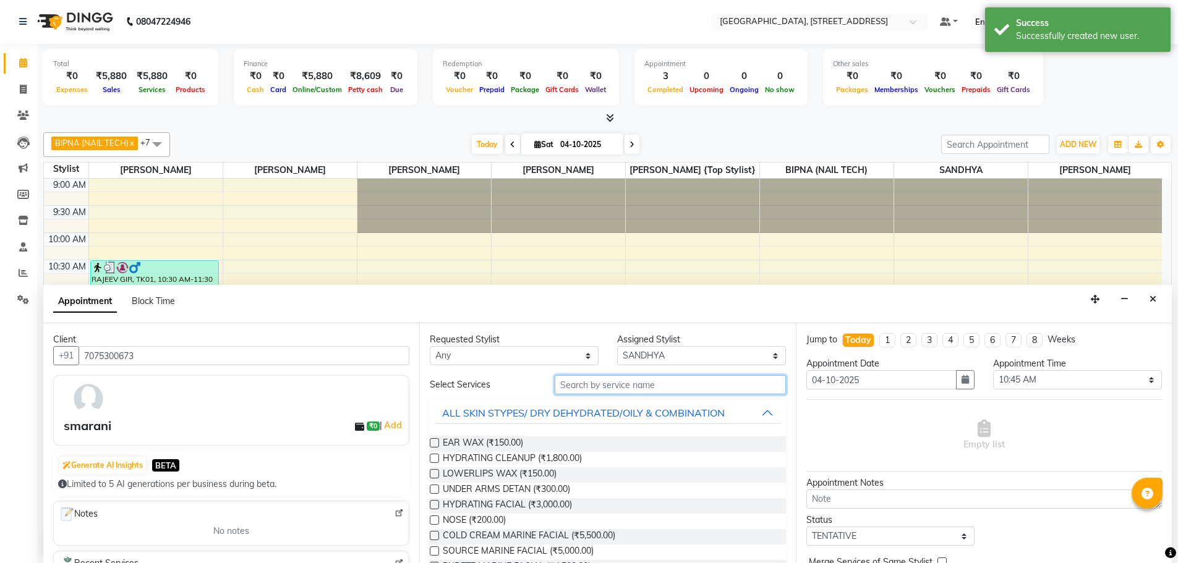
drag, startPoint x: 658, startPoint y: 388, endPoint x: 658, endPoint y: 381, distance: 6.2
click at [658, 385] on input "text" at bounding box center [670, 384] width 231 height 19
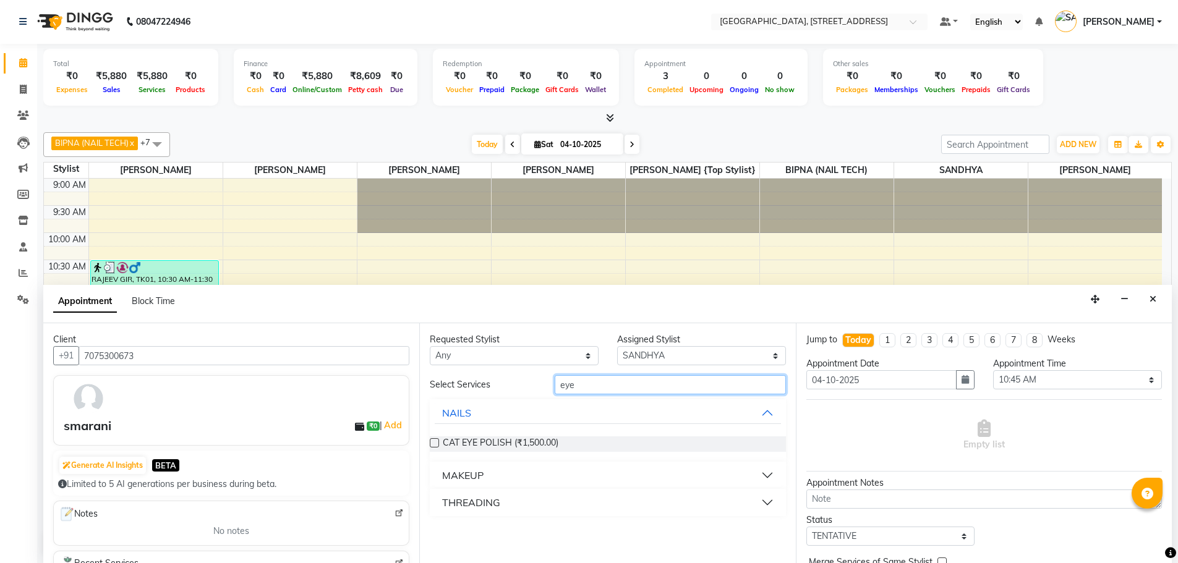
type input "eye"
click at [773, 504] on button "THREADING" at bounding box center [608, 503] width 346 height 22
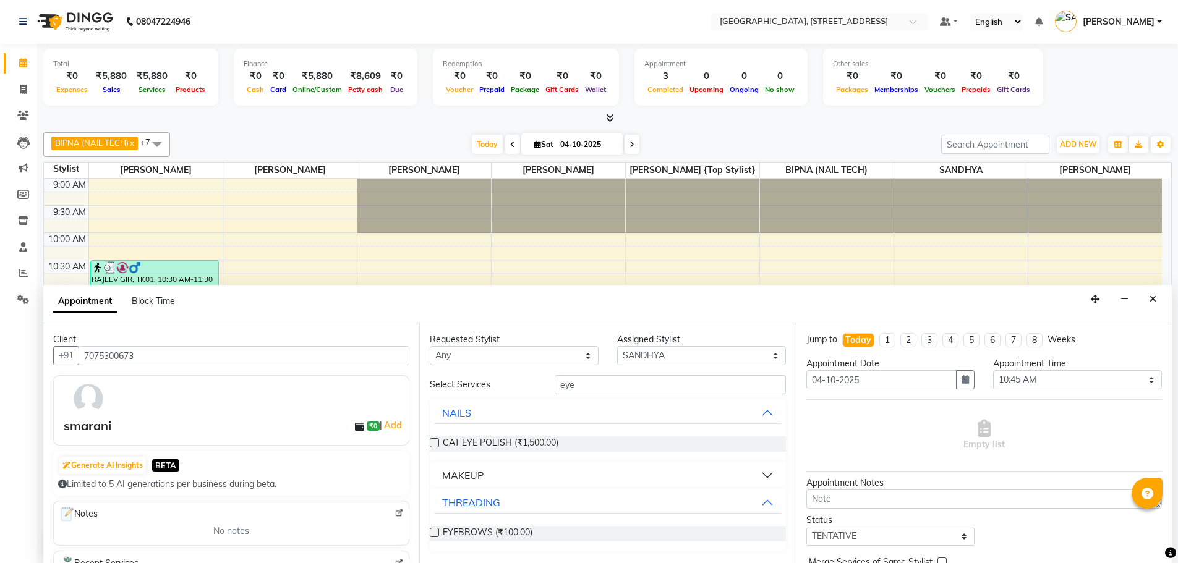
click at [432, 533] on label at bounding box center [434, 532] width 9 height 9
click at [432, 533] on input "checkbox" at bounding box center [434, 534] width 8 height 8
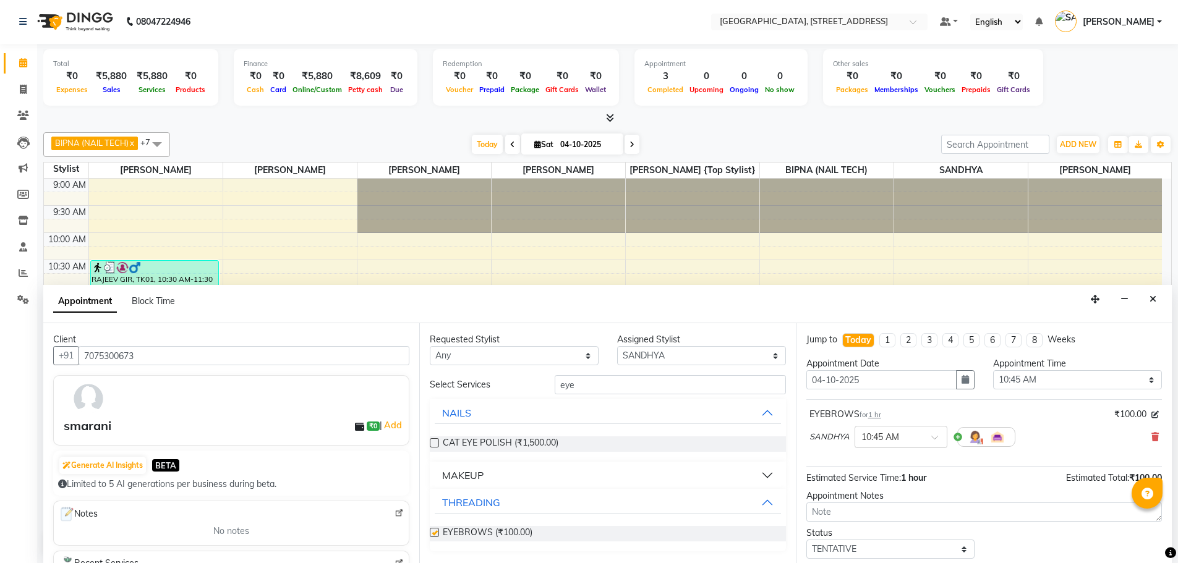
checkbox input "false"
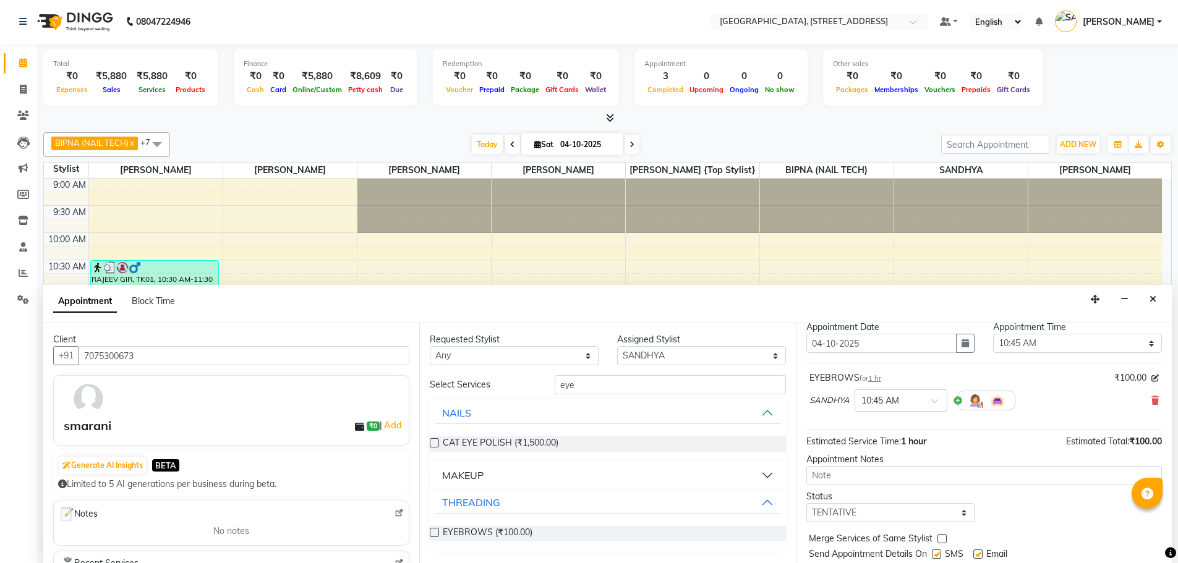
scroll to position [74, 0]
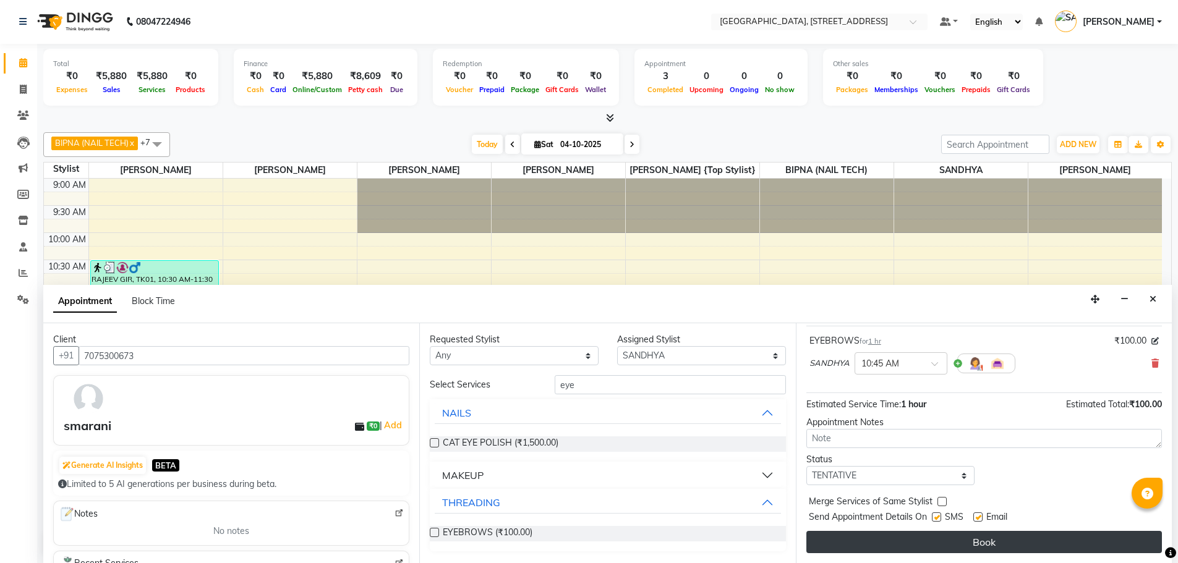
click at [898, 545] on button "Book" at bounding box center [983, 542] width 355 height 22
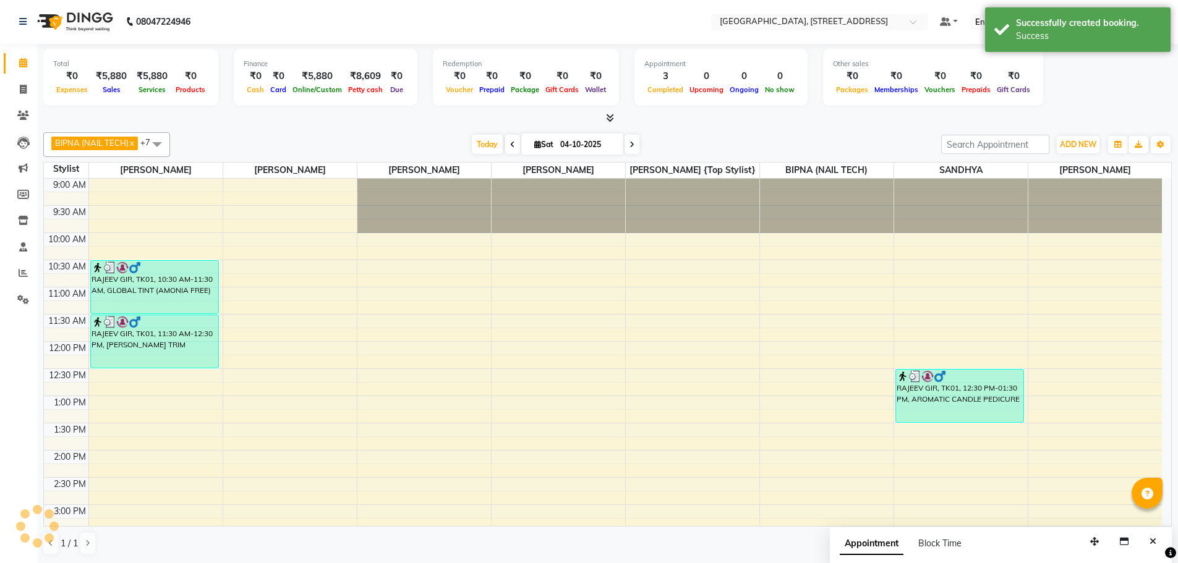
scroll to position [0, 0]
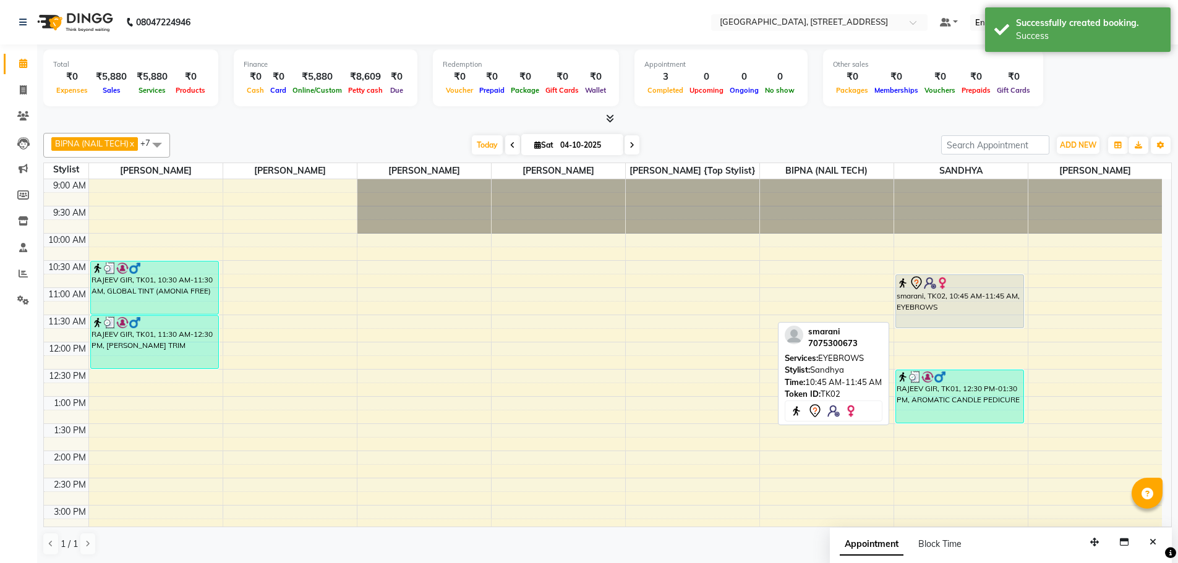
click at [943, 315] on div "smarani, TK02, 10:45 AM-11:45 AM, EYEBROWS" at bounding box center [960, 301] width 128 height 53
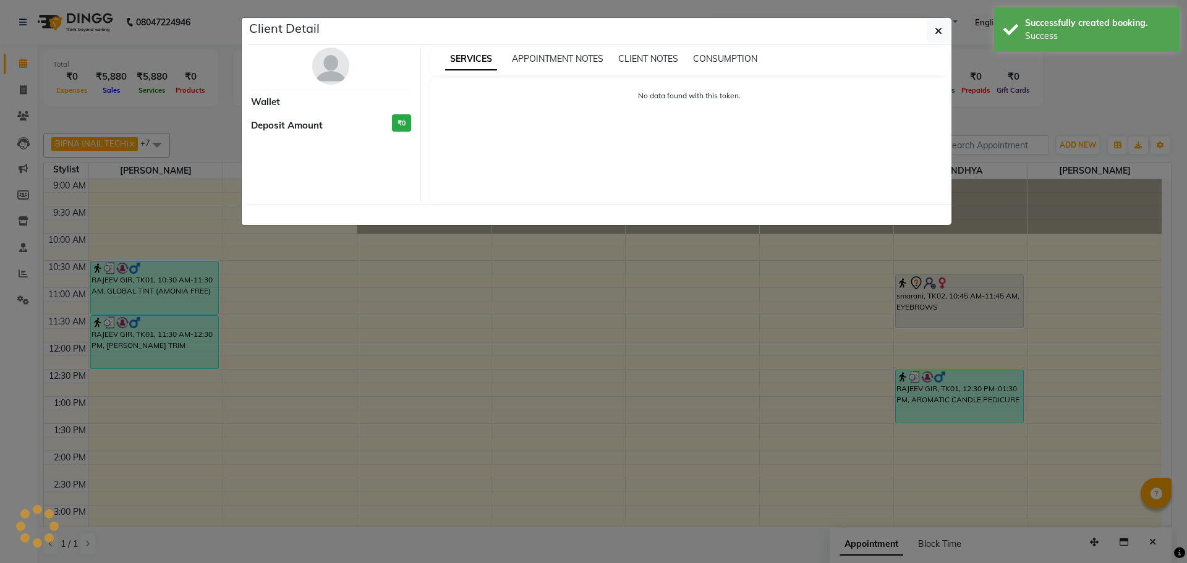
select select "7"
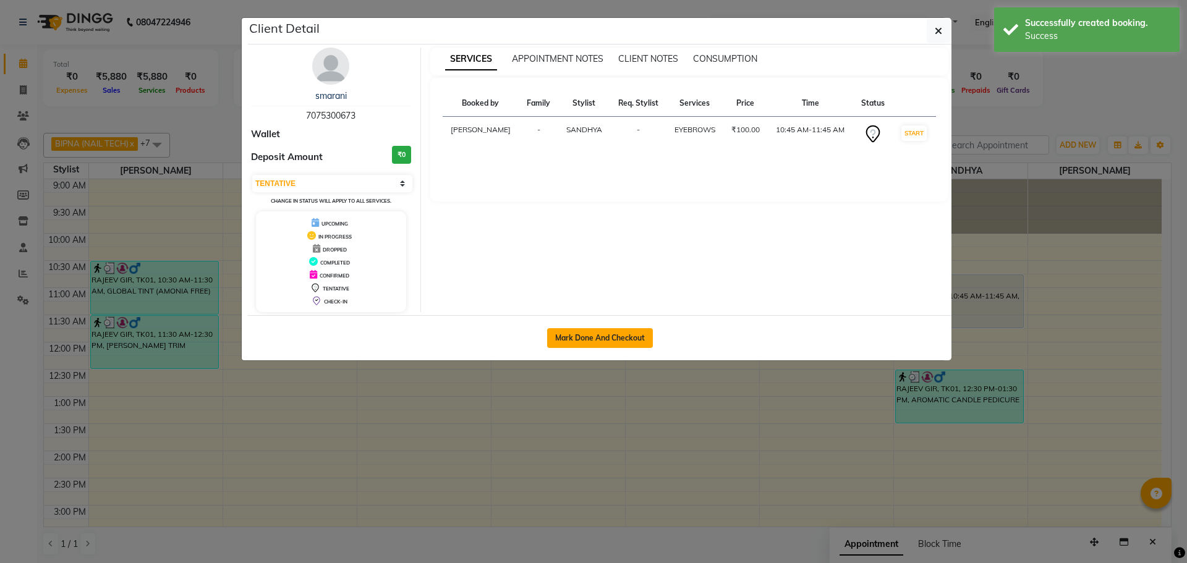
click at [621, 341] on button "Mark Done And Checkout" at bounding box center [600, 338] width 106 height 20
select select "service"
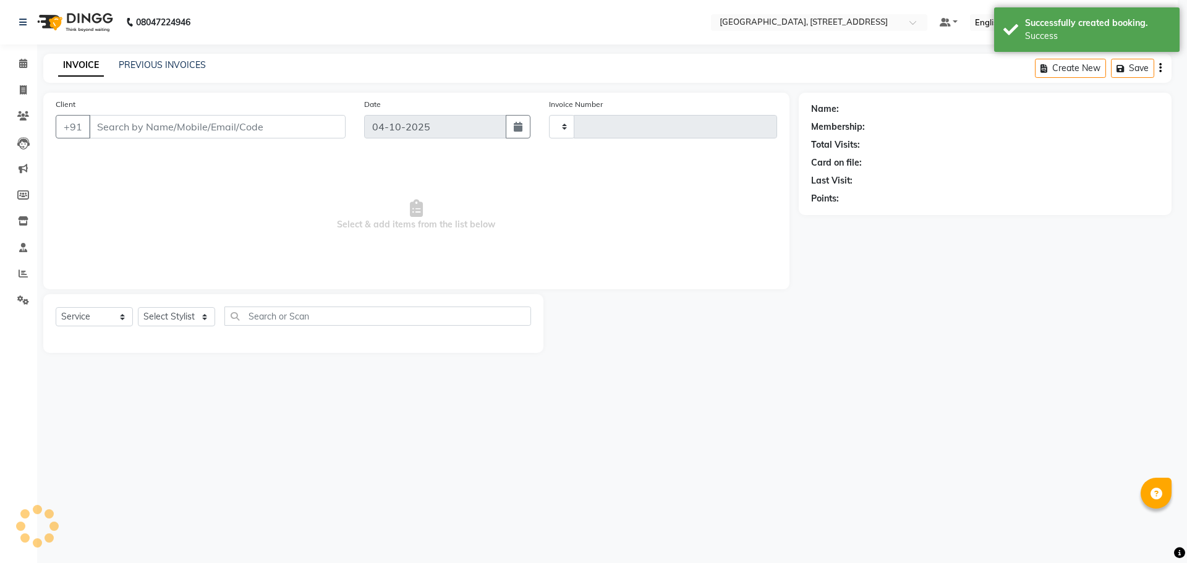
type input "1124"
select select "3"
select select "8062"
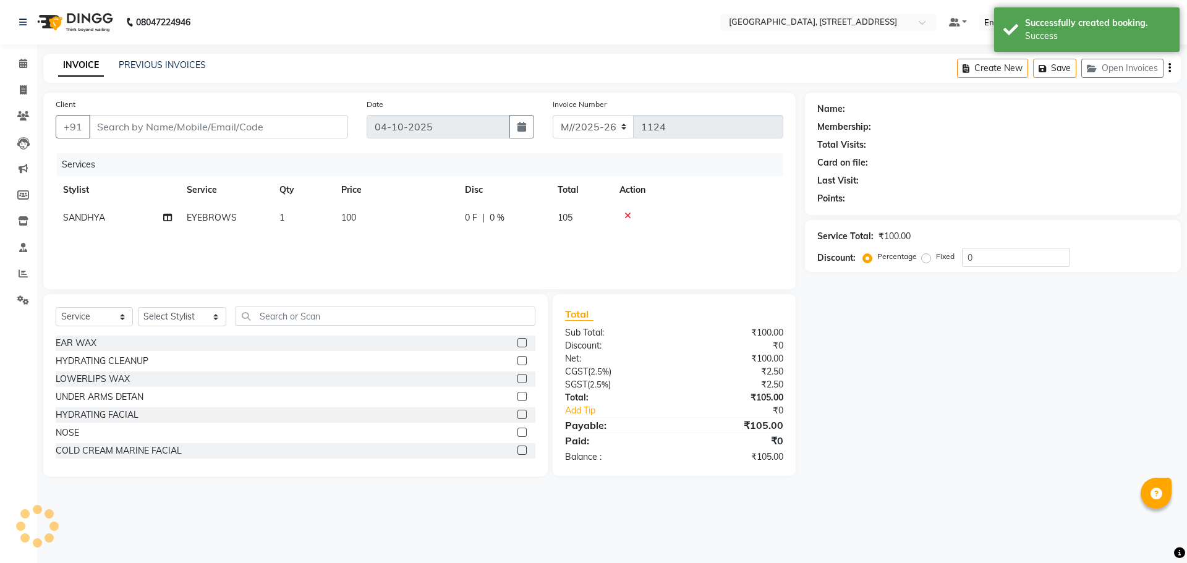
type input "7075300673"
select select "87930"
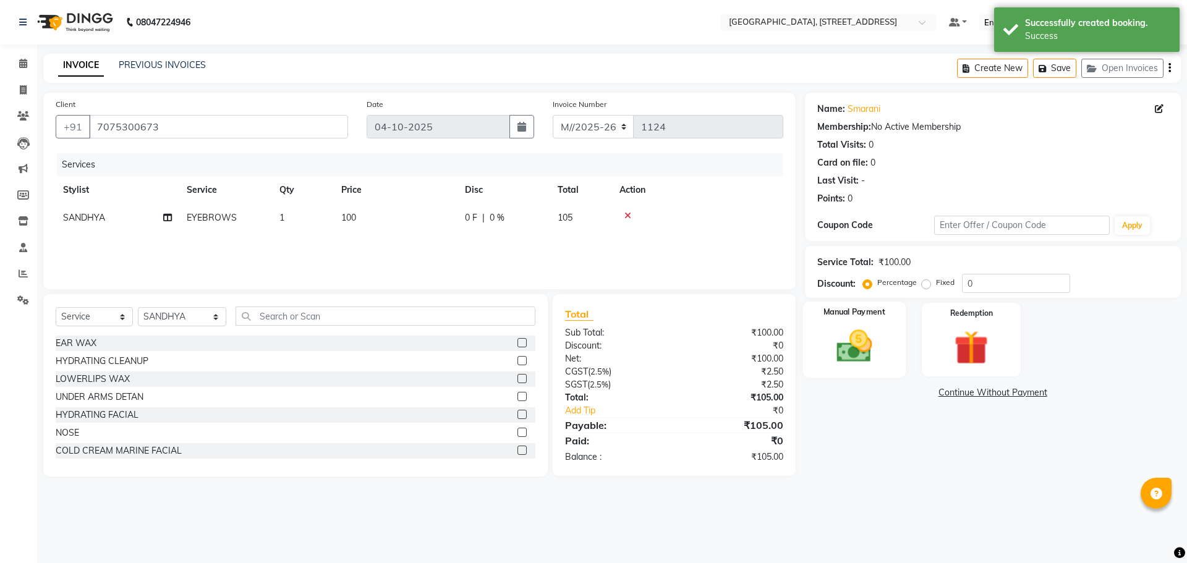
click at [837, 348] on img at bounding box center [853, 346] width 57 height 41
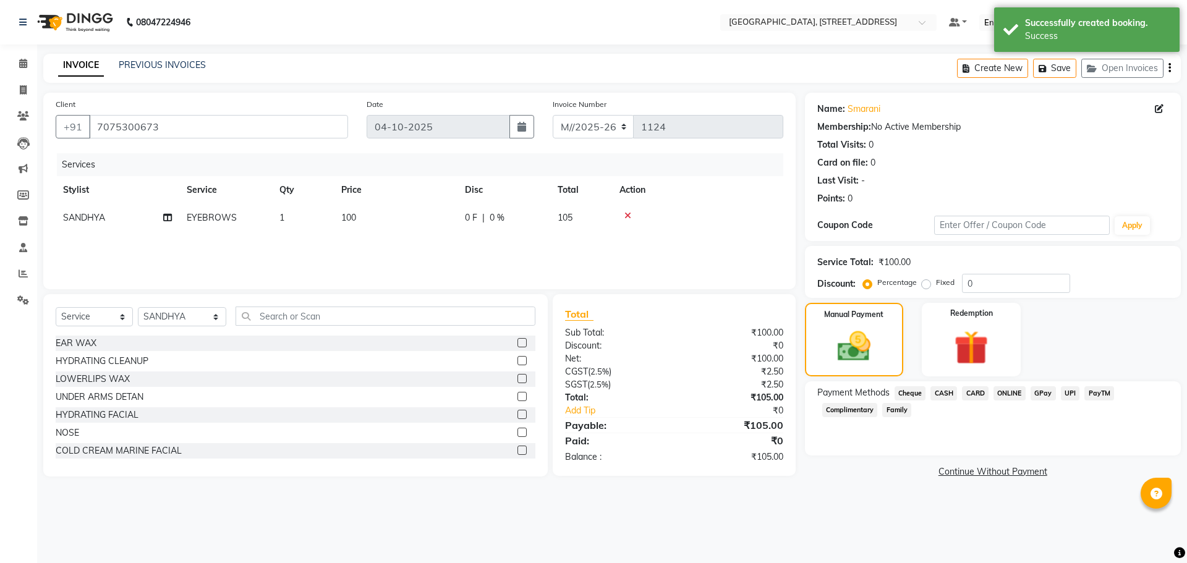
click at [1099, 393] on span "PayTM" at bounding box center [1099, 393] width 30 height 14
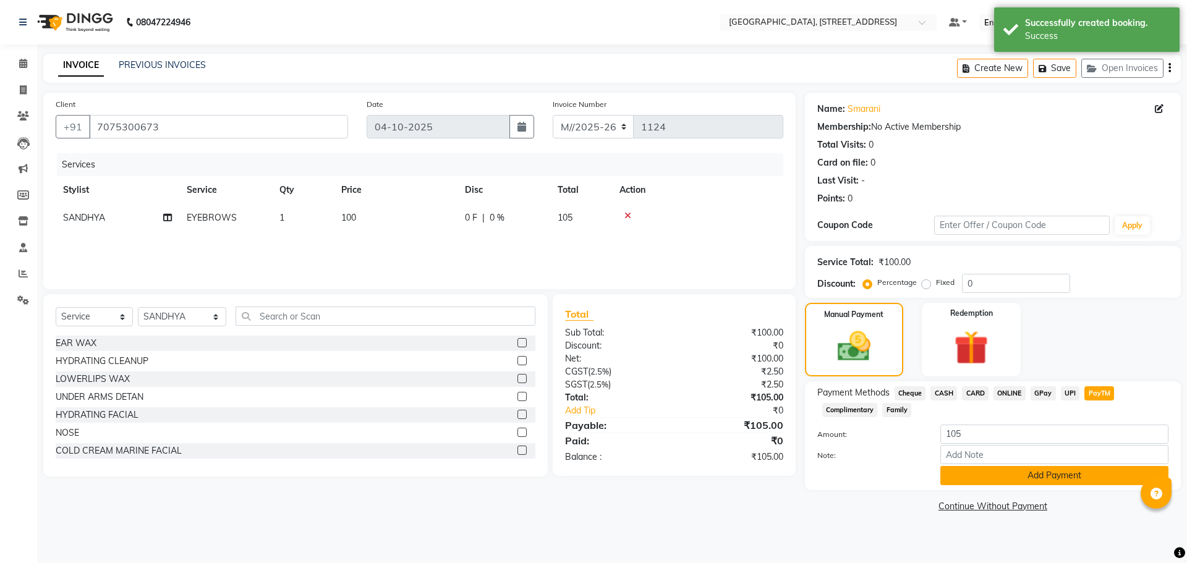
click at [1019, 470] on button "Add Payment" at bounding box center [1054, 475] width 228 height 19
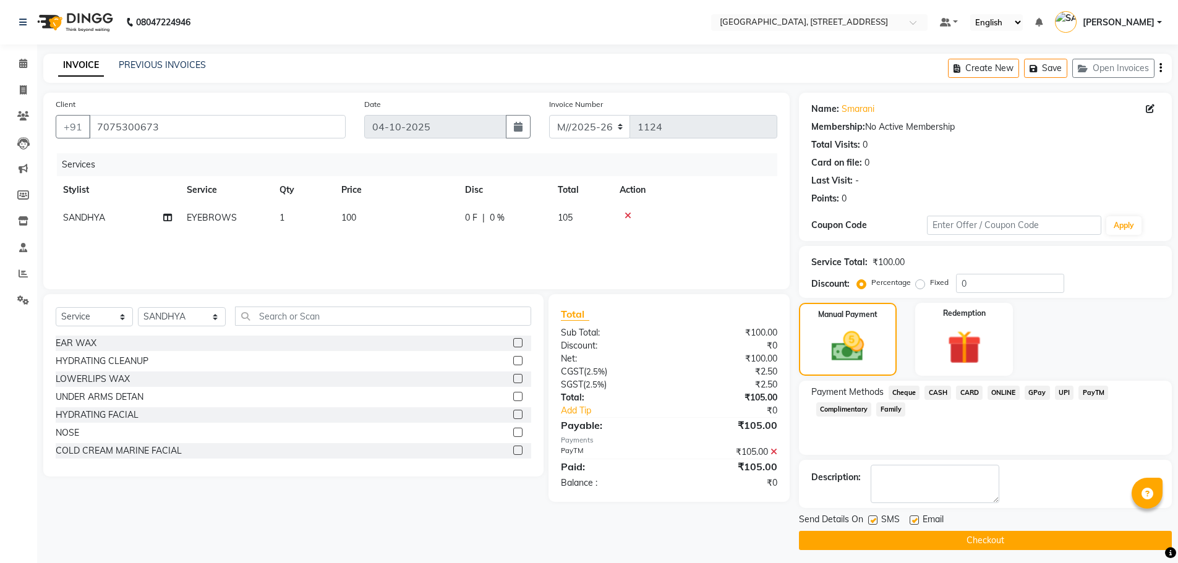
click at [955, 540] on button "Checkout" at bounding box center [985, 540] width 373 height 19
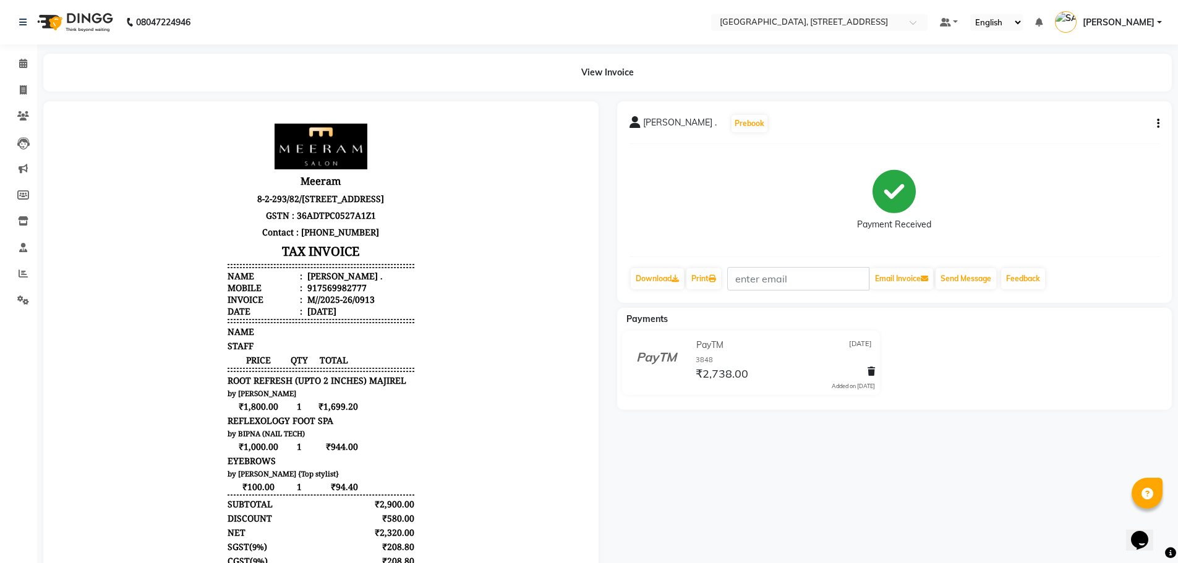
scroll to position [10, 0]
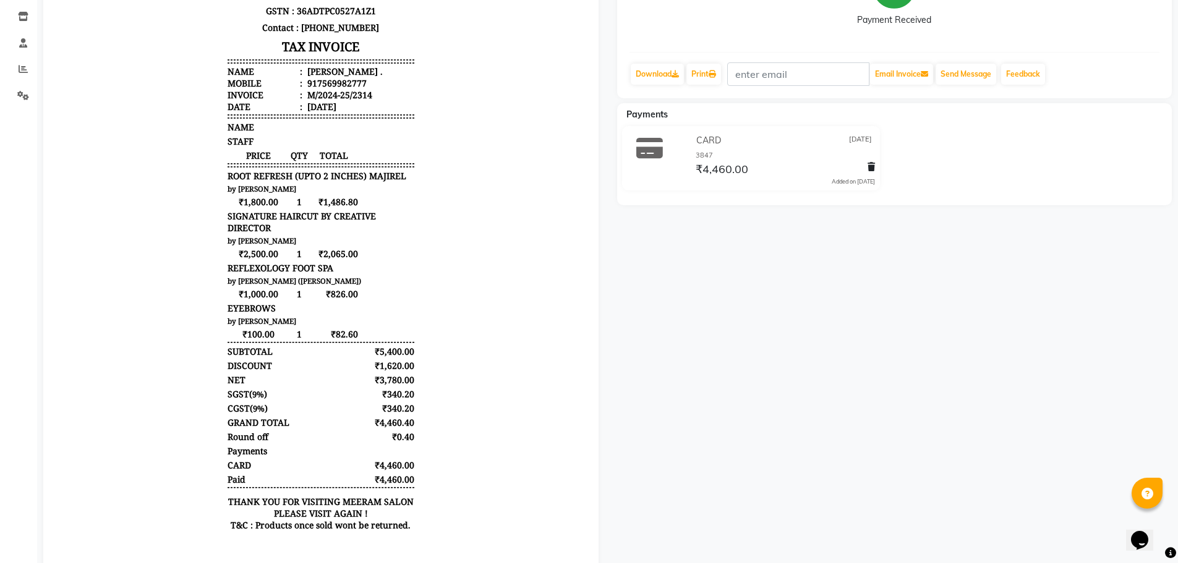
scroll to position [247, 0]
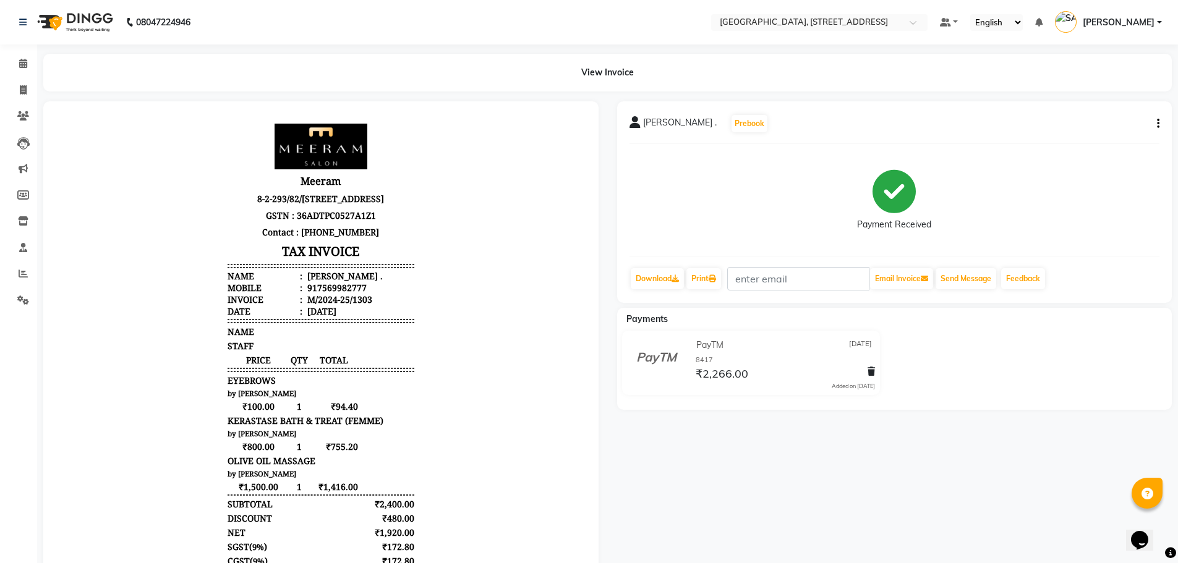
scroll to position [10, 0]
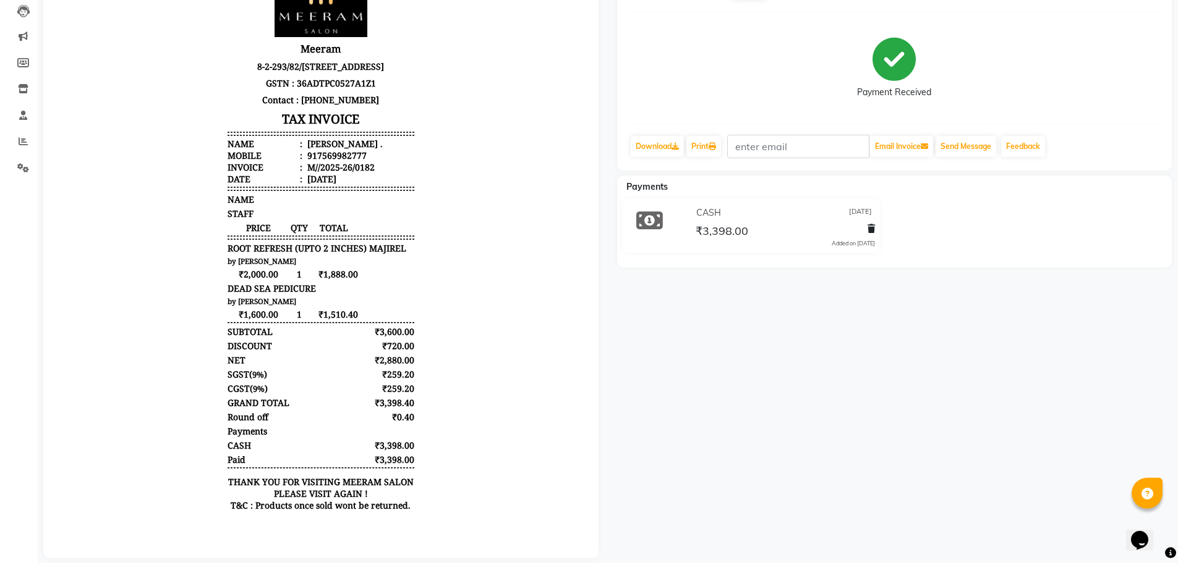
scroll to position [155, 0]
